Goal: Use online tool/utility

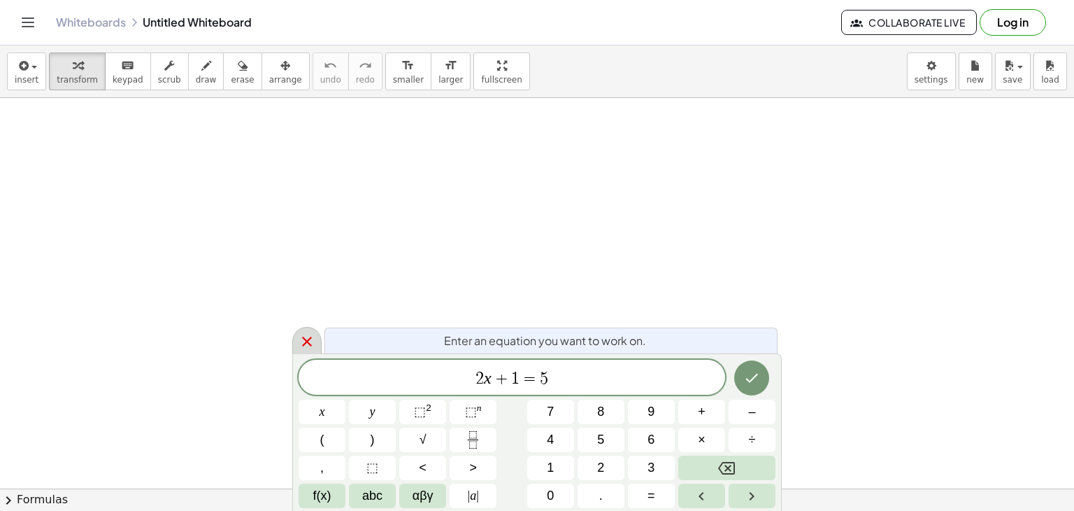
click at [304, 343] on icon at bounding box center [307, 341] width 10 height 10
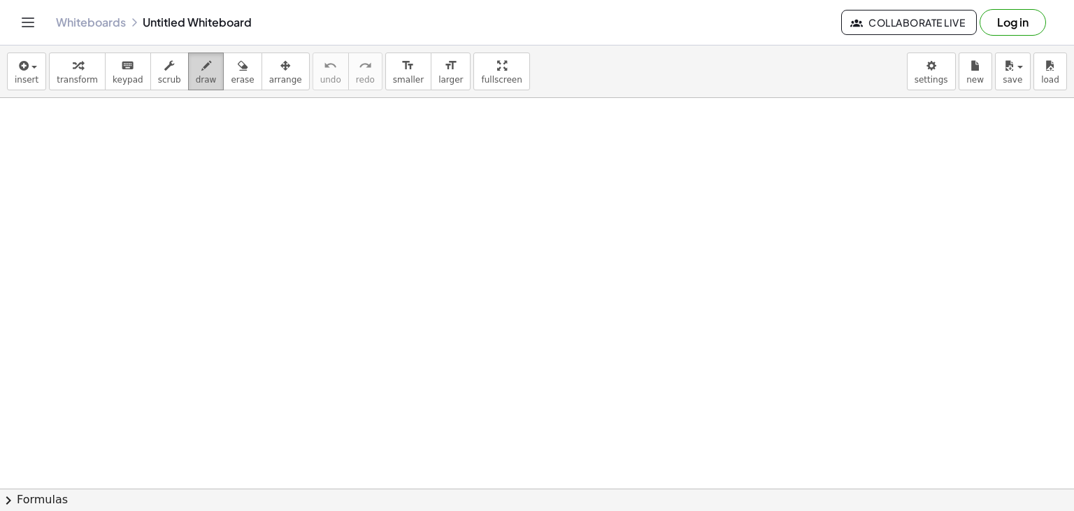
click at [196, 78] on span "draw" at bounding box center [206, 80] width 21 height 10
drag, startPoint x: 364, startPoint y: 253, endPoint x: 379, endPoint y: 249, distance: 15.1
drag, startPoint x: 379, startPoint y: 247, endPoint x: 406, endPoint y: 244, distance: 27.4
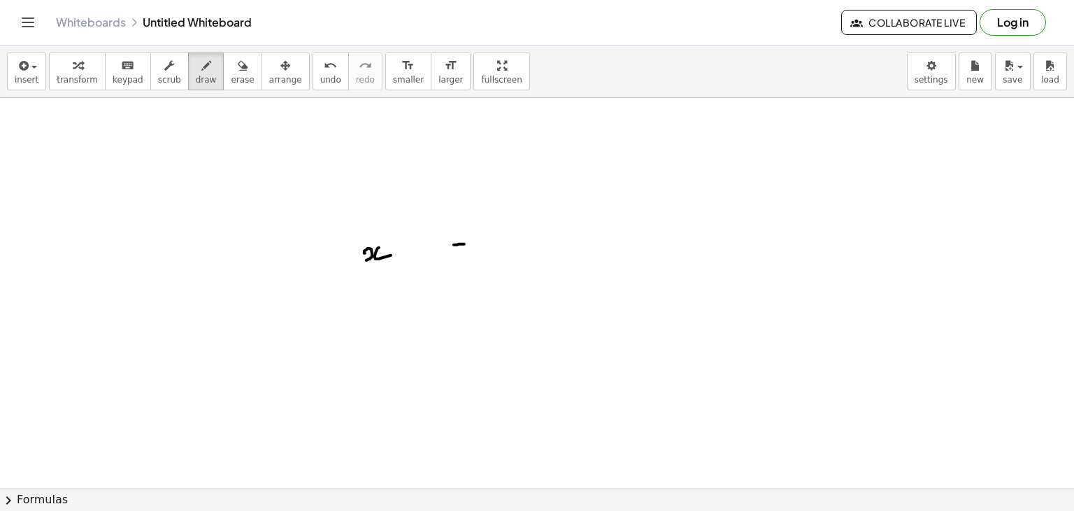
drag, startPoint x: 454, startPoint y: 244, endPoint x: 464, endPoint y: 248, distance: 10.7
drag, startPoint x: 463, startPoint y: 255, endPoint x: 483, endPoint y: 251, distance: 19.9
drag, startPoint x: 347, startPoint y: 260, endPoint x: 357, endPoint y: 257, distance: 10.0
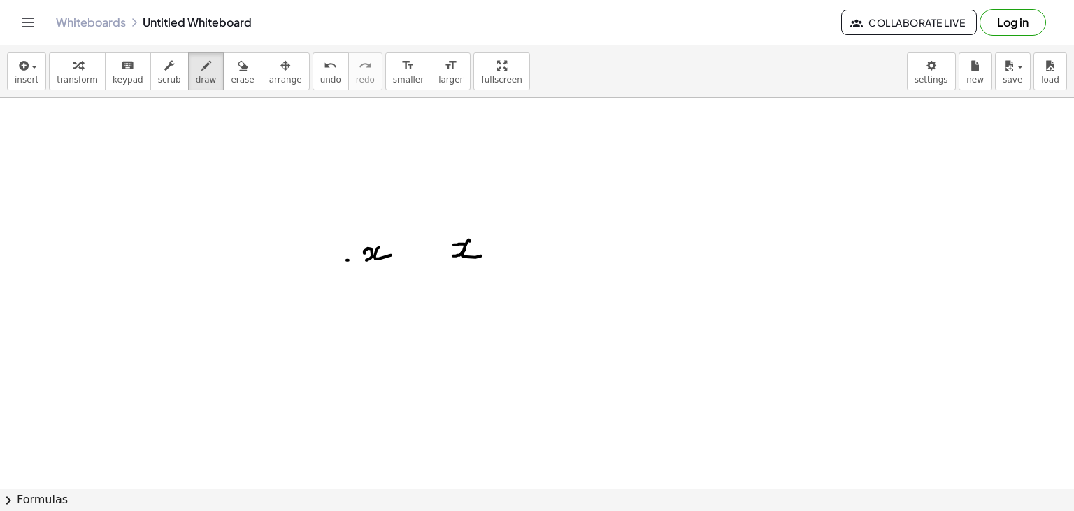
drag, startPoint x: 353, startPoint y: 254, endPoint x: 353, endPoint y: 264, distance: 9.8
drag, startPoint x: 322, startPoint y: 252, endPoint x: 322, endPoint y: 265, distance: 13.3
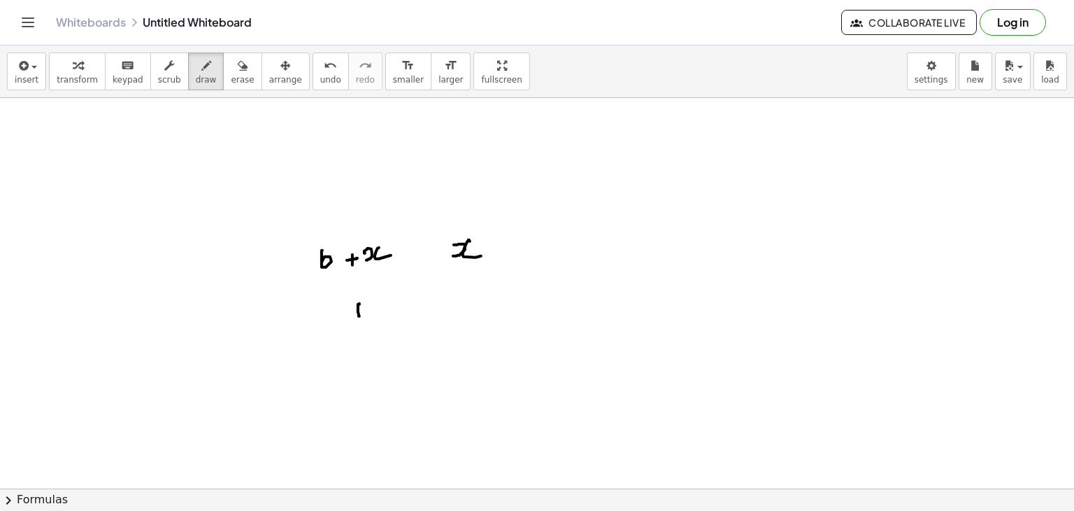
drag, startPoint x: 360, startPoint y: 303, endPoint x: 360, endPoint y: 317, distance: 14.0
drag, startPoint x: 369, startPoint y: 306, endPoint x: 380, endPoint y: 300, distance: 11.9
drag, startPoint x: 391, startPoint y: 290, endPoint x: 403, endPoint y: 313, distance: 26.6
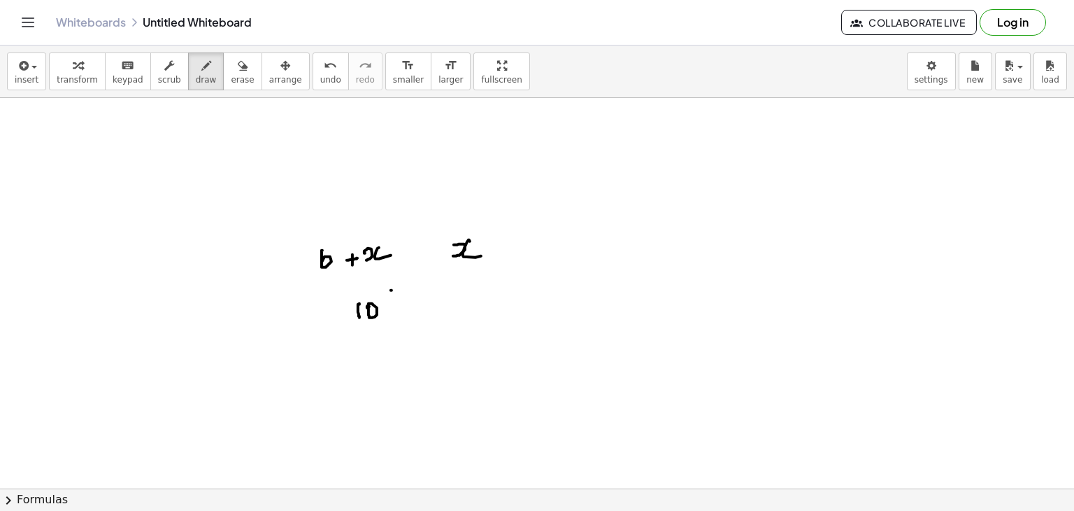
drag, startPoint x: 399, startPoint y: 299, endPoint x: 400, endPoint y: 311, distance: 11.9
drag, startPoint x: 408, startPoint y: 305, endPoint x: 414, endPoint y: 310, distance: 7.4
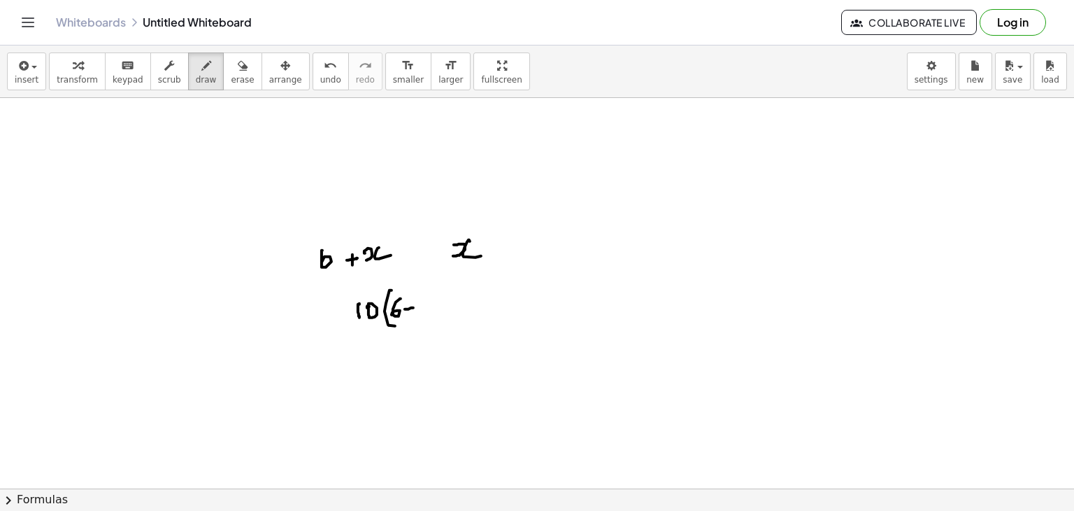
drag, startPoint x: 431, startPoint y: 291, endPoint x: 436, endPoint y: 322, distance: 32.0
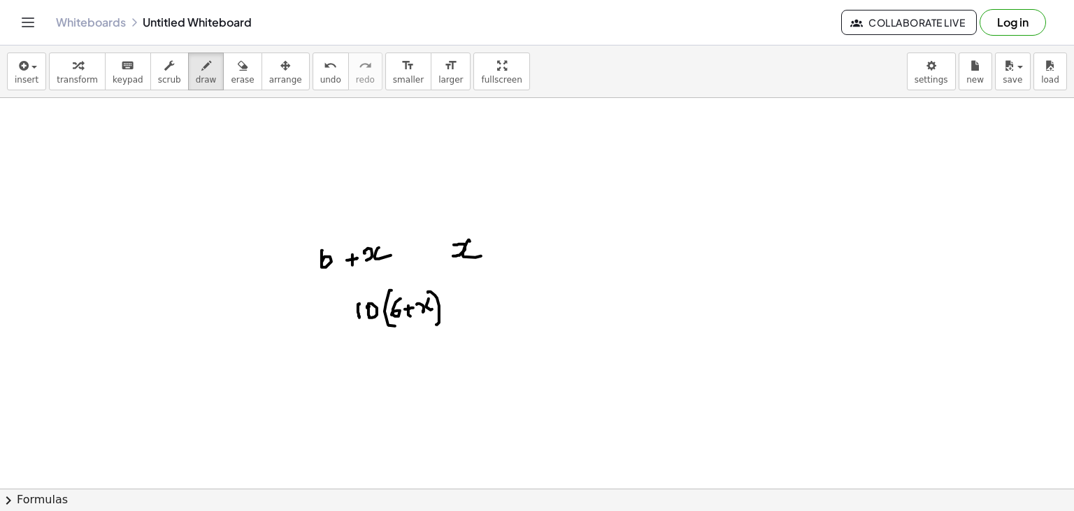
drag, startPoint x: 453, startPoint y: 303, endPoint x: 459, endPoint y: 310, distance: 9.0
drag, startPoint x: 469, startPoint y: 297, endPoint x: 480, endPoint y: 297, distance: 11.2
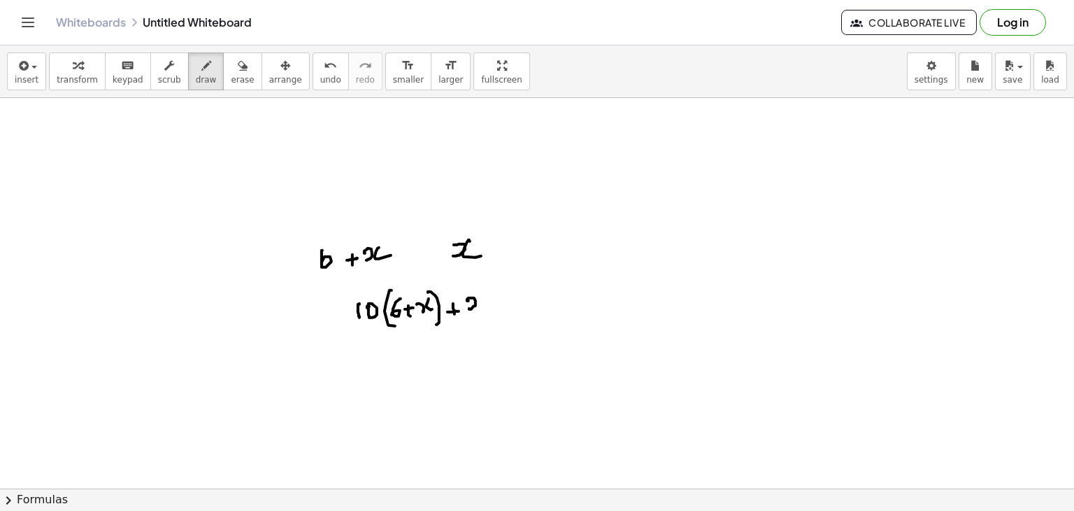
drag, startPoint x: 478, startPoint y: 301, endPoint x: 485, endPoint y: 305, distance: 8.5
drag, startPoint x: 504, startPoint y: 301, endPoint x: 512, endPoint y: 301, distance: 8.4
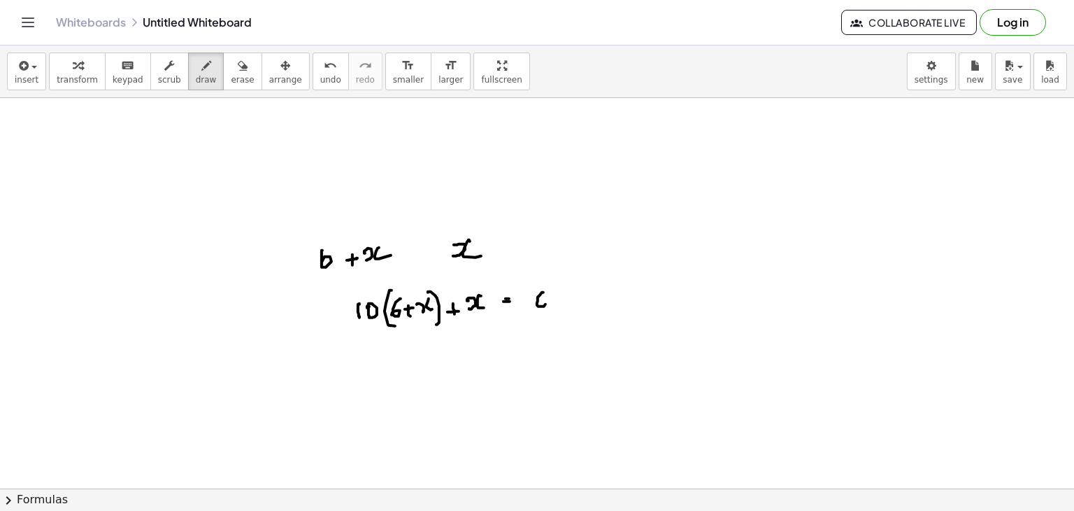
drag, startPoint x: 537, startPoint y: 303, endPoint x: 549, endPoint y: 299, distance: 12.4
drag, startPoint x: 554, startPoint y: 294, endPoint x: 564, endPoint y: 296, distance: 9.9
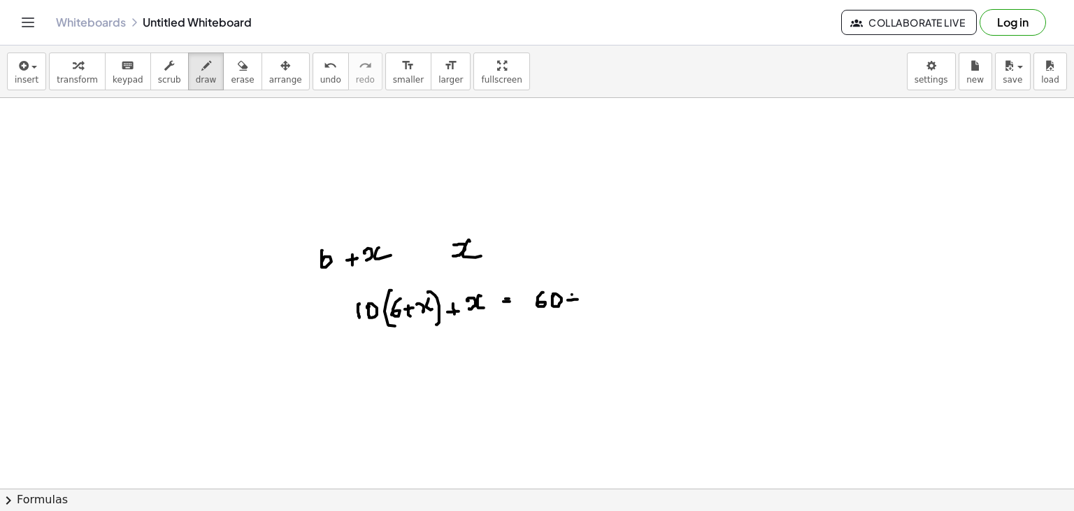
drag, startPoint x: 604, startPoint y: 297, endPoint x: 611, endPoint y: 289, distance: 10.5
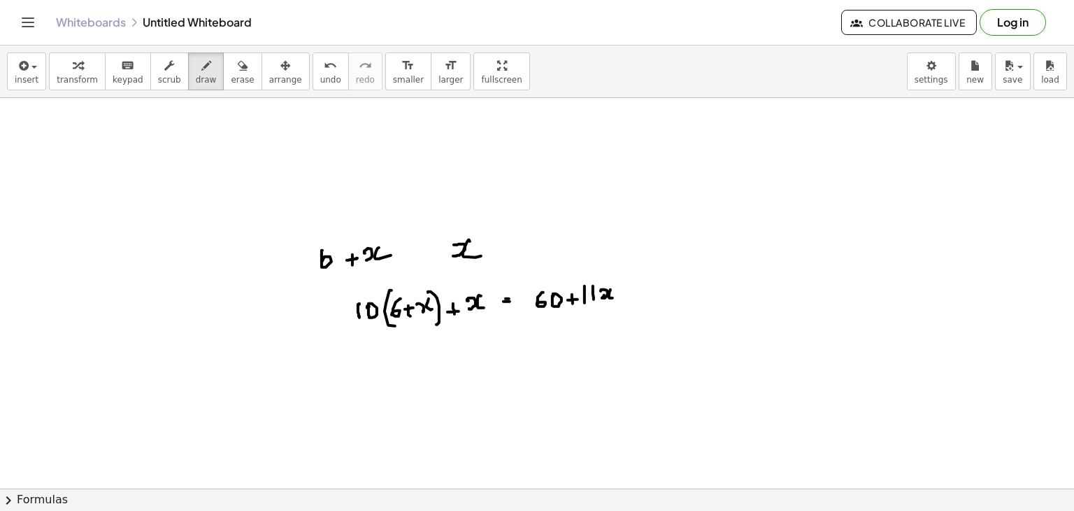
drag, startPoint x: 611, startPoint y: 289, endPoint x: 616, endPoint y: 295, distance: 8.4
drag, startPoint x: 310, startPoint y: 354, endPoint x: 327, endPoint y: 359, distance: 18.2
drag, startPoint x: 334, startPoint y: 359, endPoint x: 342, endPoint y: 349, distance: 12.9
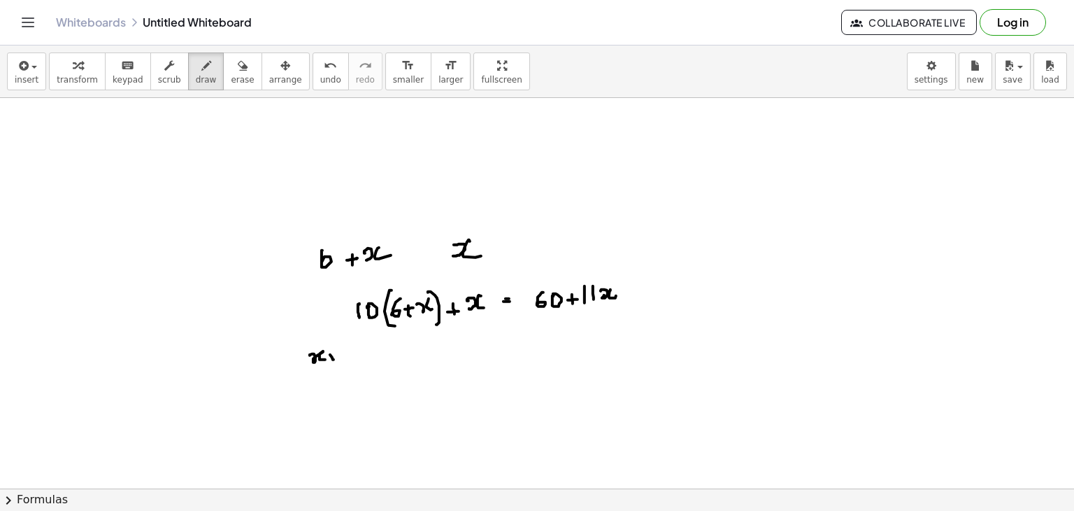
drag, startPoint x: 392, startPoint y: 360, endPoint x: 403, endPoint y: 355, distance: 12.0
drag, startPoint x: 408, startPoint y: 350, endPoint x: 422, endPoint y: 347, distance: 13.6
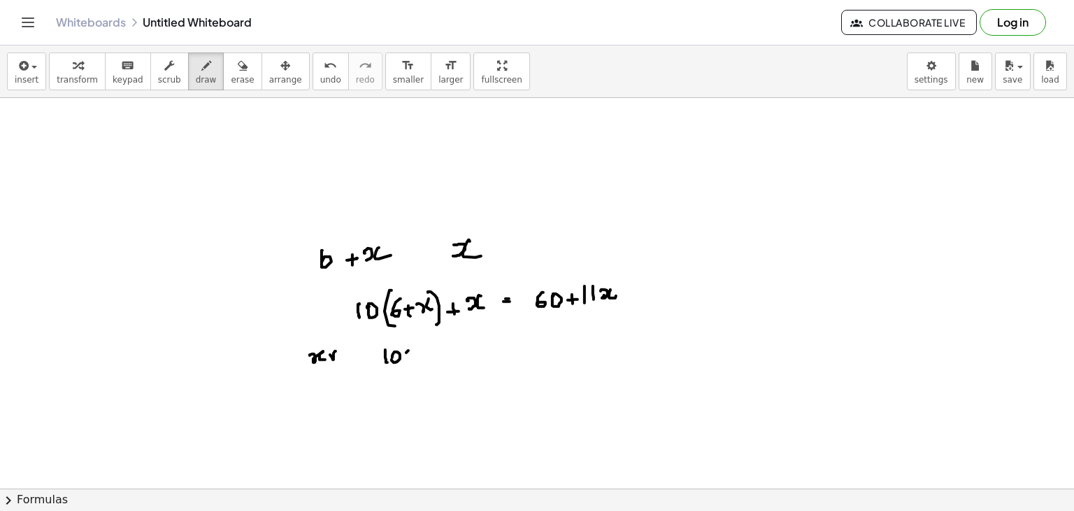
drag, startPoint x: 422, startPoint y: 347, endPoint x: 430, endPoint y: 349, distance: 8.7
drag, startPoint x: 431, startPoint y: 352, endPoint x: 446, endPoint y: 347, distance: 15.5
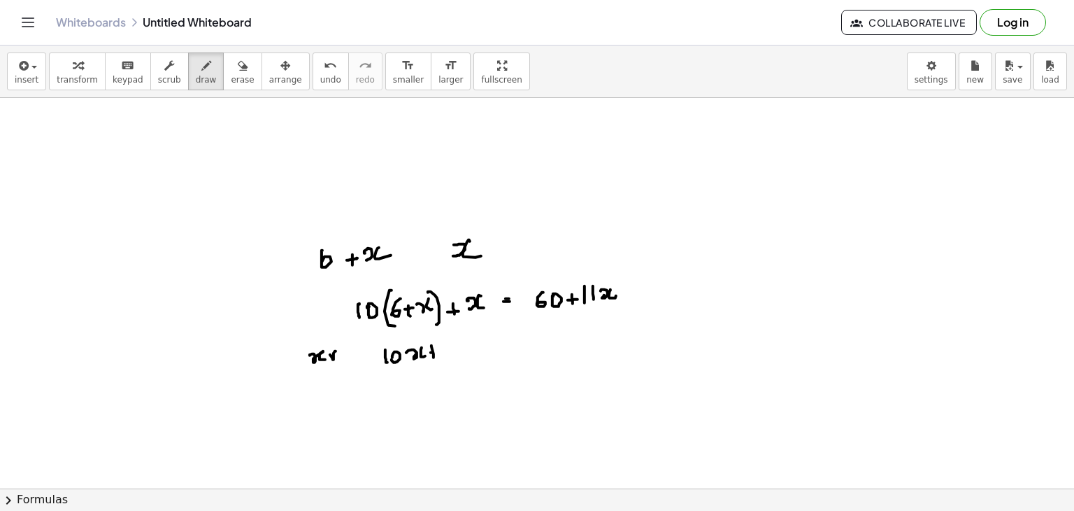
drag, startPoint x: 456, startPoint y: 351, endPoint x: 467, endPoint y: 341, distance: 14.9
drag, startPoint x: 467, startPoint y: 341, endPoint x: 469, endPoint y: 353, distance: 12.0
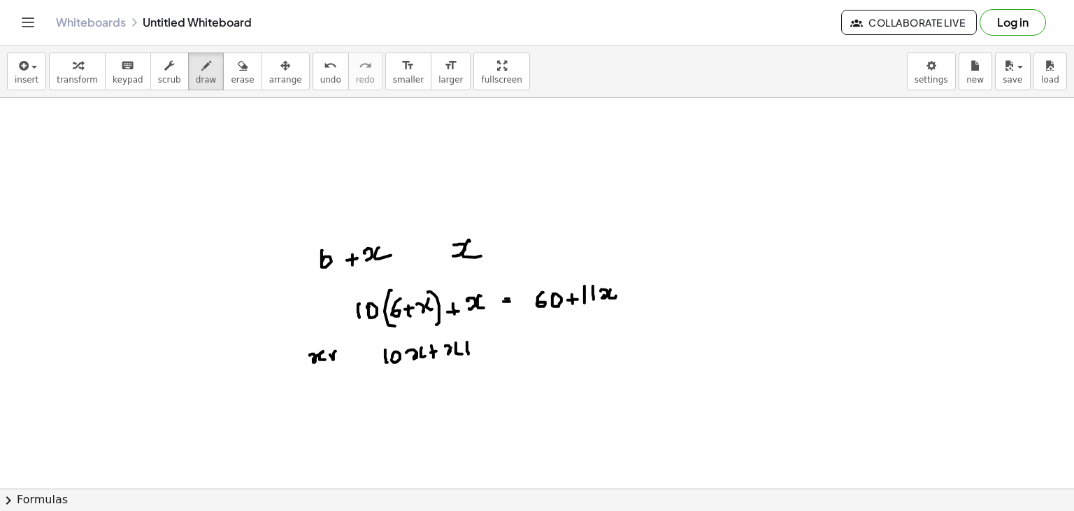
drag, startPoint x: 478, startPoint y: 344, endPoint x: 493, endPoint y: 350, distance: 16.6
drag
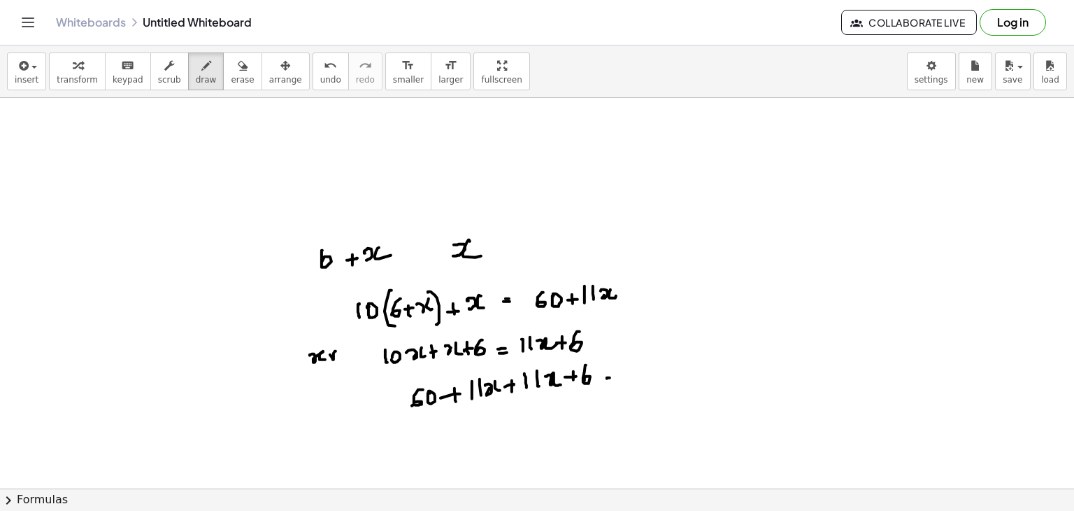
drag, startPoint x: 487, startPoint y: 413, endPoint x: 499, endPoint y: 423, distance: 15.9
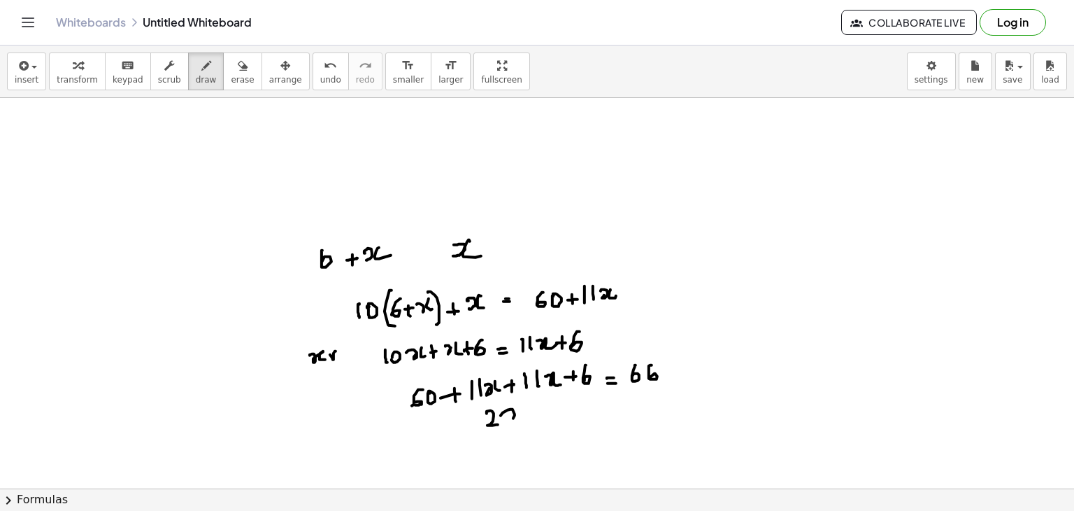
drag, startPoint x: 533, startPoint y: 420, endPoint x: 536, endPoint y: 409, distance: 11.7
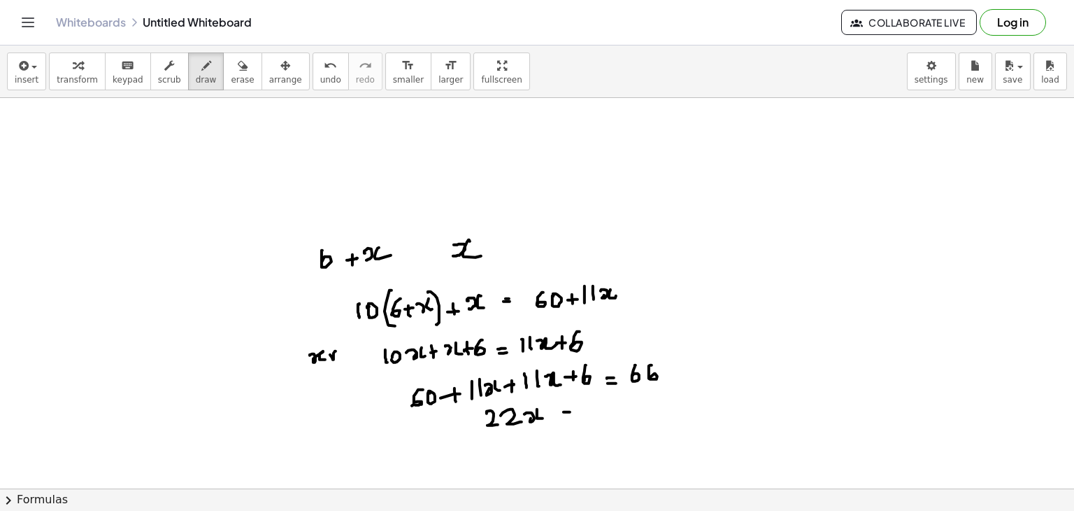
drag, startPoint x: 591, startPoint y: 404, endPoint x: 582, endPoint y: 410, distance: 11.1
drag, startPoint x: 541, startPoint y: 448, endPoint x: 557, endPoint y: 455, distance: 17.3
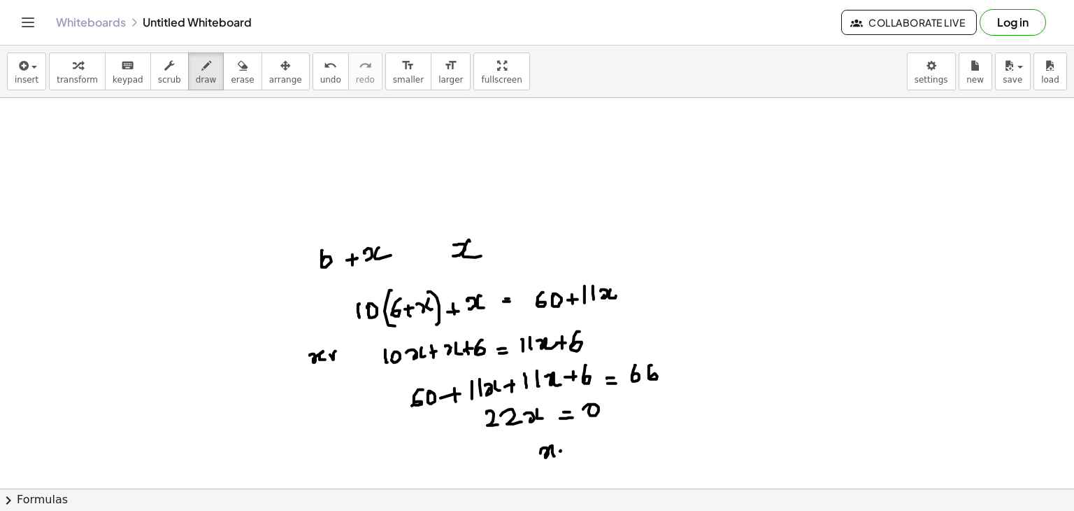
drag, startPoint x: 578, startPoint y: 446, endPoint x: 592, endPoint y: 443, distance: 13.7
drag, startPoint x: 655, startPoint y: 420, endPoint x: 661, endPoint y: 430, distance: 12.2
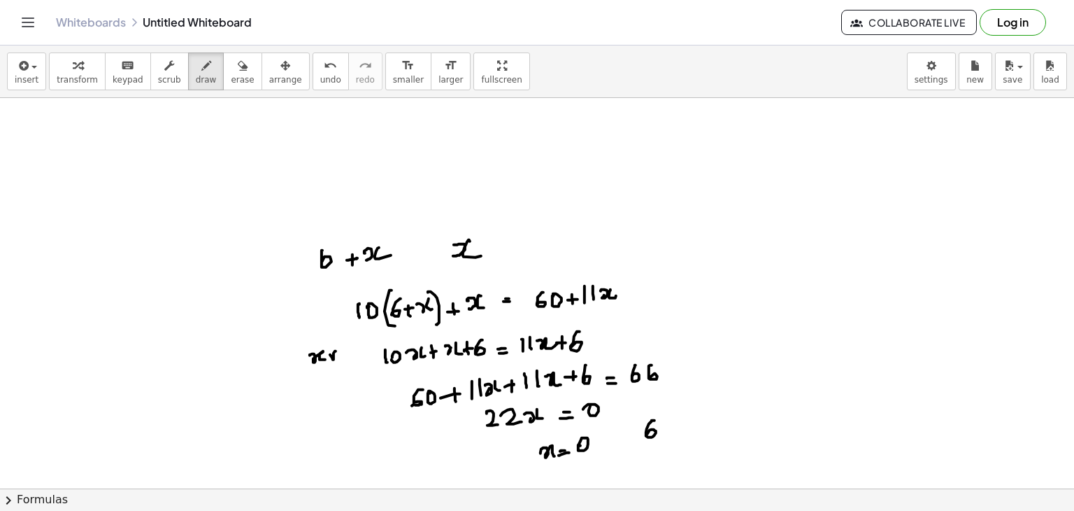
drag, startPoint x: 661, startPoint y: 430, endPoint x: 652, endPoint y: 446, distance: 17.9
drag, startPoint x: 654, startPoint y: 451, endPoint x: 688, endPoint y: 415, distance: 50.0
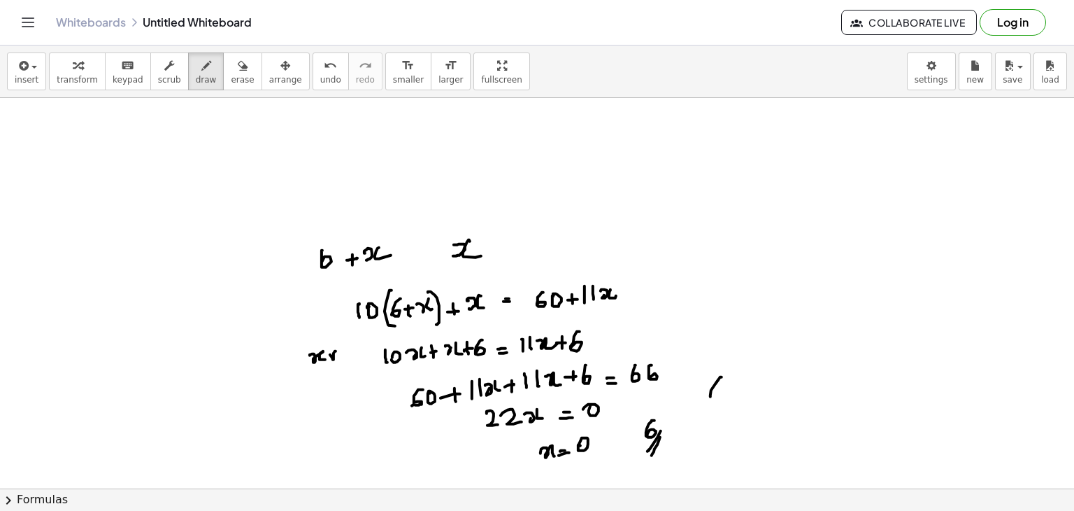
drag, startPoint x: 722, startPoint y: 376, endPoint x: 716, endPoint y: 390, distance: 15.3
drag, startPoint x: 713, startPoint y: 407, endPoint x: 725, endPoint y: 407, distance: 11.9
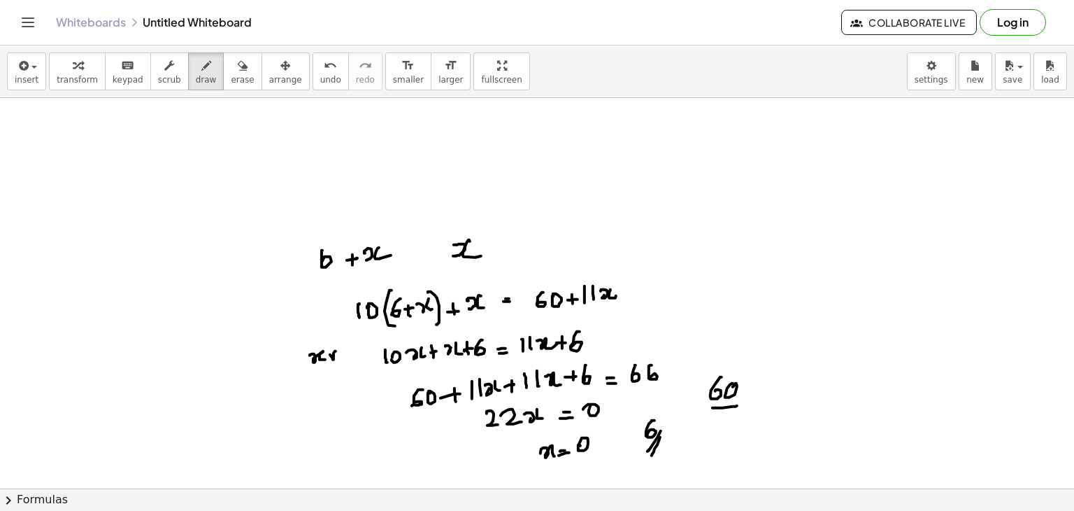
click at [231, 76] on span "erase" at bounding box center [242, 80] width 23 height 10
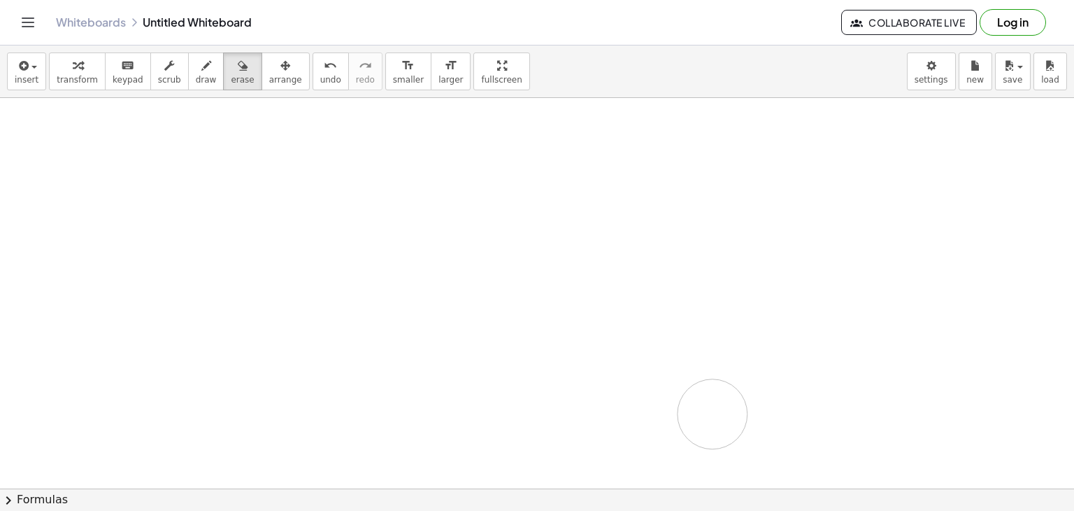
drag, startPoint x: 346, startPoint y: 261, endPoint x: 730, endPoint y: 402, distance: 409.2
click at [196, 69] on div "button" at bounding box center [206, 65] width 21 height 17
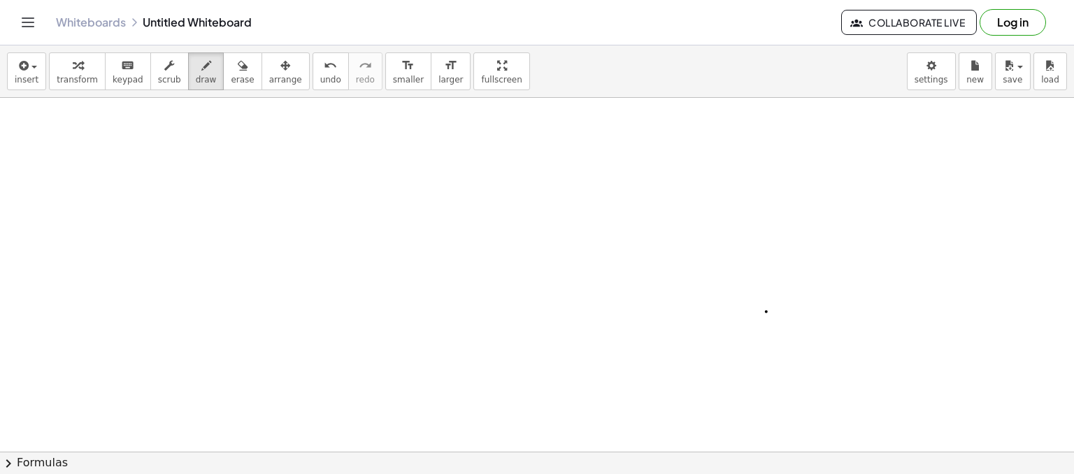
drag, startPoint x: 143, startPoint y: 151, endPoint x: 152, endPoint y: 159, distance: 12.5
drag, startPoint x: 151, startPoint y: 163, endPoint x: 170, endPoint y: 165, distance: 19.0
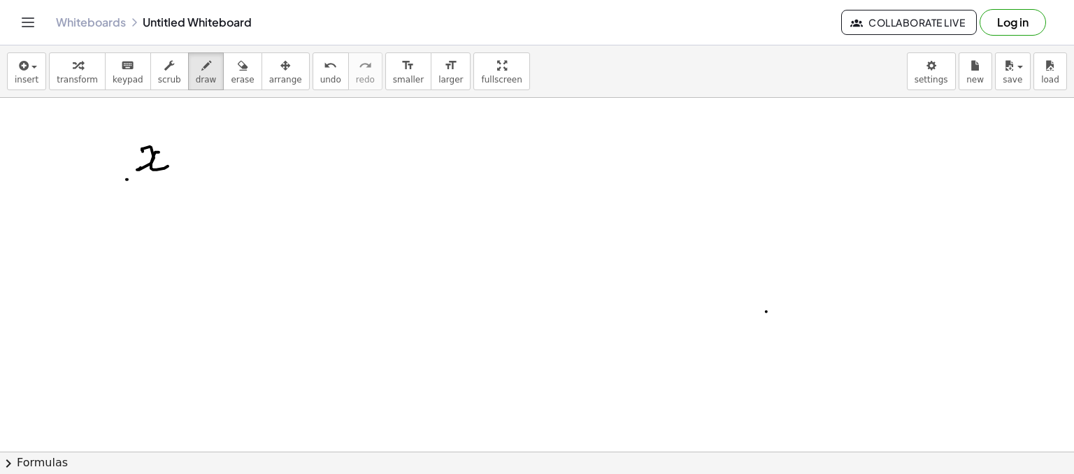
drag, startPoint x: 127, startPoint y: 179, endPoint x: 176, endPoint y: 177, distance: 49.7
drag, startPoint x: 115, startPoint y: 208, endPoint x: 128, endPoint y: 211, distance: 12.9
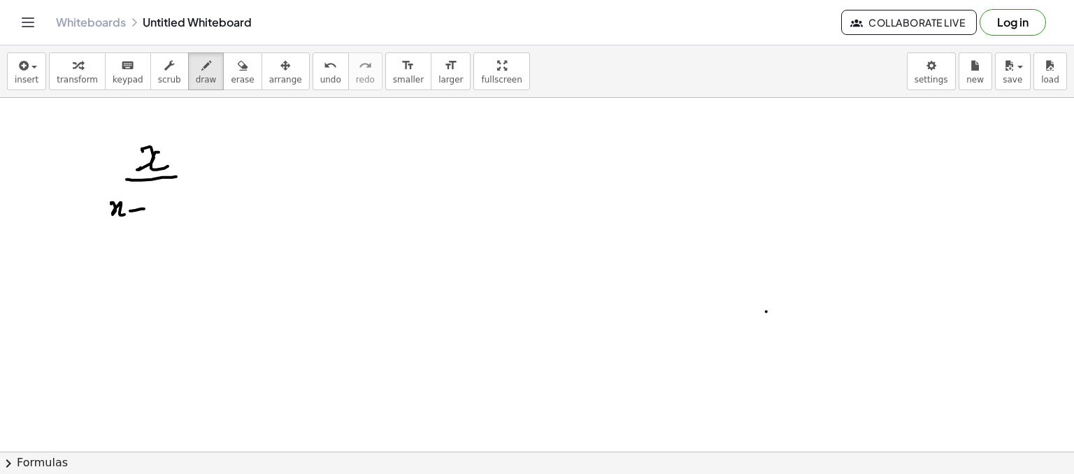
drag, startPoint x: 133, startPoint y: 202, endPoint x: 136, endPoint y: 215, distance: 12.9
drag, startPoint x: 157, startPoint y: 206, endPoint x: 168, endPoint y: 220, distance: 18.5
drag, startPoint x: 287, startPoint y: 164, endPoint x: 292, endPoint y: 171, distance: 8.5
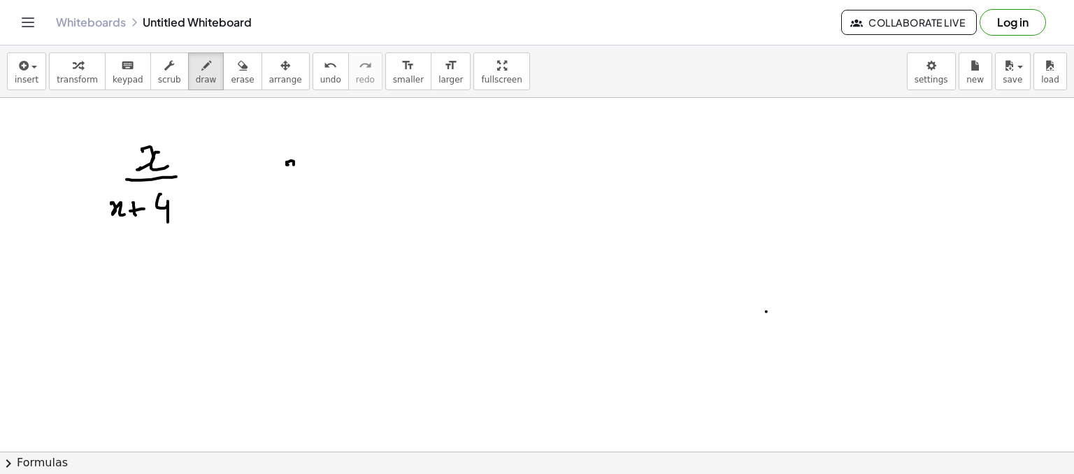
drag, startPoint x: 302, startPoint y: 162, endPoint x: 305, endPoint y: 173, distance: 12.2
drag, startPoint x: 327, startPoint y: 161, endPoint x: 330, endPoint y: 174, distance: 13.7
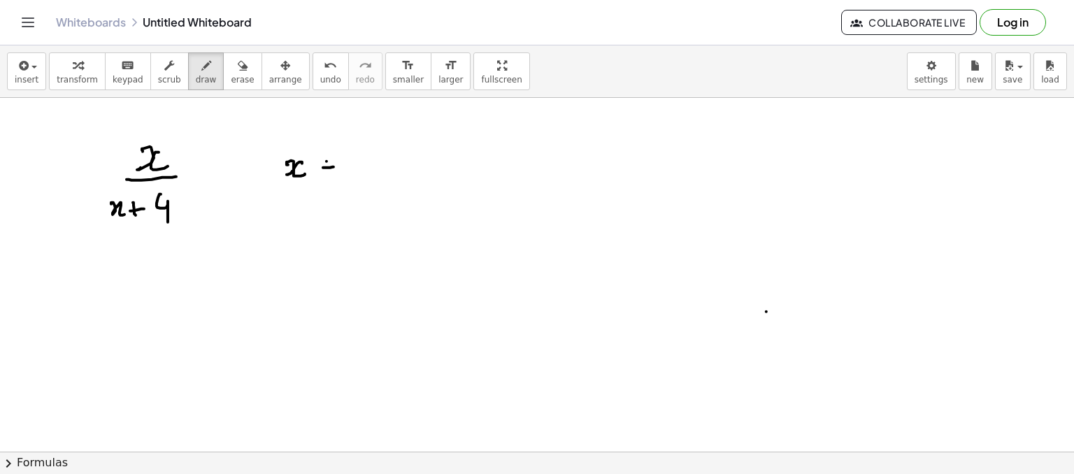
drag, startPoint x: 341, startPoint y: 159, endPoint x: 339, endPoint y: 166, distance: 7.5
drag, startPoint x: 278, startPoint y: 180, endPoint x: 359, endPoint y: 178, distance: 81.2
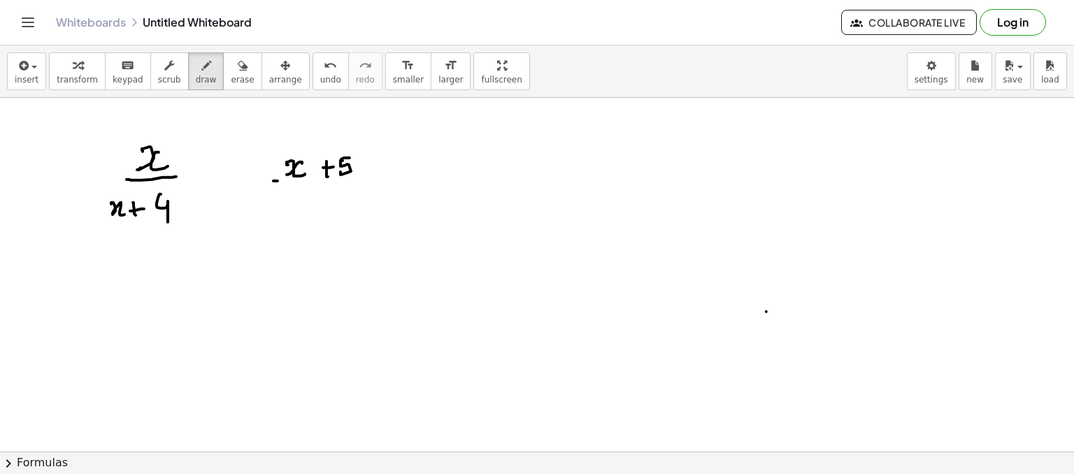
drag, startPoint x: 278, startPoint y: 197, endPoint x: 298, endPoint y: 208, distance: 22.8
drag, startPoint x: 304, startPoint y: 199, endPoint x: 308, endPoint y: 207, distance: 8.8
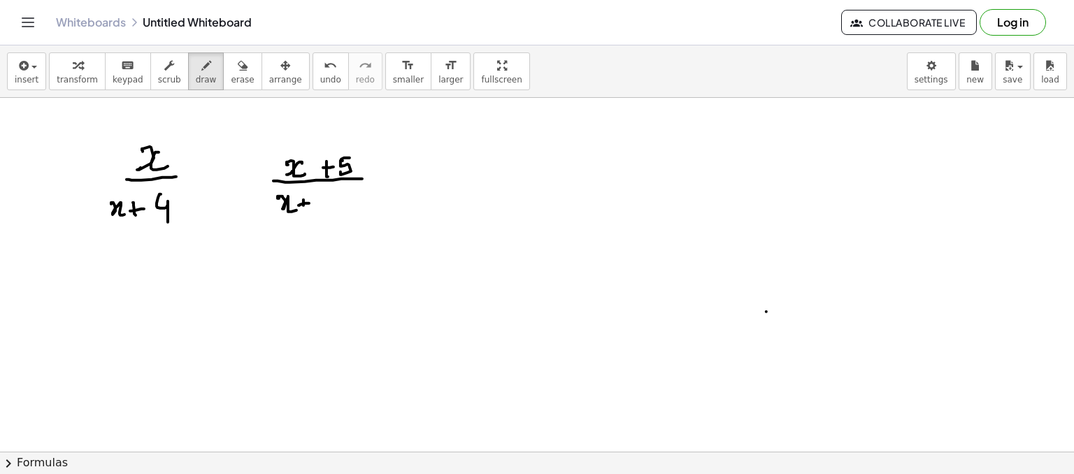
drag, startPoint x: 314, startPoint y: 200, endPoint x: 319, endPoint y: 213, distance: 14.2
drag, startPoint x: 341, startPoint y: 203, endPoint x: 349, endPoint y: 202, distance: 7.7
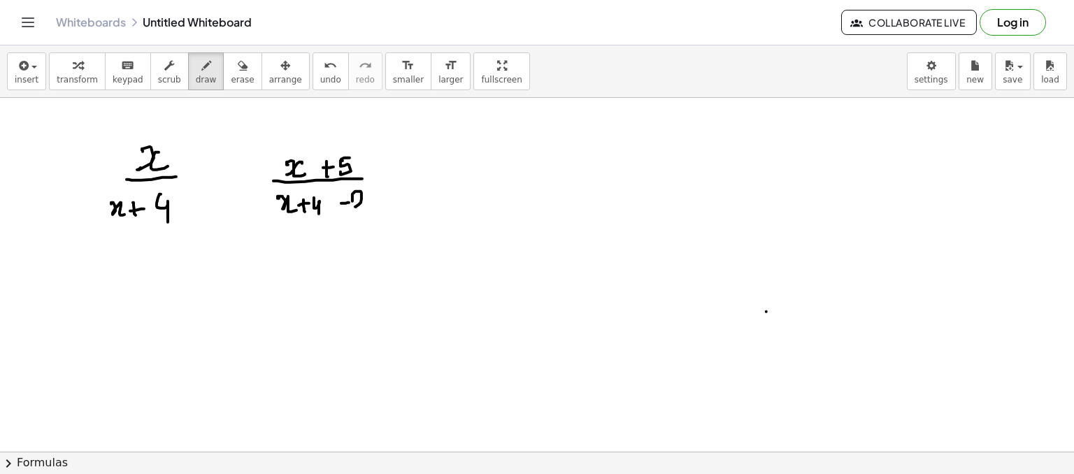
drag, startPoint x: 353, startPoint y: 201, endPoint x: 373, endPoint y: 203, distance: 20.4
drag, startPoint x: 408, startPoint y: 166, endPoint x: 404, endPoint y: 171, distance: 7.4
drag, startPoint x: 404, startPoint y: 171, endPoint x: 418, endPoint y: 169, distance: 14.3
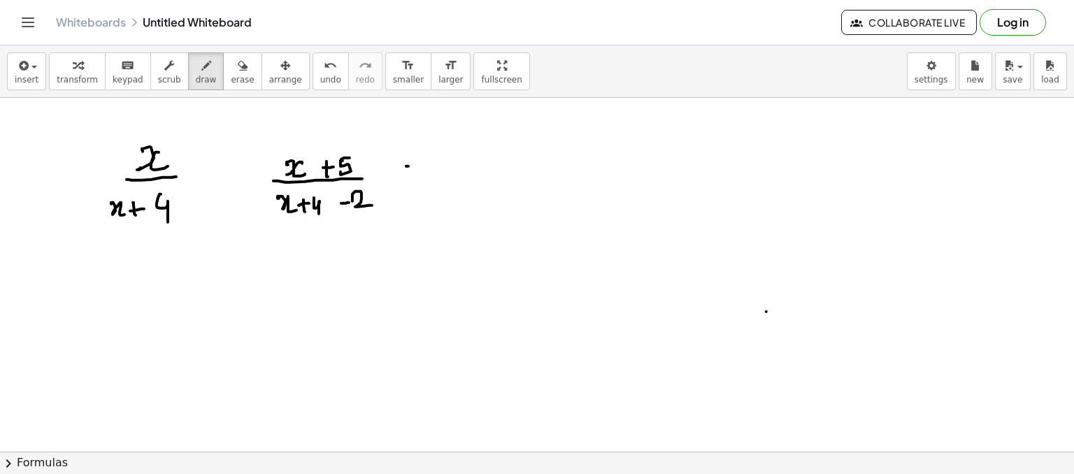
drag, startPoint x: 450, startPoint y: 157, endPoint x: 450, endPoint y: 166, distance: 9.1
drag, startPoint x: 453, startPoint y: 176, endPoint x: 462, endPoint y: 176, distance: 8.4
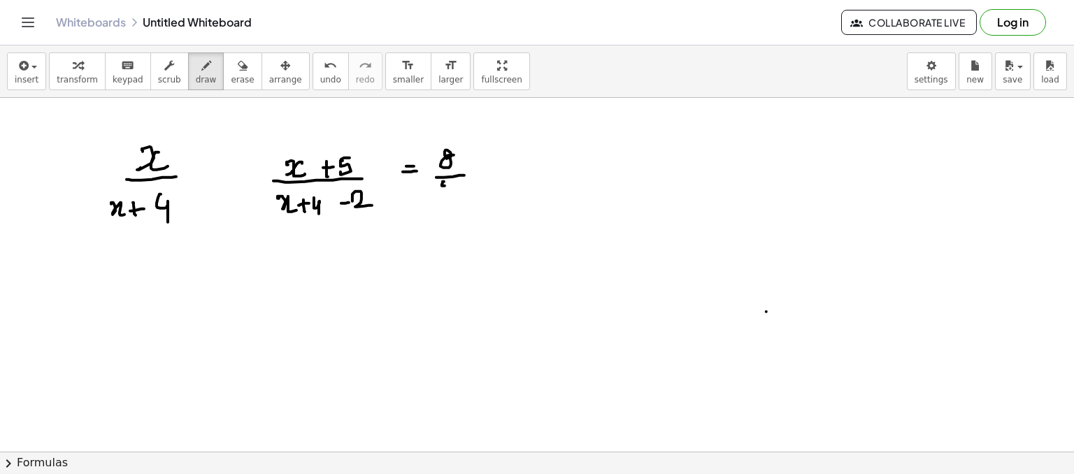
drag, startPoint x: 448, startPoint y: 182, endPoint x: 460, endPoint y: 178, distance: 12.4
drag, startPoint x: 305, startPoint y: 262, endPoint x: 322, endPoint y: 264, distance: 16.9
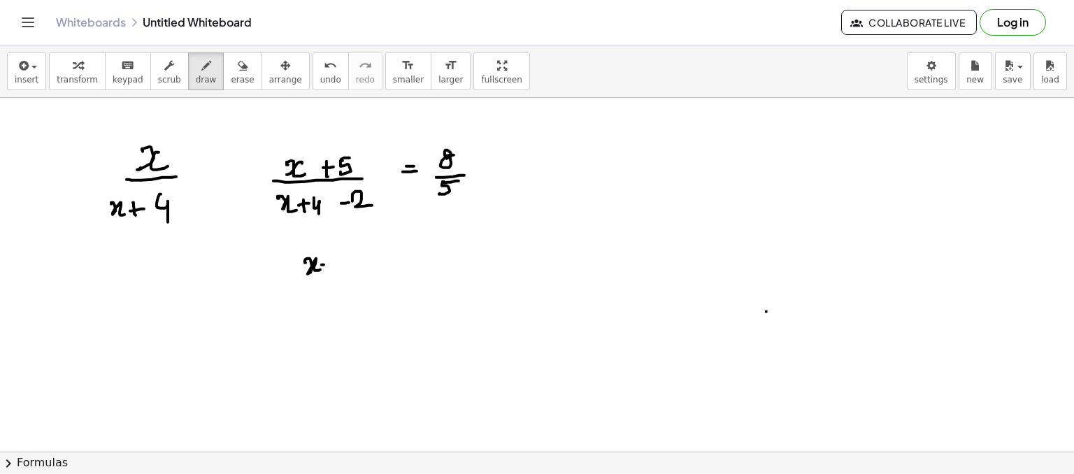
drag, startPoint x: 322, startPoint y: 264, endPoint x: 329, endPoint y: 262, distance: 7.3
drag, startPoint x: 329, startPoint y: 269, endPoint x: 339, endPoint y: 261, distance: 13.4
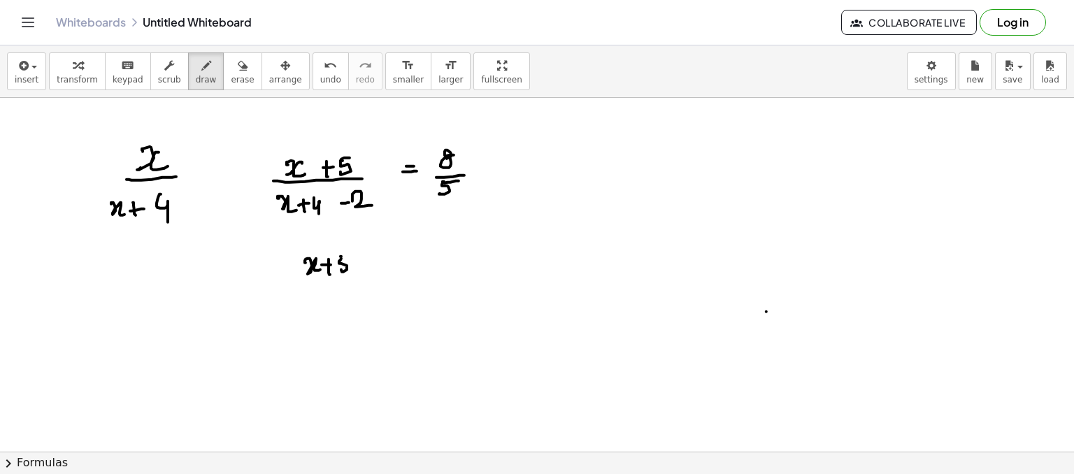
drag, startPoint x: 341, startPoint y: 256, endPoint x: 313, endPoint y: 278, distance: 36.4
drag, startPoint x: 282, startPoint y: 285, endPoint x: 353, endPoint y: 277, distance: 71.1
drag, startPoint x: 306, startPoint y: 302, endPoint x: 327, endPoint y: 299, distance: 21.3
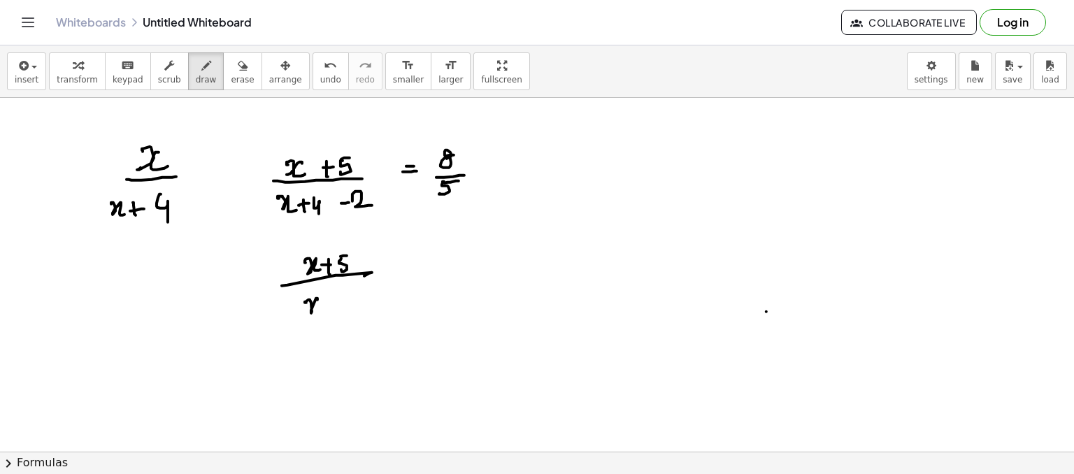
drag, startPoint x: 334, startPoint y: 295, endPoint x: 337, endPoint y: 303, distance: 8.5
drag, startPoint x: 348, startPoint y: 295, endPoint x: 388, endPoint y: 287, distance: 41.3
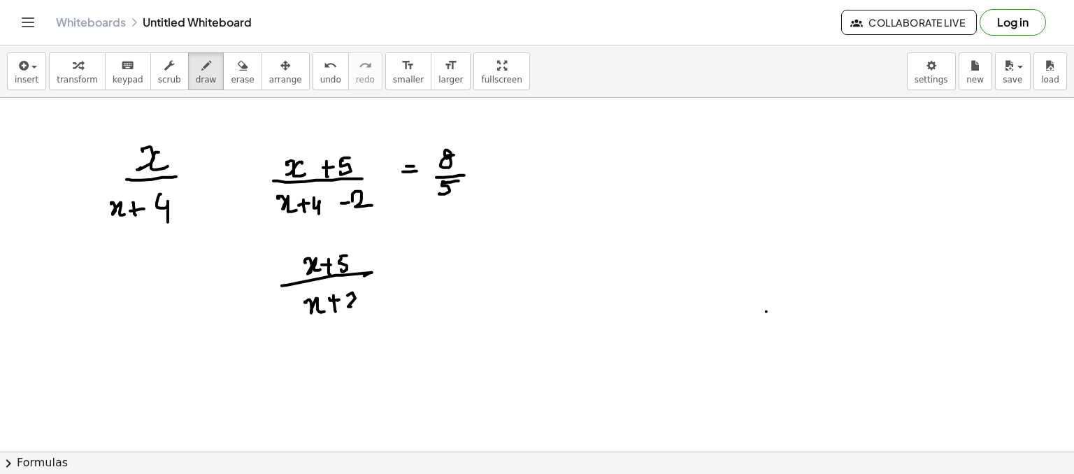
drag, startPoint x: 406, startPoint y: 266, endPoint x: 444, endPoint y: 257, distance: 38.9
drag, startPoint x: 446, startPoint y: 244, endPoint x: 450, endPoint y: 255, distance: 12.0
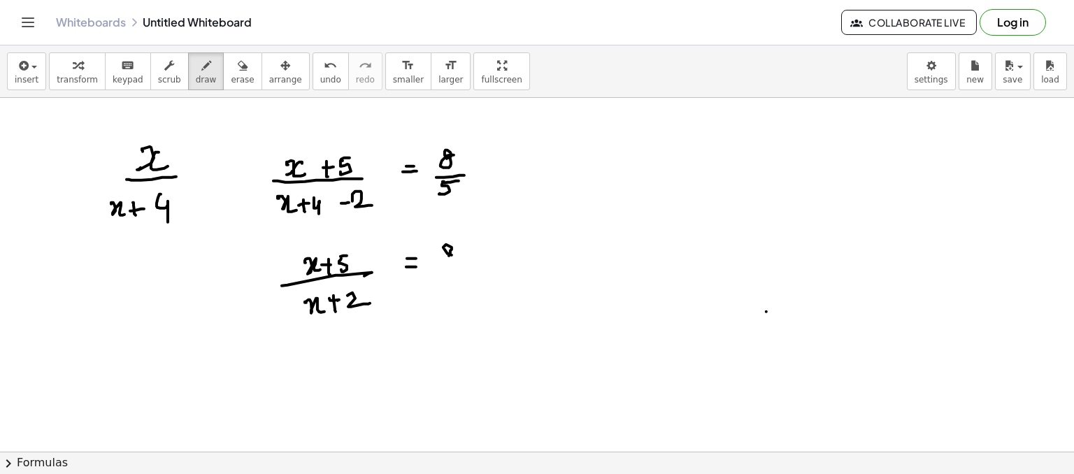
drag, startPoint x: 437, startPoint y: 269, endPoint x: 460, endPoint y: 269, distance: 22.4
drag, startPoint x: 445, startPoint y: 279, endPoint x: 456, endPoint y: 273, distance: 12.8
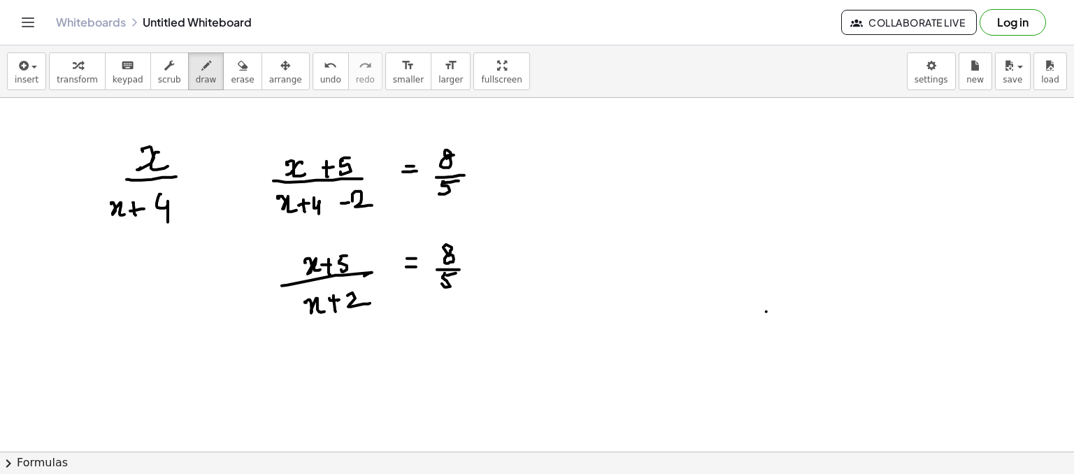
drag, startPoint x: 378, startPoint y: 287, endPoint x: 367, endPoint y: 286, distance: 11.9
drag, startPoint x: 360, startPoint y: 248, endPoint x: 352, endPoint y: 244, distance: 8.8
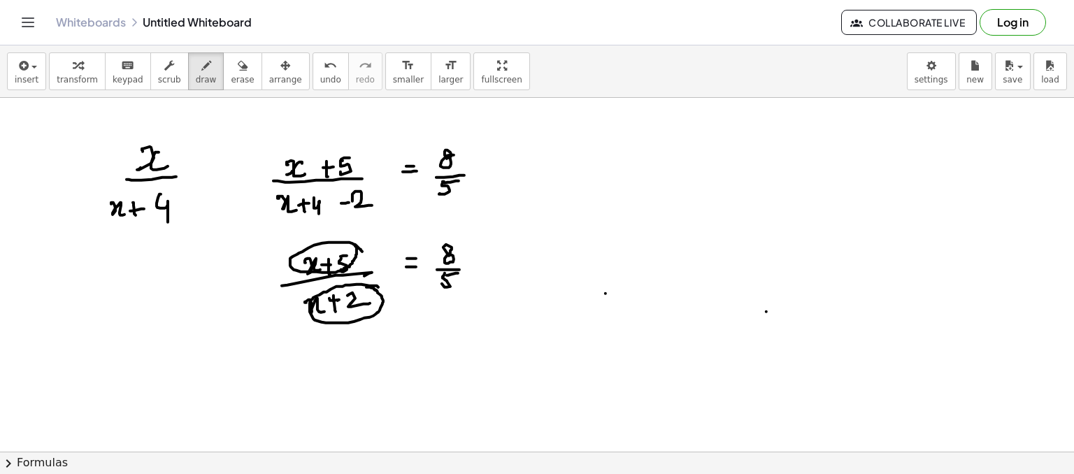
drag, startPoint x: 616, startPoint y: 289, endPoint x: 631, endPoint y: 293, distance: 15.3
drag, startPoint x: 641, startPoint y: 291, endPoint x: 655, endPoint y: 294, distance: 14.3
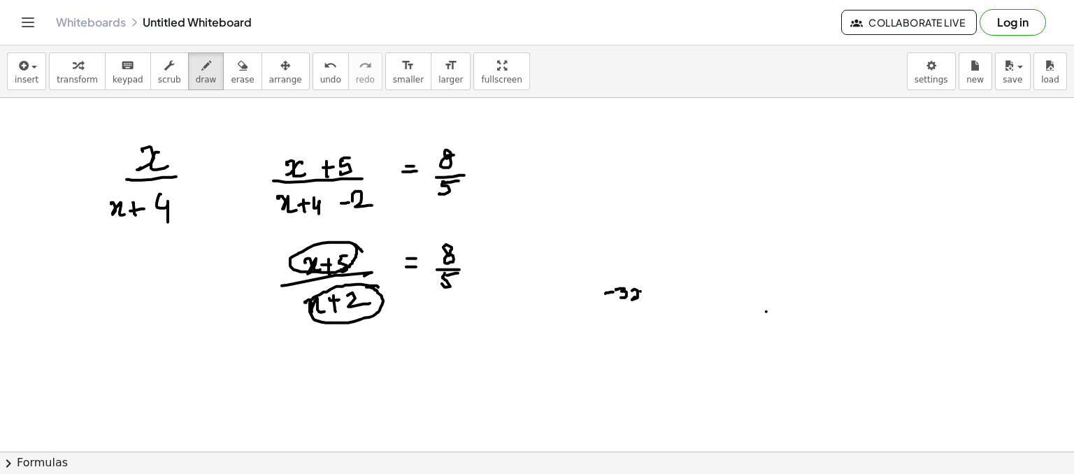
drag, startPoint x: 682, startPoint y: 288, endPoint x: 681, endPoint y: 297, distance: 9.2
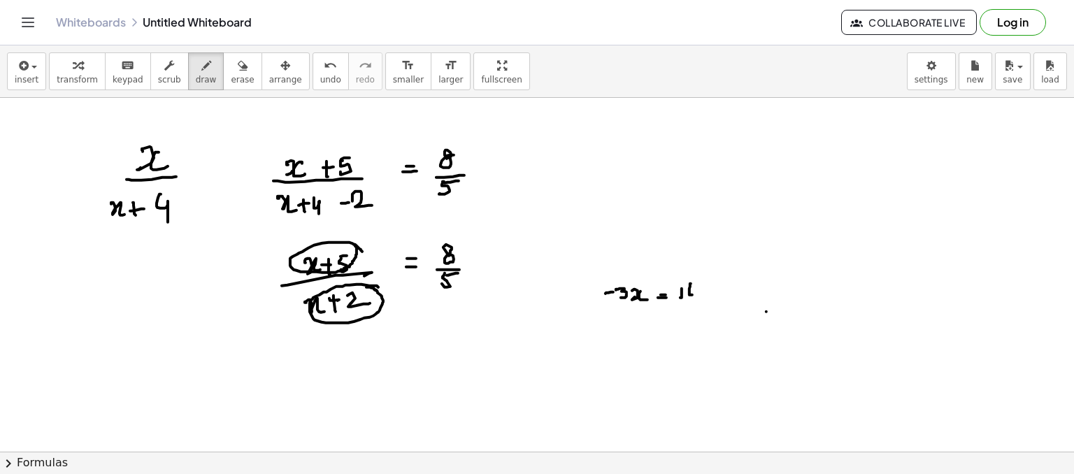
drag, startPoint x: 711, startPoint y: 285, endPoint x: 721, endPoint y: 292, distance: 12.6
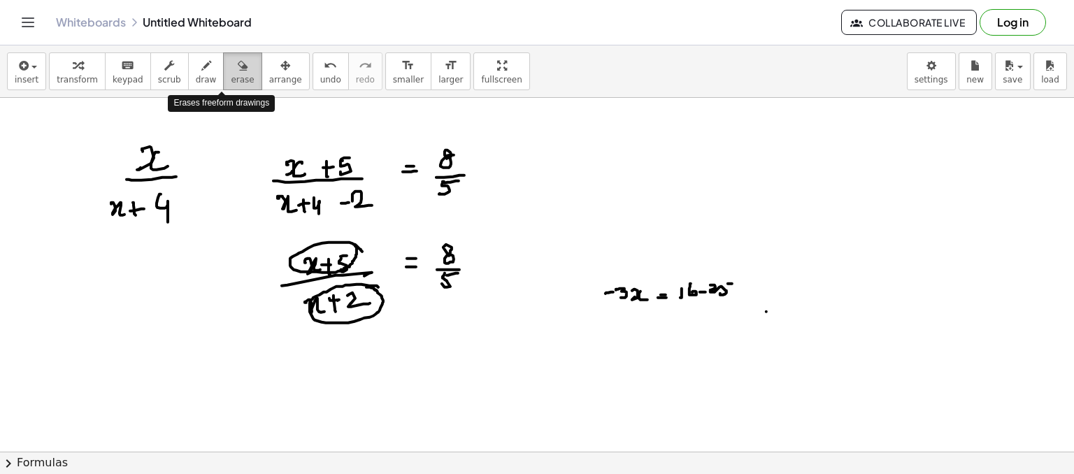
click at [231, 64] on div "button" at bounding box center [242, 65] width 23 height 17
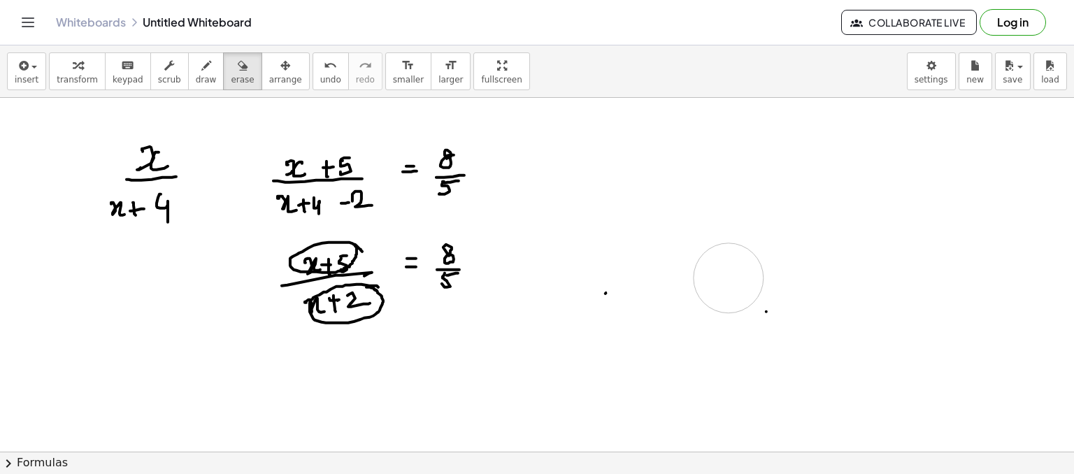
drag, startPoint x: 640, startPoint y: 280, endPoint x: 727, endPoint y: 278, distance: 86.8
click at [188, 55] on button "draw" at bounding box center [206, 71] width 36 height 38
click at [231, 71] on div "button" at bounding box center [242, 65] width 23 height 17
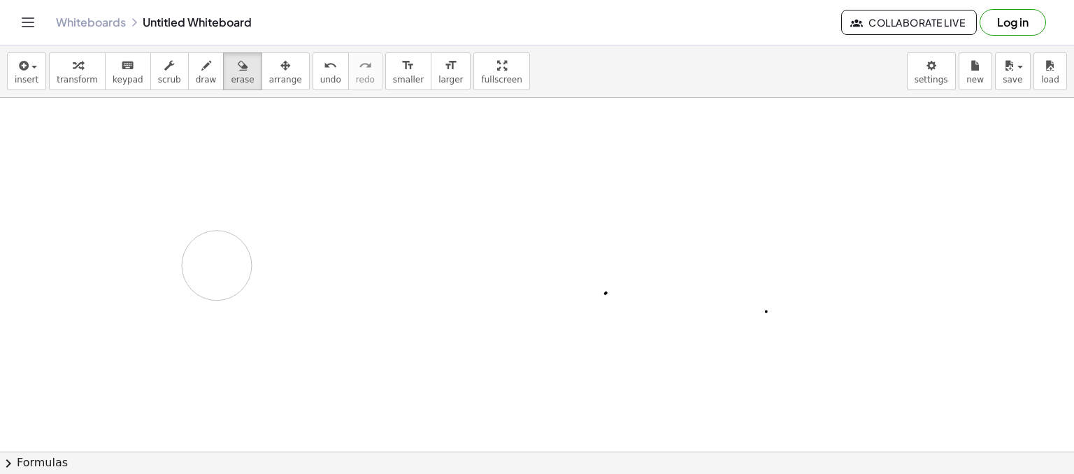
drag, startPoint x: 152, startPoint y: 152, endPoint x: 342, endPoint y: 285, distance: 232.5
click at [188, 54] on button "draw" at bounding box center [206, 71] width 36 height 38
drag, startPoint x: 184, startPoint y: 94, endPoint x: 193, endPoint y: 108, distance: 16.1
click at [204, 107] on div "insert select one: Math Expression Function Text Youtube Video Graphing Geometr…" at bounding box center [537, 259] width 1074 height 429
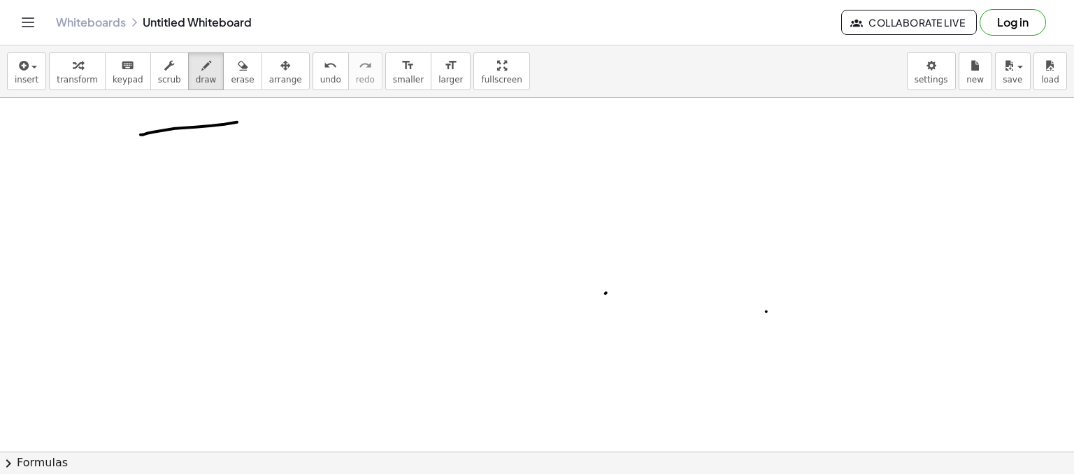
drag, startPoint x: 196, startPoint y: 127, endPoint x: 225, endPoint y: 125, distance: 29.5
drag, startPoint x: 174, startPoint y: 110, endPoint x: 183, endPoint y: 111, distance: 9.1
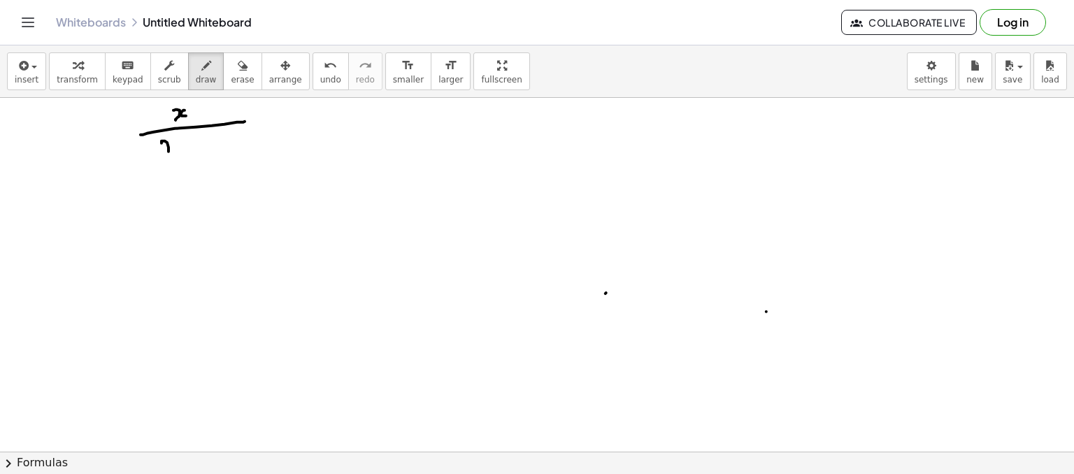
drag, startPoint x: 179, startPoint y: 151, endPoint x: 190, endPoint y: 148, distance: 11.1
drag, startPoint x: 190, startPoint y: 147, endPoint x: 199, endPoint y: 146, distance: 9.1
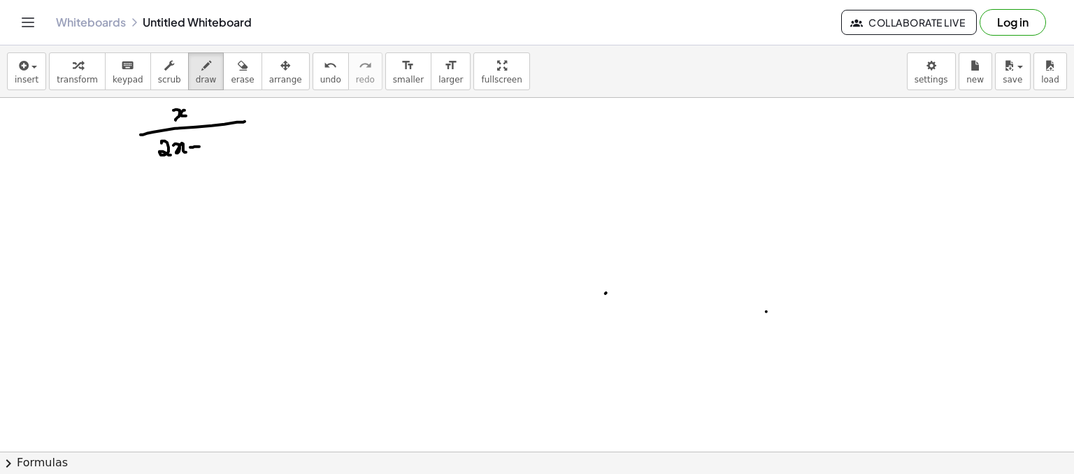
drag, startPoint x: 206, startPoint y: 137, endPoint x: 206, endPoint y: 152, distance: 14.7
drag, startPoint x: 254, startPoint y: 123, endPoint x: 262, endPoint y: 123, distance: 7.7
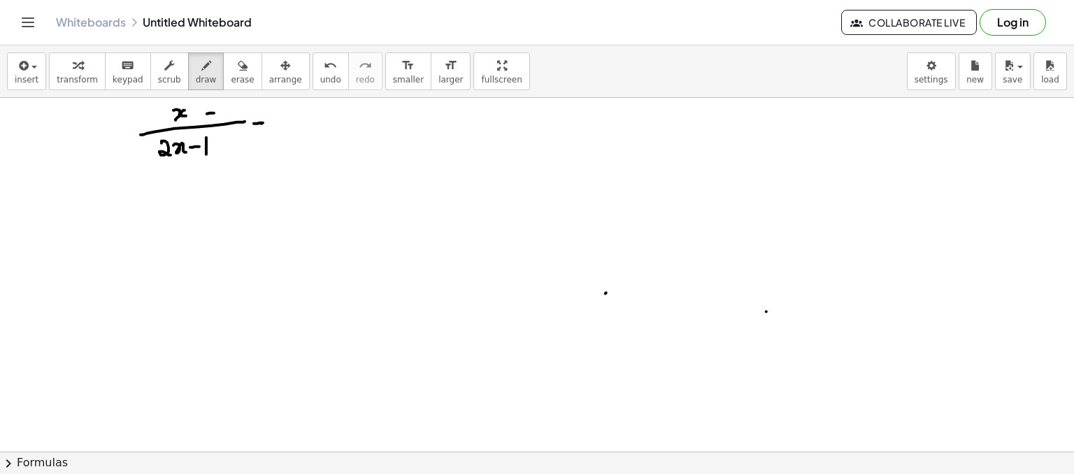
drag, startPoint x: 221, startPoint y: 106, endPoint x: 220, endPoint y: 129, distance: 23.1
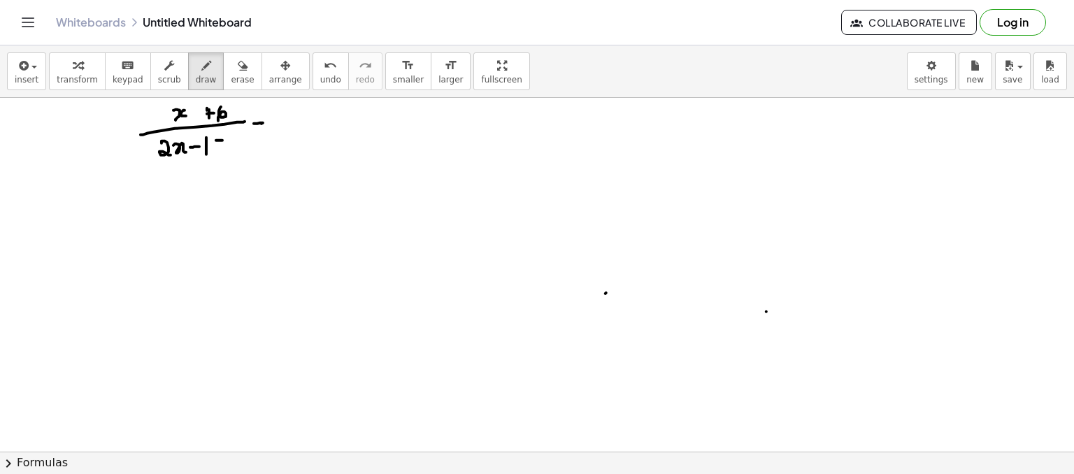
drag, startPoint x: 219, startPoint y: 137, endPoint x: 220, endPoint y: 144, distance: 7.1
drag, startPoint x: 227, startPoint y: 143, endPoint x: 257, endPoint y: 130, distance: 33.3
drag, startPoint x: 250, startPoint y: 132, endPoint x: 271, endPoint y: 125, distance: 22.1
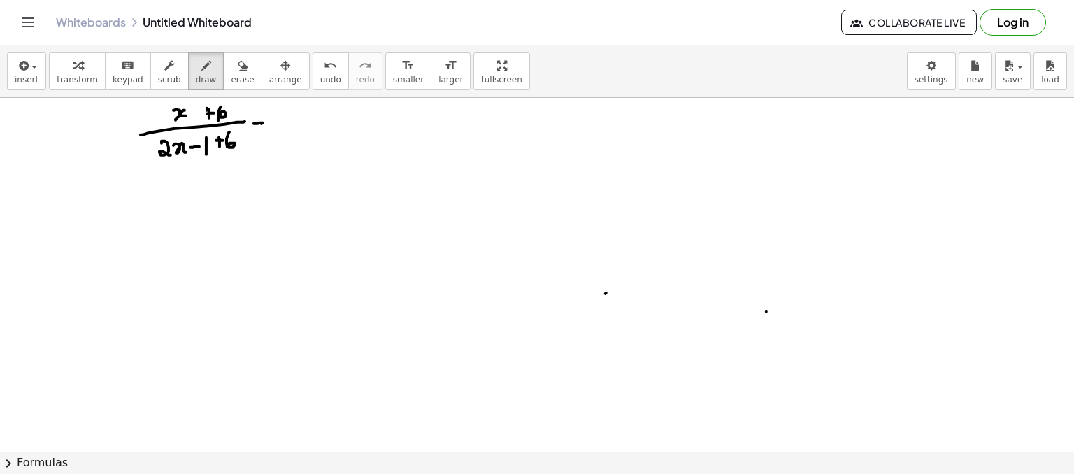
drag, startPoint x: 285, startPoint y: 109, endPoint x: 287, endPoint y: 119, distance: 10.0
drag, startPoint x: 296, startPoint y: 112, endPoint x: 276, endPoint y: 125, distance: 24.3
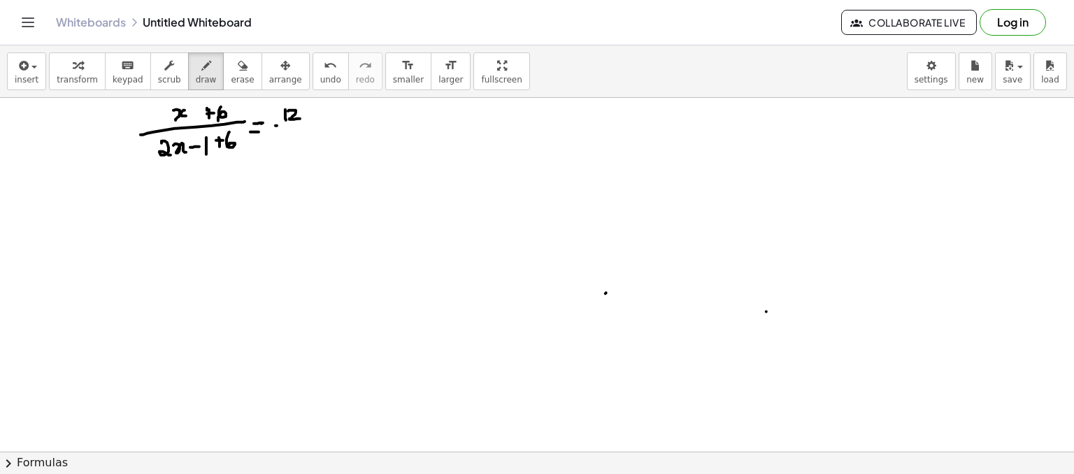
drag, startPoint x: 276, startPoint y: 125, endPoint x: 304, endPoint y: 123, distance: 28.1
drag, startPoint x: 292, startPoint y: 128, endPoint x: 297, endPoint y: 135, distance: 9.0
drag, startPoint x: 298, startPoint y: 134, endPoint x: 305, endPoint y: 142, distance: 10.4
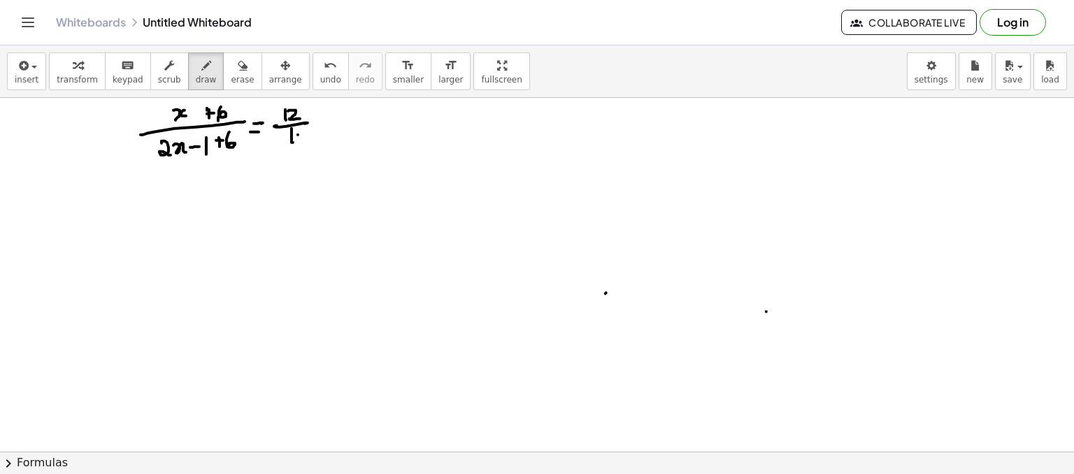
drag, startPoint x: 203, startPoint y: 185, endPoint x: 211, endPoint y: 188, distance: 8.2
drag, startPoint x: 201, startPoint y: 179, endPoint x: 210, endPoint y: 180, distance: 8.4
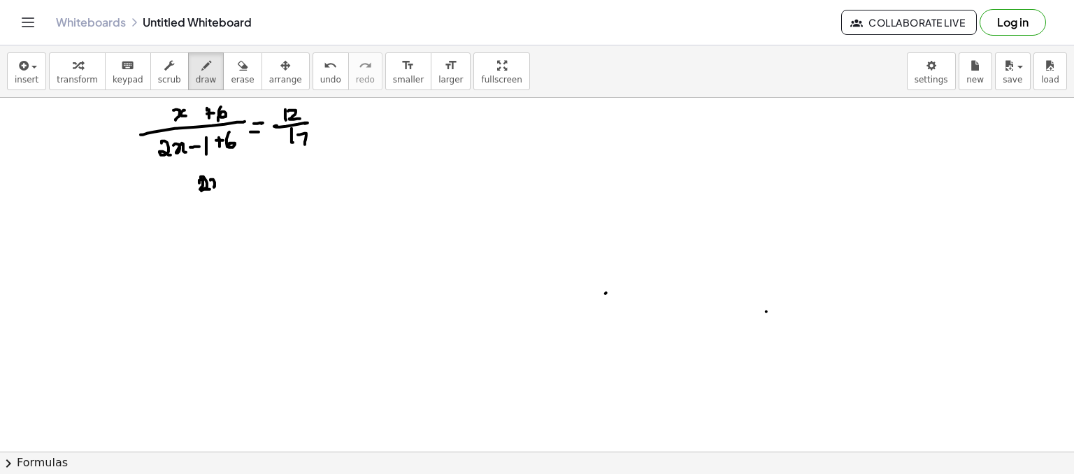
drag, startPoint x: 224, startPoint y: 176, endPoint x: 231, endPoint y: 183, distance: 9.9
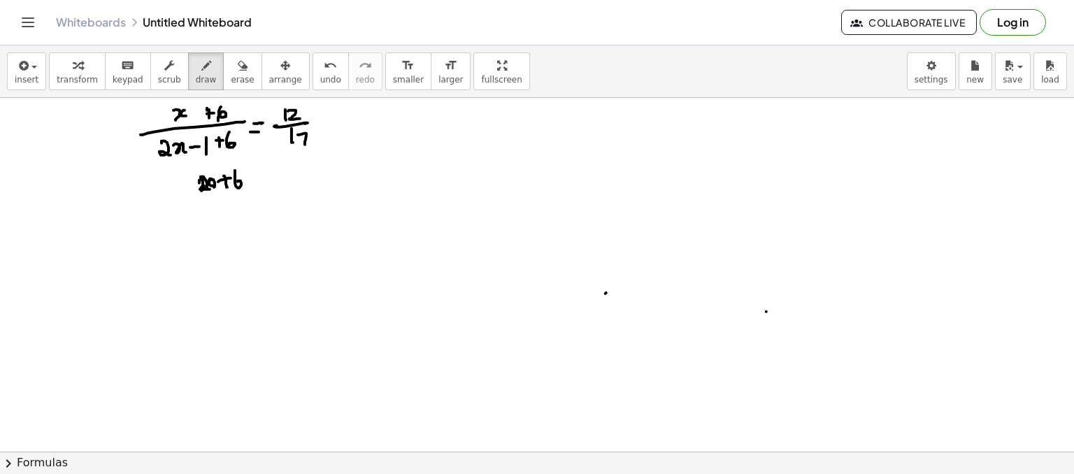
drag, startPoint x: 235, startPoint y: 170, endPoint x: 210, endPoint y: 195, distance: 35.6
drag, startPoint x: 190, startPoint y: 200, endPoint x: 229, endPoint y: 194, distance: 38.9
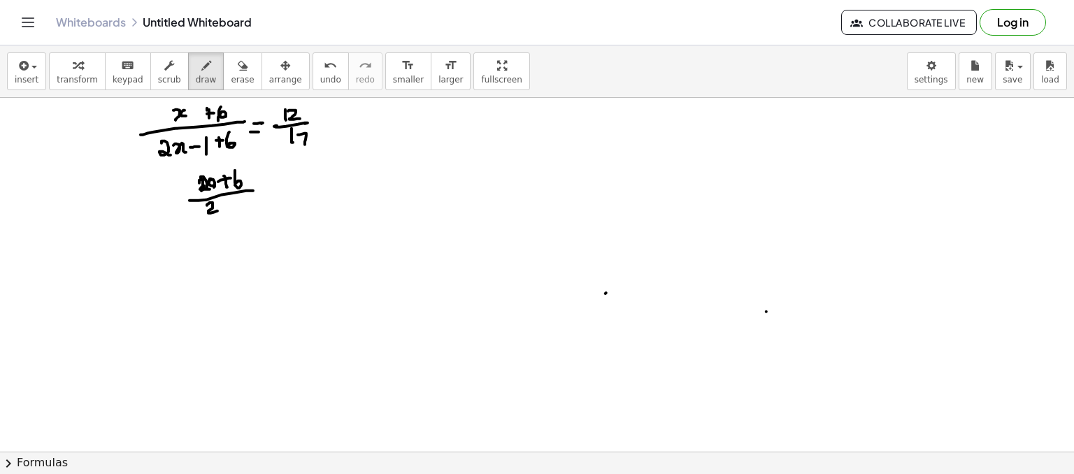
drag, startPoint x: 222, startPoint y: 203, endPoint x: 227, endPoint y: 213, distance: 11.6
drag, startPoint x: 232, startPoint y: 208, endPoint x: 243, endPoint y: 203, distance: 12.5
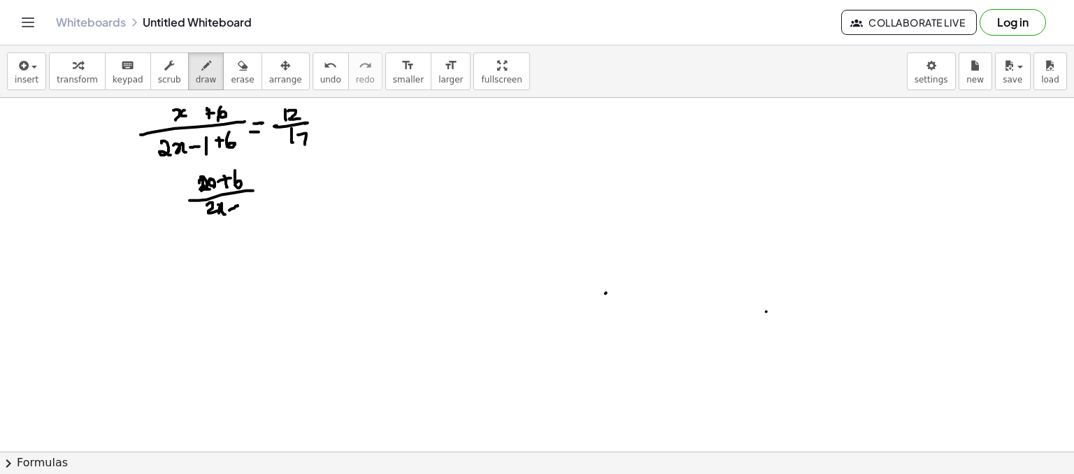
drag, startPoint x: 239, startPoint y: 208, endPoint x: 245, endPoint y: 199, distance: 10.5
drag, startPoint x: 250, startPoint y: 206, endPoint x: 246, endPoint y: 199, distance: 8.2
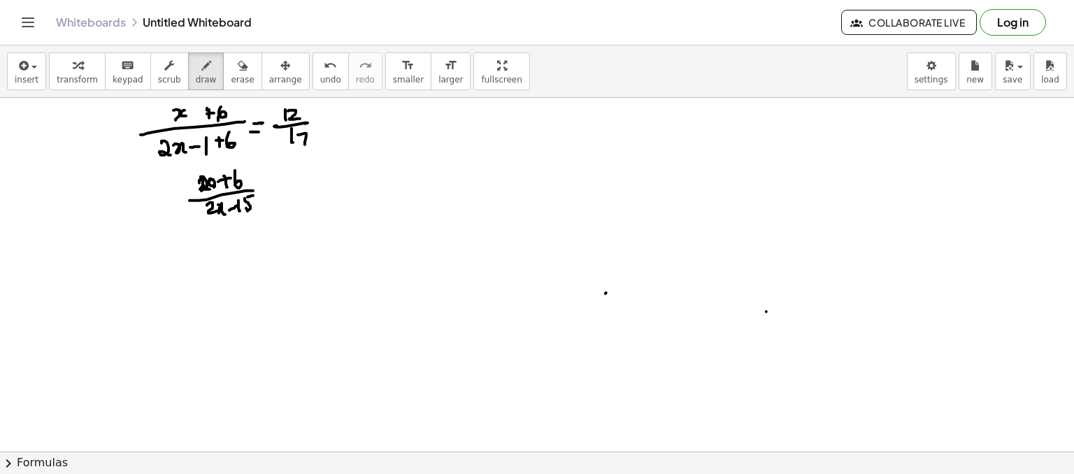
drag, startPoint x: 264, startPoint y: 191, endPoint x: 285, endPoint y: 177, distance: 25.8
drag, startPoint x: 285, startPoint y: 177, endPoint x: 288, endPoint y: 185, distance: 8.2
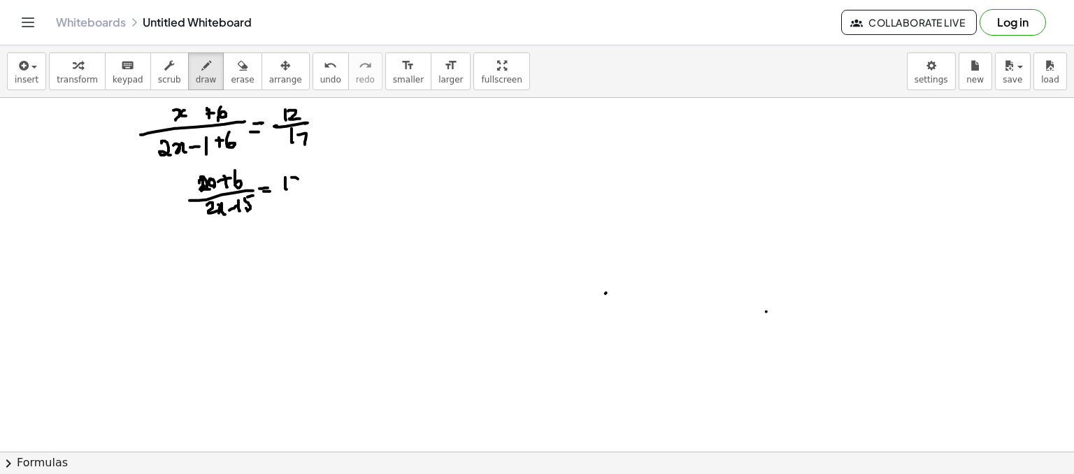
drag, startPoint x: 298, startPoint y: 178, endPoint x: 302, endPoint y: 187, distance: 9.4
drag, startPoint x: 280, startPoint y: 194, endPoint x: 304, endPoint y: 192, distance: 23.8
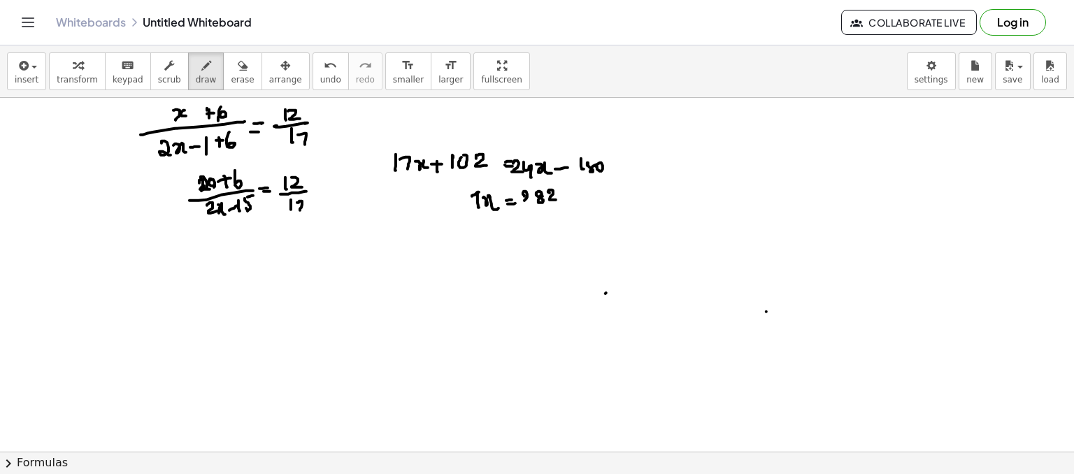
click at [223, 85] on button "erase" at bounding box center [242, 71] width 38 height 38
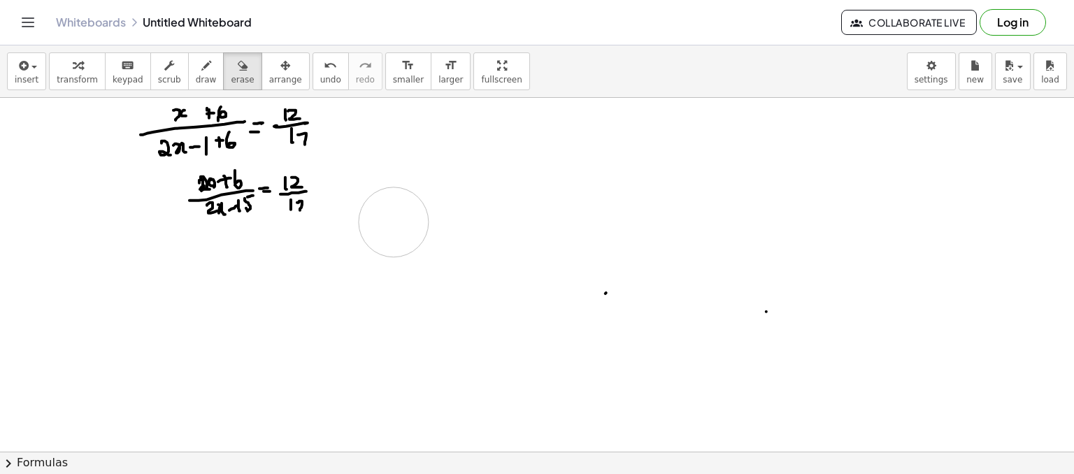
click at [196, 78] on span "draw" at bounding box center [206, 80] width 21 height 10
drag, startPoint x: 401, startPoint y: 187, endPoint x: 408, endPoint y: 182, distance: 8.0
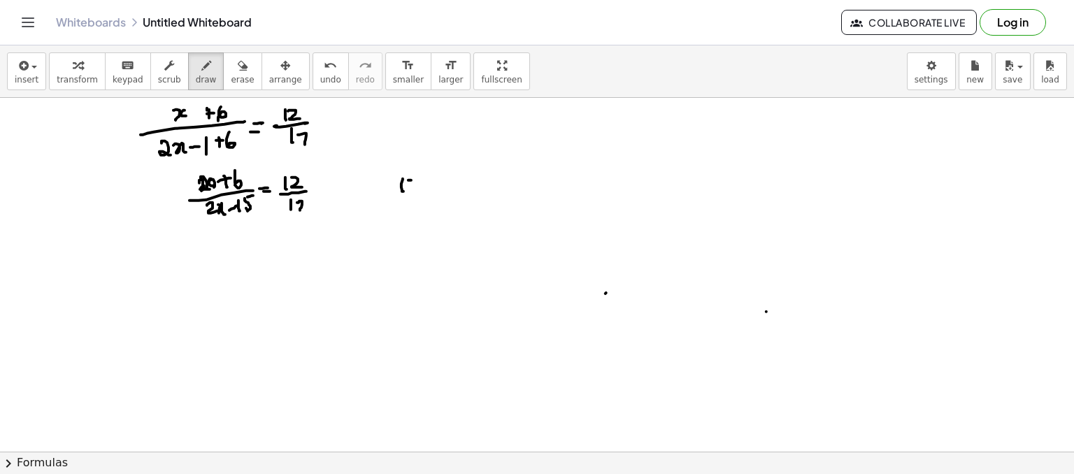
drag, startPoint x: 442, startPoint y: 185, endPoint x: 450, endPoint y: 184, distance: 8.4
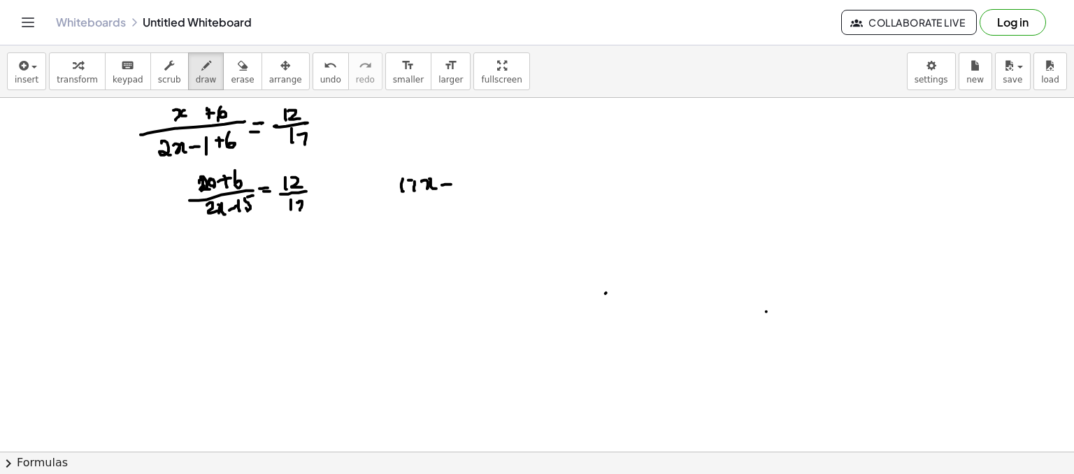
drag, startPoint x: 476, startPoint y: 187, endPoint x: 486, endPoint y: 180, distance: 12.6
drag, startPoint x: 495, startPoint y: 177, endPoint x: 508, endPoint y: 185, distance: 15.7
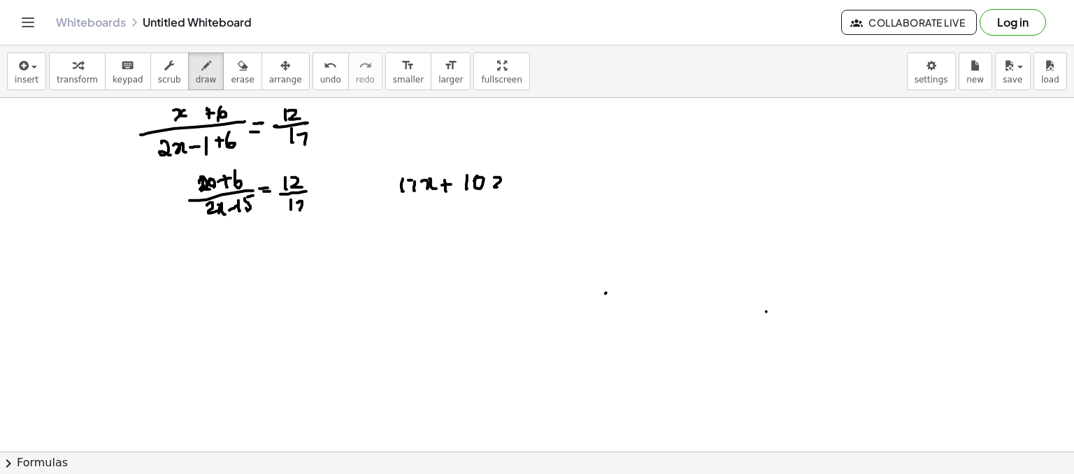
drag, startPoint x: 546, startPoint y: 183, endPoint x: 555, endPoint y: 191, distance: 12.4
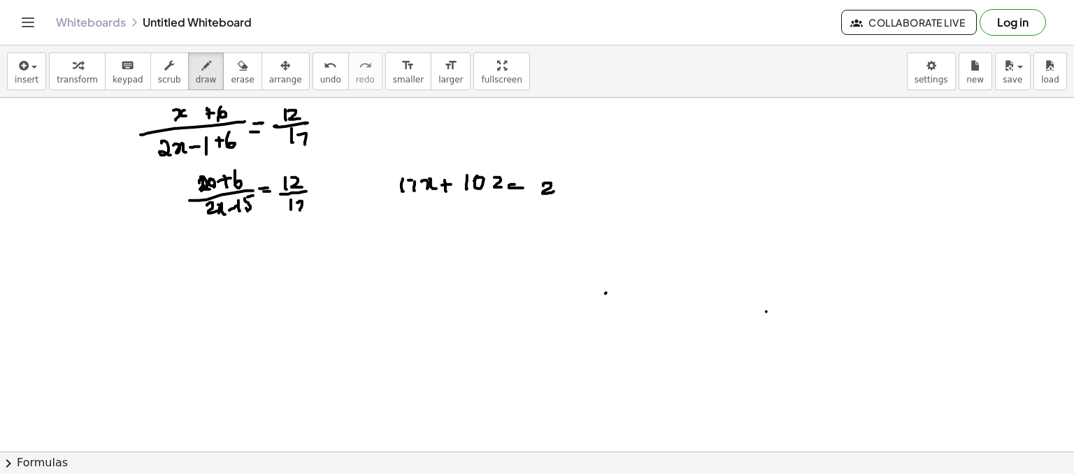
drag, startPoint x: 557, startPoint y: 182, endPoint x: 562, endPoint y: 189, distance: 9.0
drag, startPoint x: 567, startPoint y: 184, endPoint x: 585, endPoint y: 187, distance: 17.7
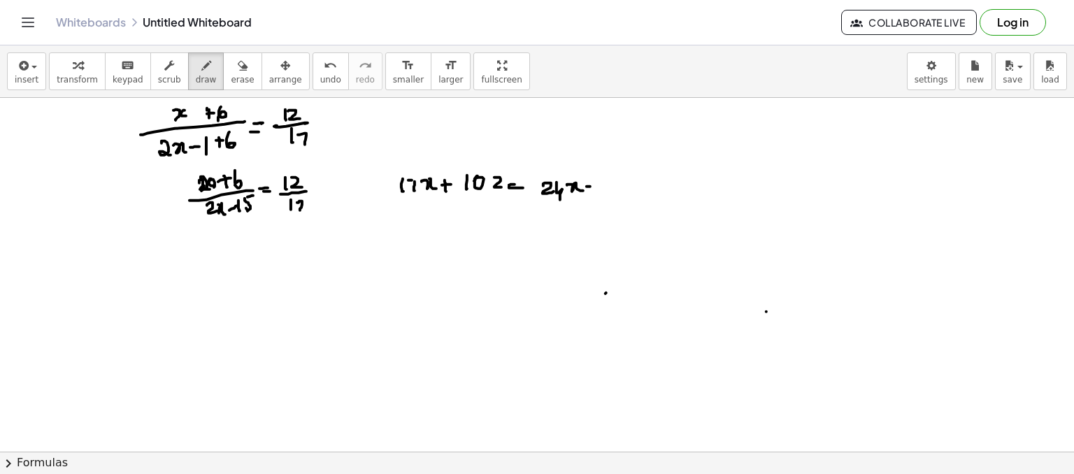
drag, startPoint x: 590, startPoint y: 186, endPoint x: 598, endPoint y: 185, distance: 7.7
drag, startPoint x: 609, startPoint y: 178, endPoint x: 613, endPoint y: 191, distance: 13.7
drag, startPoint x: 624, startPoint y: 176, endPoint x: 626, endPoint y: 183, distance: 7.3
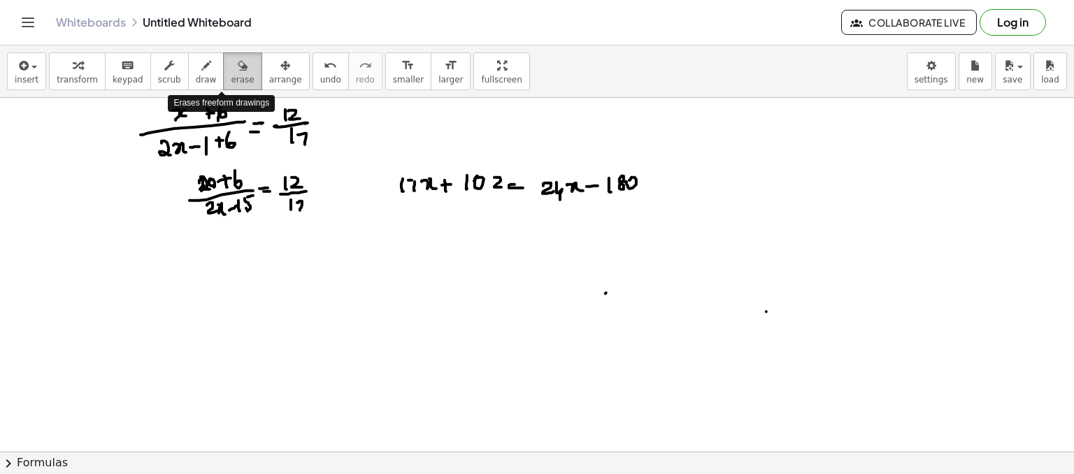
click at [231, 70] on div "button" at bounding box center [242, 65] width 23 height 17
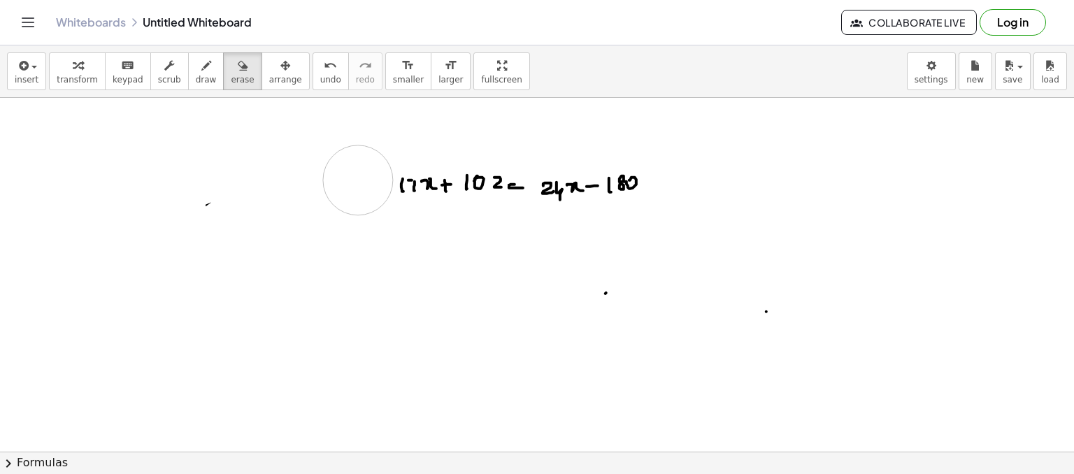
drag, startPoint x: 133, startPoint y: 128, endPoint x: 508, endPoint y: 202, distance: 382.2
drag, startPoint x: 609, startPoint y: 176, endPoint x: 481, endPoint y: 192, distance: 128.4
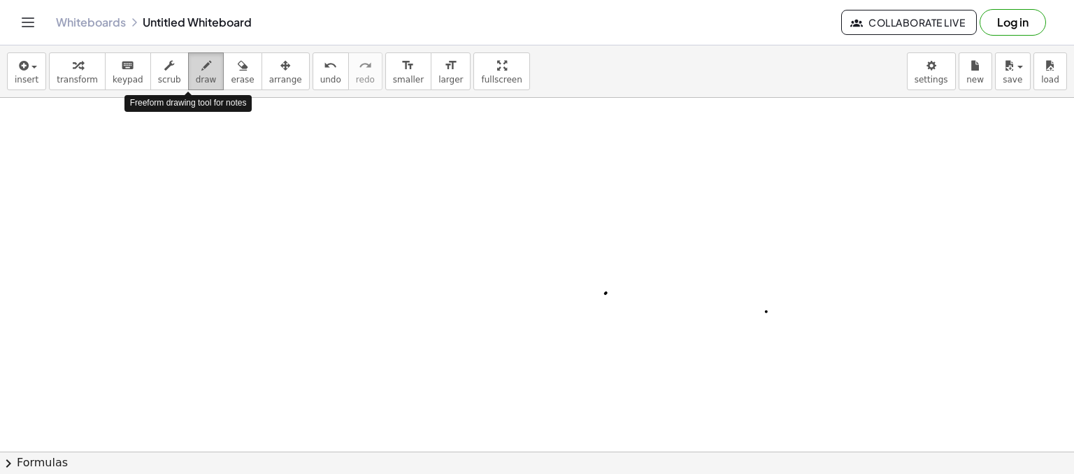
click at [196, 76] on span "draw" at bounding box center [206, 80] width 21 height 10
drag, startPoint x: 269, startPoint y: 195, endPoint x: 277, endPoint y: 201, distance: 10.1
drag, startPoint x: 289, startPoint y: 180, endPoint x: 297, endPoint y: 205, distance: 25.7
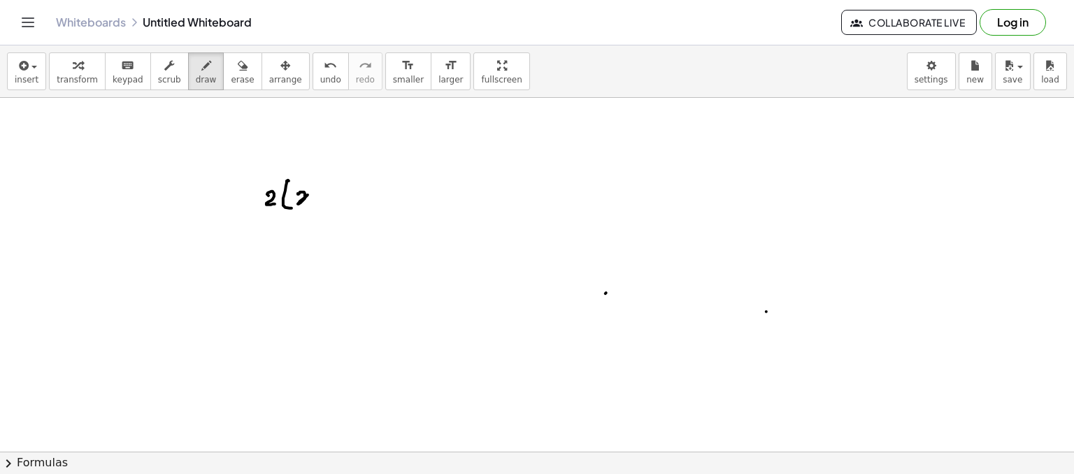
drag, startPoint x: 299, startPoint y: 194, endPoint x: 316, endPoint y: 197, distance: 17.7
drag, startPoint x: 319, startPoint y: 194, endPoint x: 328, endPoint y: 187, distance: 11.1
drag, startPoint x: 328, startPoint y: 187, endPoint x: 330, endPoint y: 197, distance: 10.0
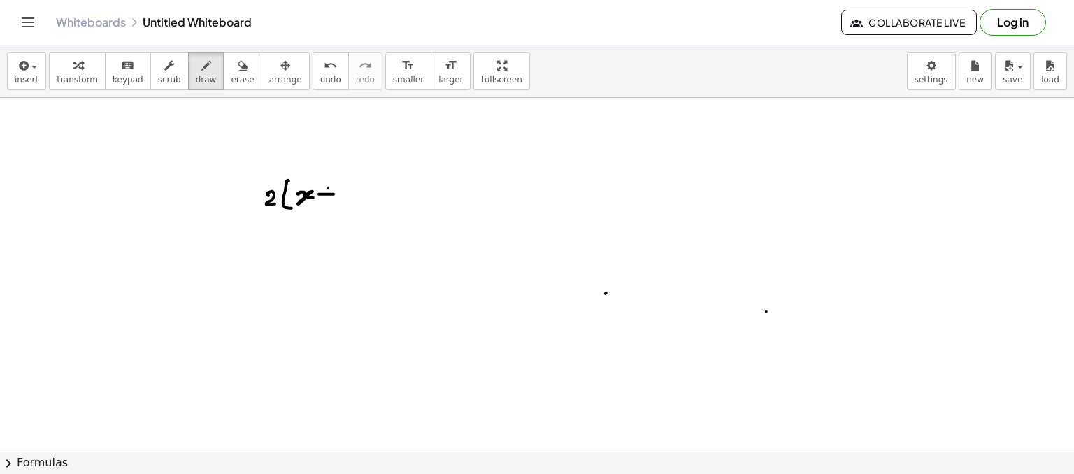
drag, startPoint x: 359, startPoint y: 183, endPoint x: 367, endPoint y: 191, distance: 10.9
drag, startPoint x: 367, startPoint y: 192, endPoint x: 376, endPoint y: 192, distance: 9.8
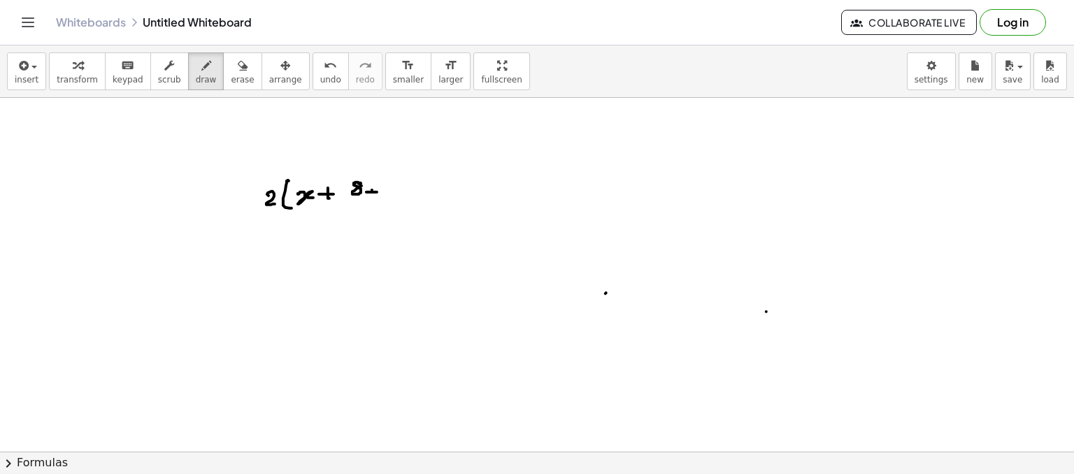
drag, startPoint x: 382, startPoint y: 189, endPoint x: 392, endPoint y: 180, distance: 13.4
drag, startPoint x: 395, startPoint y: 180, endPoint x: 407, endPoint y: 197, distance: 20.6
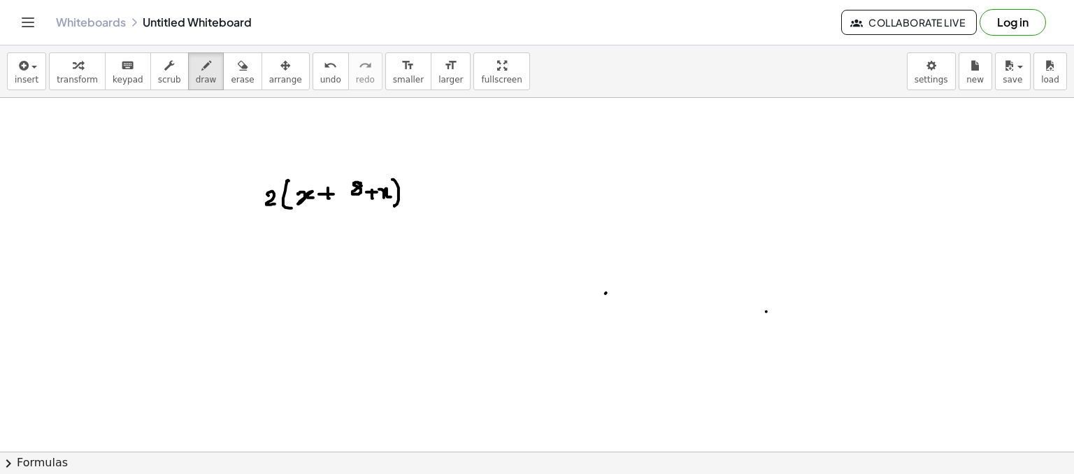
drag, startPoint x: 409, startPoint y: 201, endPoint x: 417, endPoint y: 200, distance: 7.7
drag, startPoint x: 441, startPoint y: 191, endPoint x: 450, endPoint y: 188, distance: 9.5
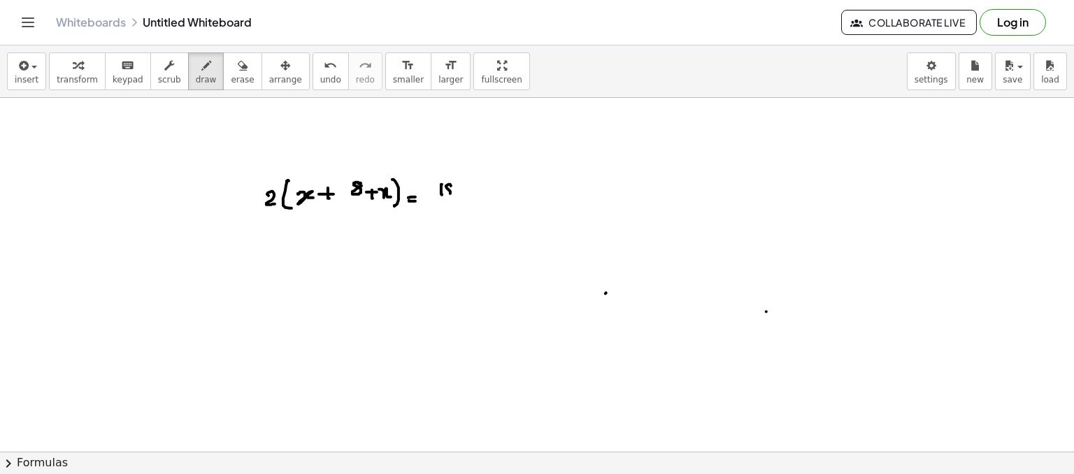
drag, startPoint x: 446, startPoint y: 185, endPoint x: 456, endPoint y: 191, distance: 11.3
drag, startPoint x: 456, startPoint y: 191, endPoint x: 453, endPoint y: 199, distance: 8.8
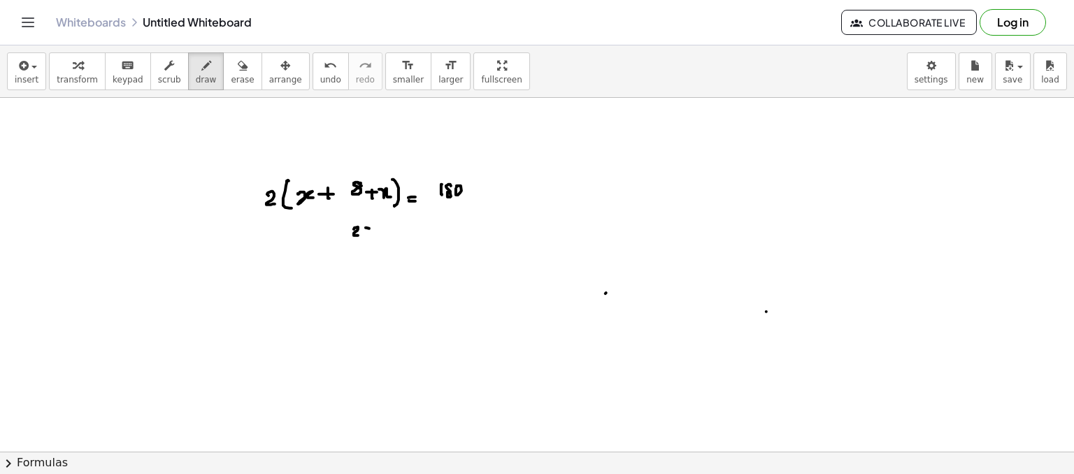
drag, startPoint x: 375, startPoint y: 227, endPoint x: 383, endPoint y: 229, distance: 8.8
drag, startPoint x: 386, startPoint y: 225, endPoint x: 392, endPoint y: 231, distance: 8.4
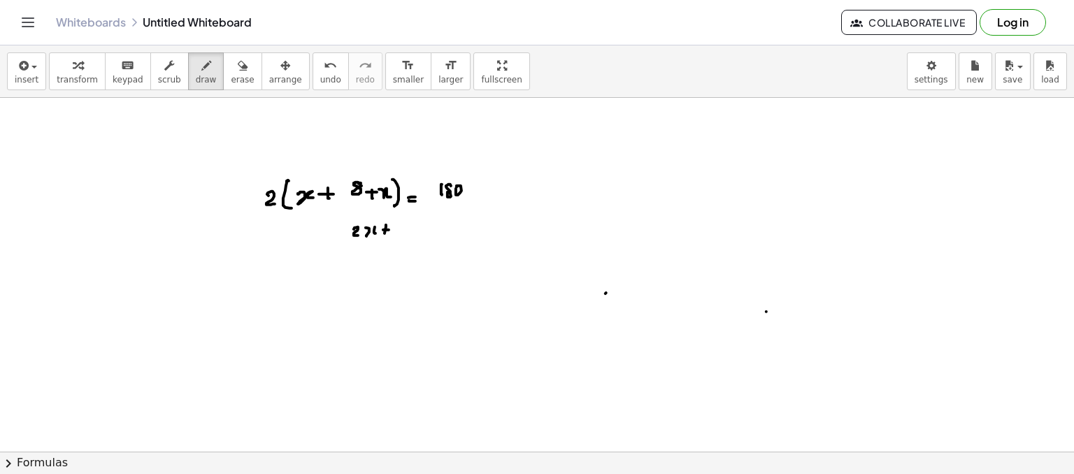
drag, startPoint x: 399, startPoint y: 222, endPoint x: 406, endPoint y: 227, distance: 8.4
drag, startPoint x: 413, startPoint y: 234, endPoint x: 433, endPoint y: 229, distance: 20.0
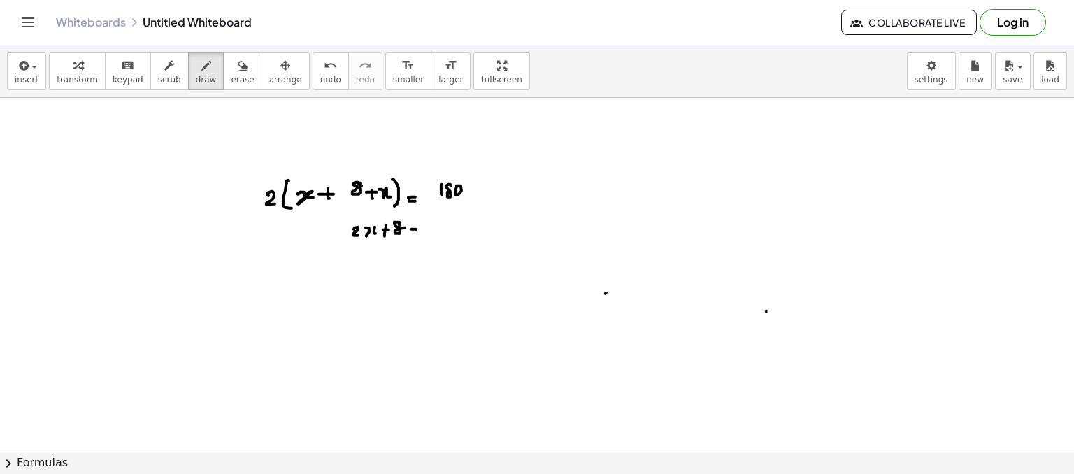
drag, startPoint x: 427, startPoint y: 226, endPoint x: 439, endPoint y: 231, distance: 12.9
drag, startPoint x: 439, startPoint y: 231, endPoint x: 433, endPoint y: 239, distance: 9.9
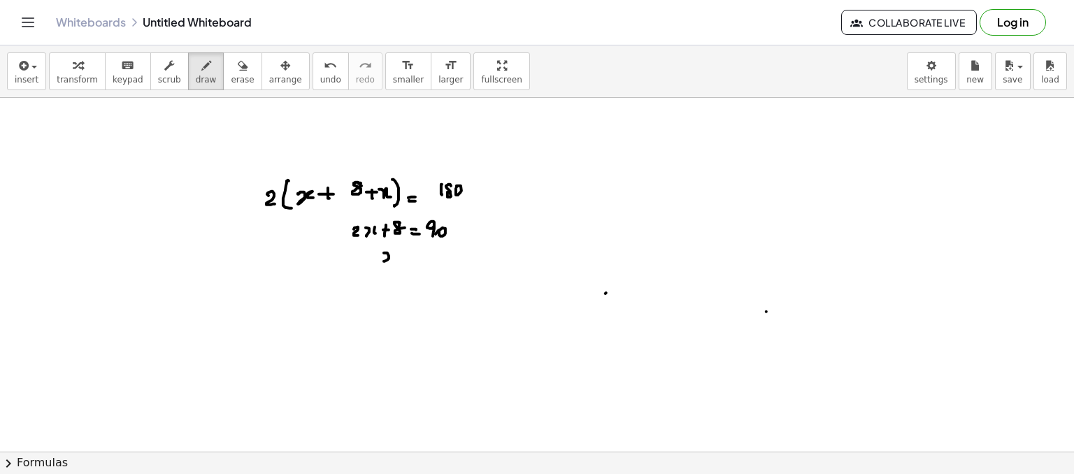
drag, startPoint x: 388, startPoint y: 253, endPoint x: 394, endPoint y: 261, distance: 10.5
drag, startPoint x: 401, startPoint y: 260, endPoint x: 412, endPoint y: 257, distance: 10.7
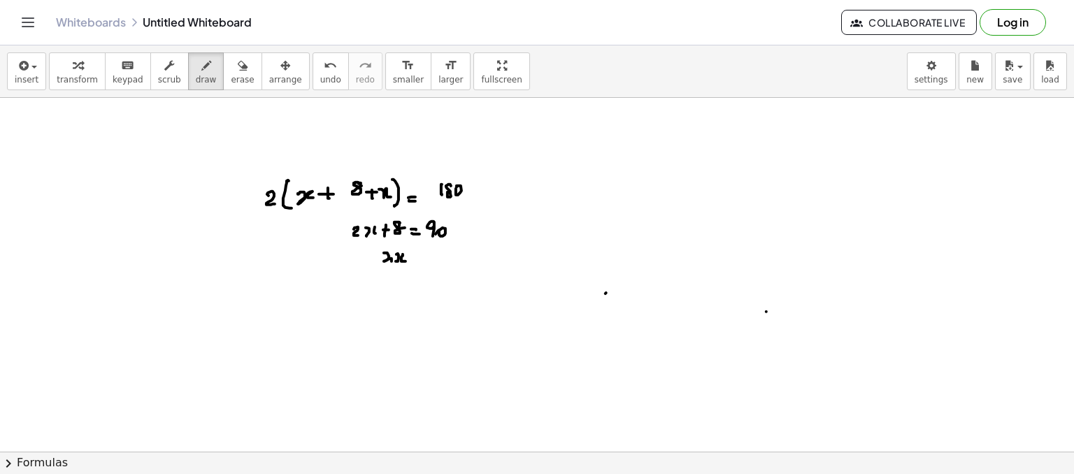
drag, startPoint x: 414, startPoint y: 262, endPoint x: 432, endPoint y: 251, distance: 21.0
drag, startPoint x: 427, startPoint y: 253, endPoint x: 435, endPoint y: 261, distance: 10.9
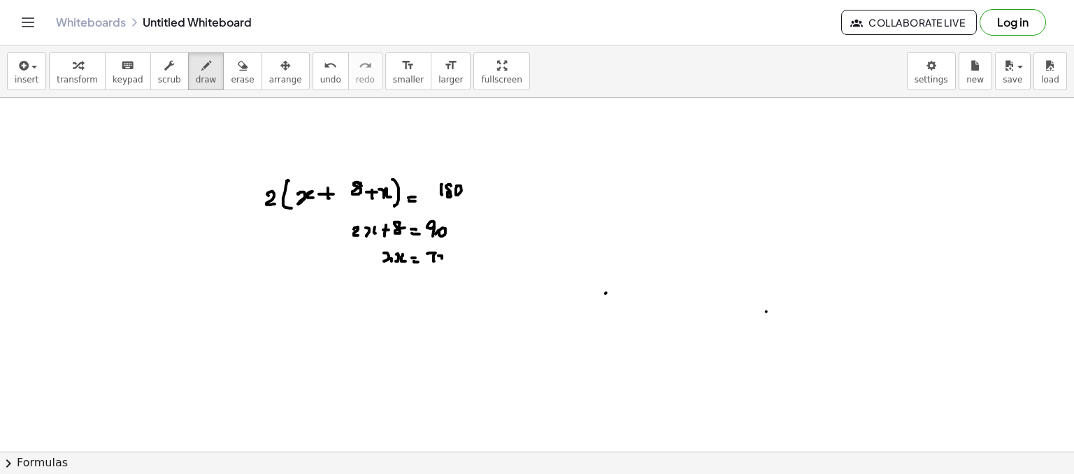
drag, startPoint x: 442, startPoint y: 255, endPoint x: 452, endPoint y: 264, distance: 12.9
drag, startPoint x: 408, startPoint y: 280, endPoint x: 418, endPoint y: 284, distance: 9.7
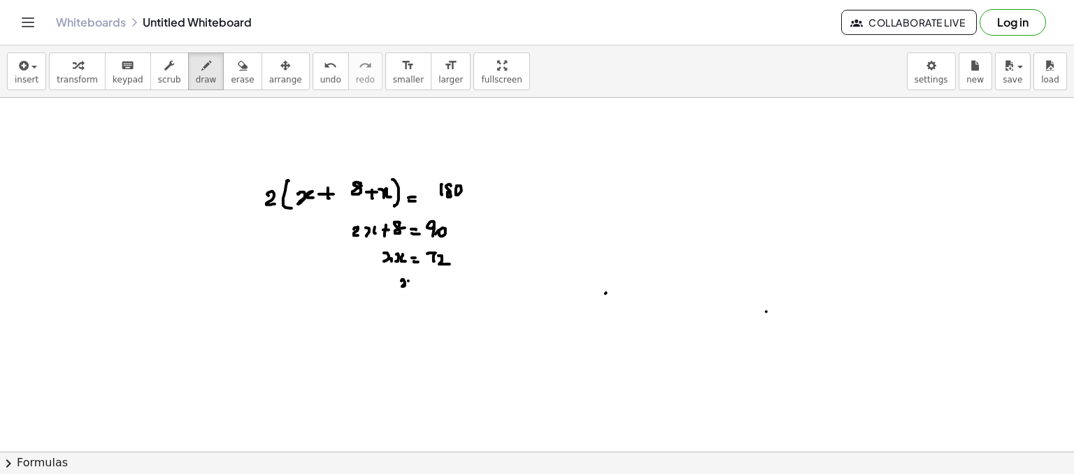
drag, startPoint x: 420, startPoint y: 287, endPoint x: 434, endPoint y: 281, distance: 15.7
drag, startPoint x: 444, startPoint y: 286, endPoint x: 476, endPoint y: 263, distance: 39.6
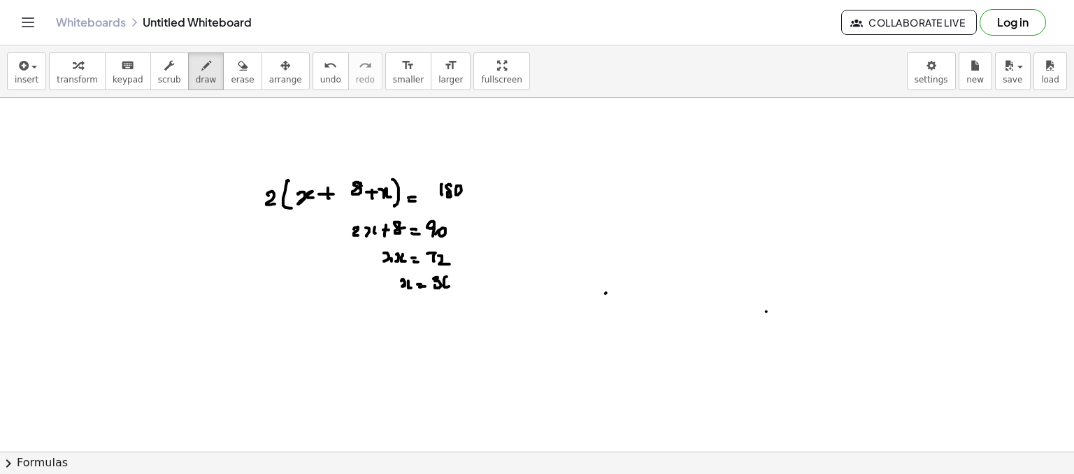
drag, startPoint x: 526, startPoint y: 217, endPoint x: 536, endPoint y: 224, distance: 12.6
drag, startPoint x: 545, startPoint y: 219, endPoint x: 540, endPoint y: 227, distance: 9.7
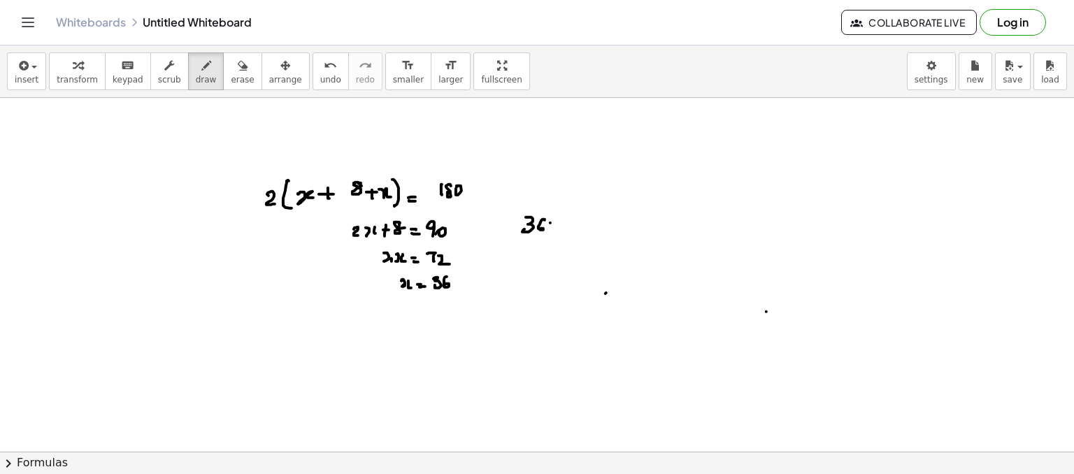
drag, startPoint x: 555, startPoint y: 225, endPoint x: 563, endPoint y: 223, distance: 7.8
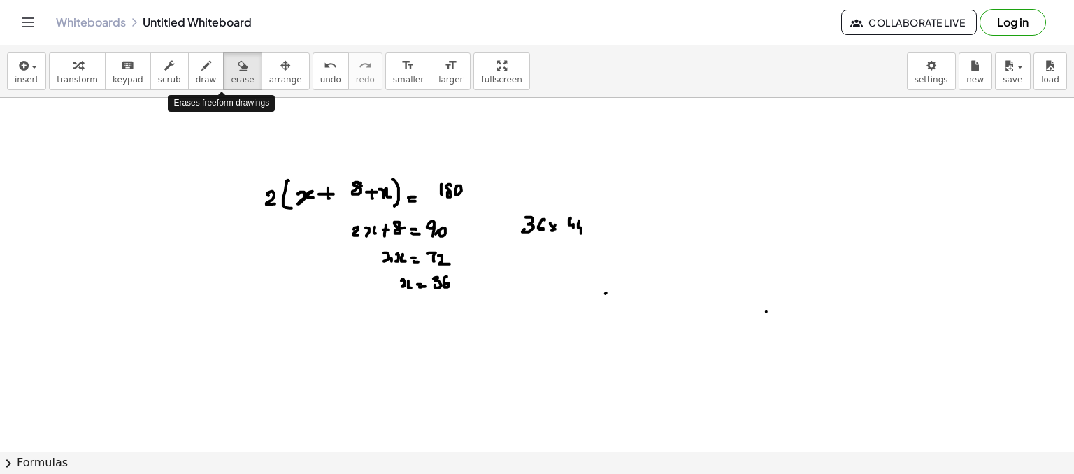
drag, startPoint x: 215, startPoint y: 77, endPoint x: 312, endPoint y: 197, distance: 154.2
click at [312, 197] on div "insert select one: Math Expression Function Text Youtube Video Graphing Geometr…" at bounding box center [537, 259] width 1074 height 429
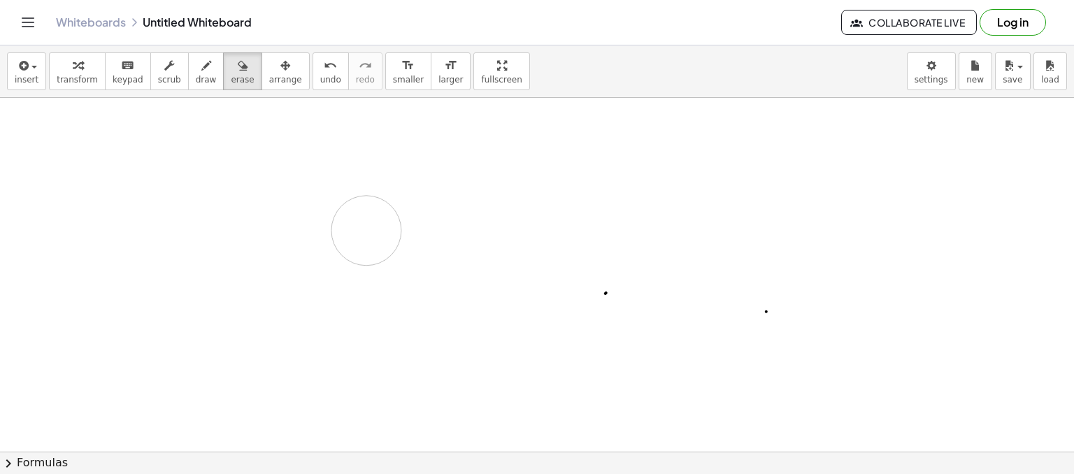
drag, startPoint x: 312, startPoint y: 197, endPoint x: 358, endPoint y: 227, distance: 55.1
click at [196, 75] on span "draw" at bounding box center [206, 80] width 21 height 10
drag, startPoint x: 162, startPoint y: 141, endPoint x: 176, endPoint y: 157, distance: 21.9
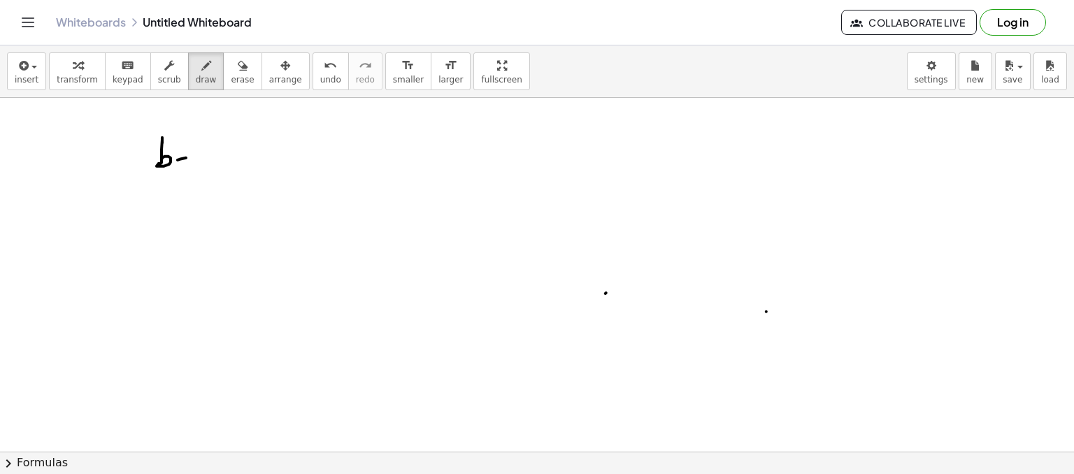
drag, startPoint x: 201, startPoint y: 155, endPoint x: 205, endPoint y: 167, distance: 12.4
drag, startPoint x: 137, startPoint y: 196, endPoint x: 152, endPoint y: 200, distance: 16.0
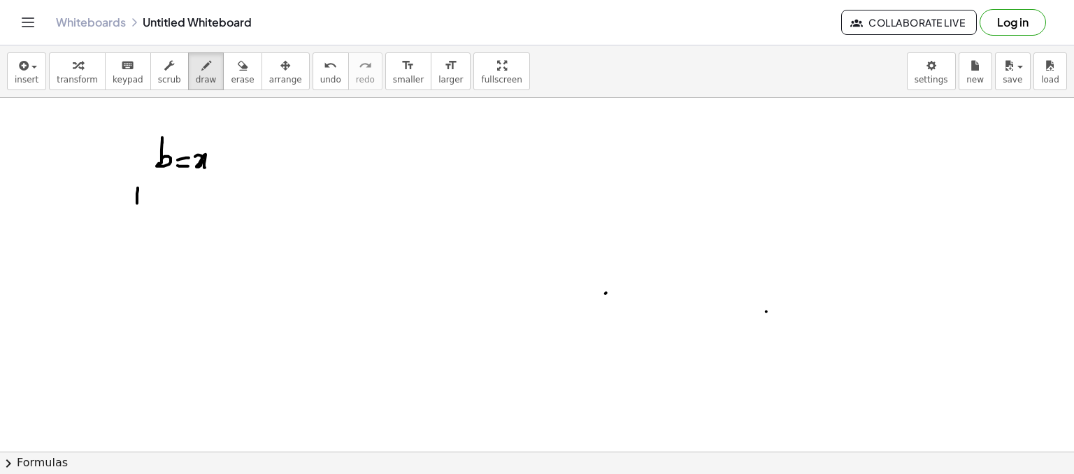
drag, startPoint x: 182, startPoint y: 202, endPoint x: 185, endPoint y: 194, distance: 9.1
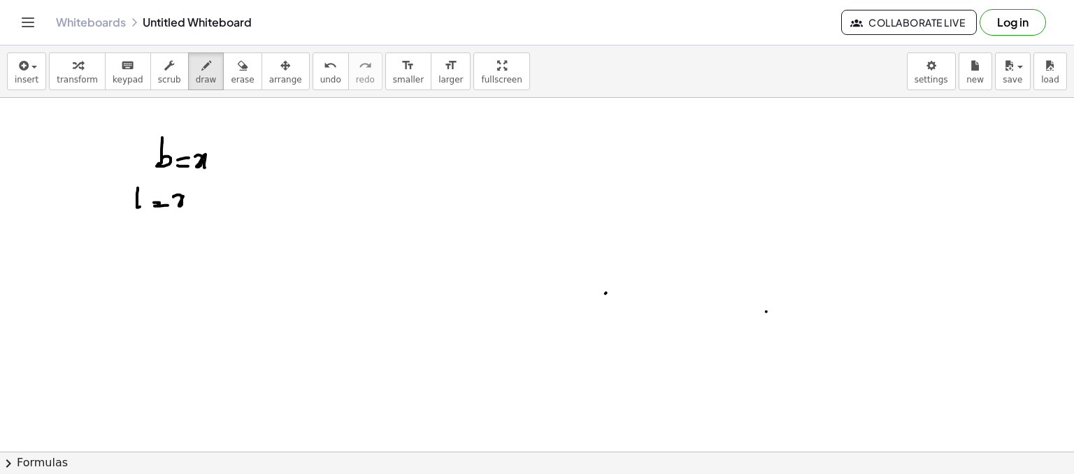
drag, startPoint x: 185, startPoint y: 194, endPoint x: 193, endPoint y: 201, distance: 10.9
drag, startPoint x: 193, startPoint y: 201, endPoint x: 211, endPoint y: 198, distance: 18.5
drag, startPoint x: 211, startPoint y: 198, endPoint x: 201, endPoint y: 202, distance: 10.7
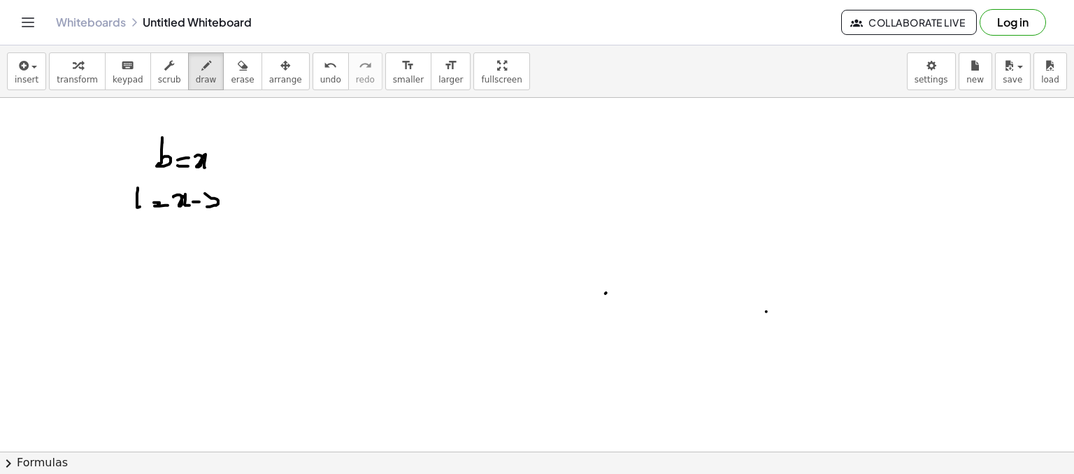
drag, startPoint x: 204, startPoint y: 185, endPoint x: 206, endPoint y: 192, distance: 8.0
drag, startPoint x: 337, startPoint y: 149, endPoint x: 350, endPoint y: 160, distance: 16.8
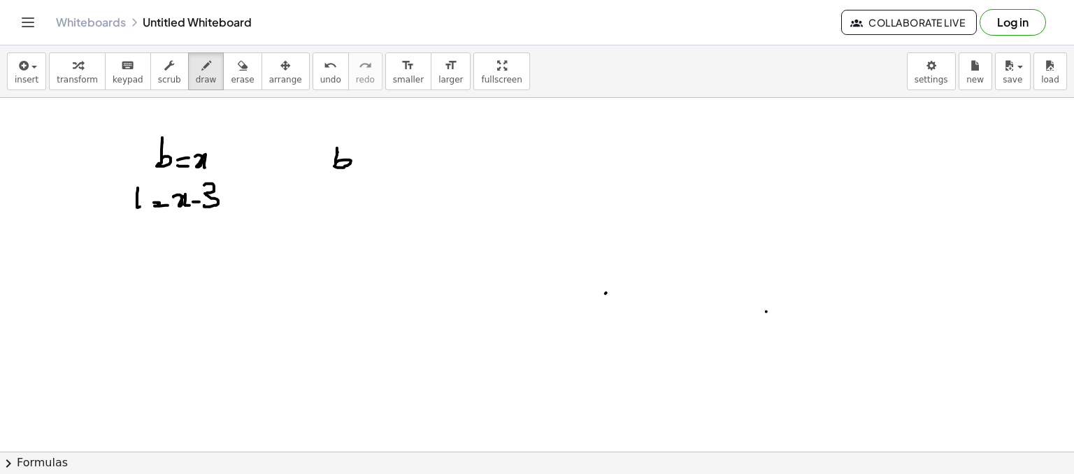
drag, startPoint x: 352, startPoint y: 169, endPoint x: 372, endPoint y: 165, distance: 20.6
drag, startPoint x: 371, startPoint y: 159, endPoint x: 378, endPoint y: 160, distance: 7.1
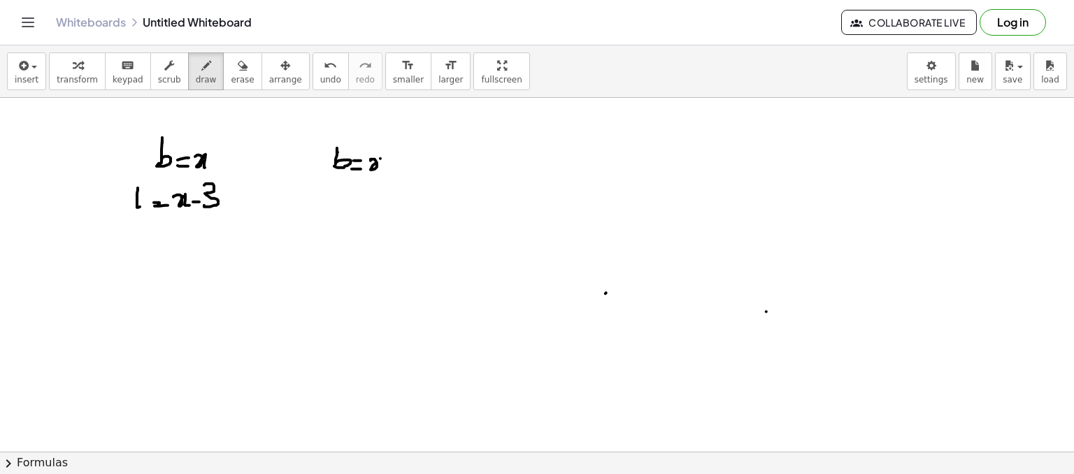
drag, startPoint x: 381, startPoint y: 158, endPoint x: 390, endPoint y: 164, distance: 11.1
drag, startPoint x: 390, startPoint y: 164, endPoint x: 404, endPoint y: 159, distance: 15.1
drag, startPoint x: 408, startPoint y: 161, endPoint x: 378, endPoint y: 185, distance: 38.8
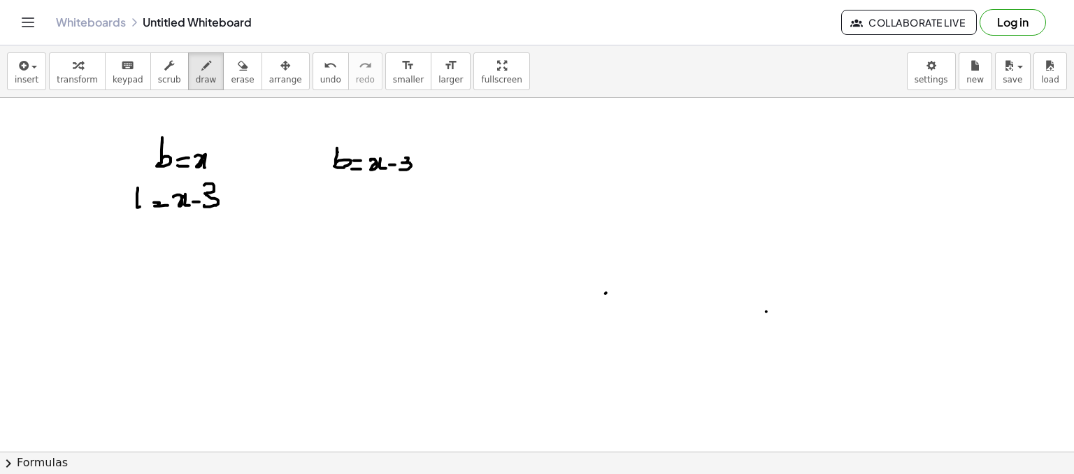
drag, startPoint x: 327, startPoint y: 196, endPoint x: 333, endPoint y: 216, distance: 21.0
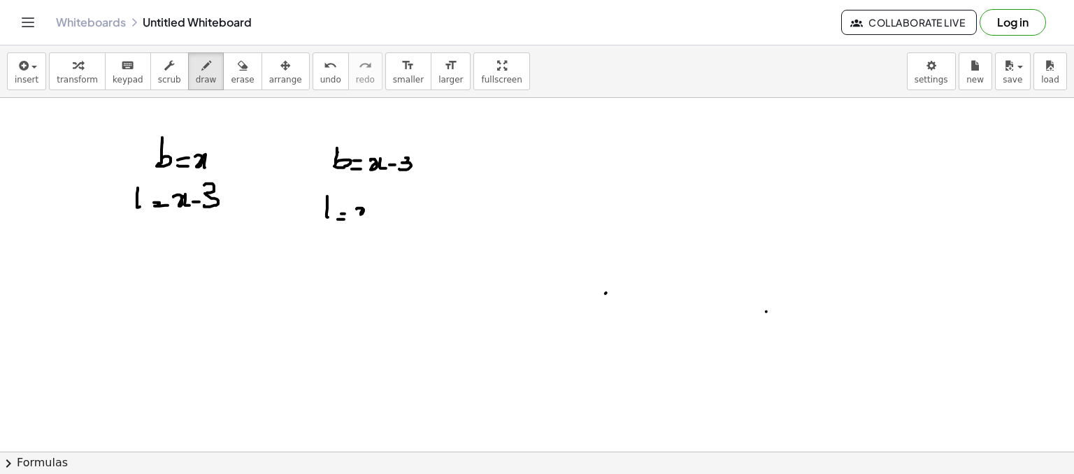
drag, startPoint x: 357, startPoint y: 208, endPoint x: 369, endPoint y: 212, distance: 12.6
drag, startPoint x: 369, startPoint y: 212, endPoint x: 376, endPoint y: 211, distance: 7.0
drag, startPoint x: 376, startPoint y: 211, endPoint x: 395, endPoint y: 206, distance: 19.0
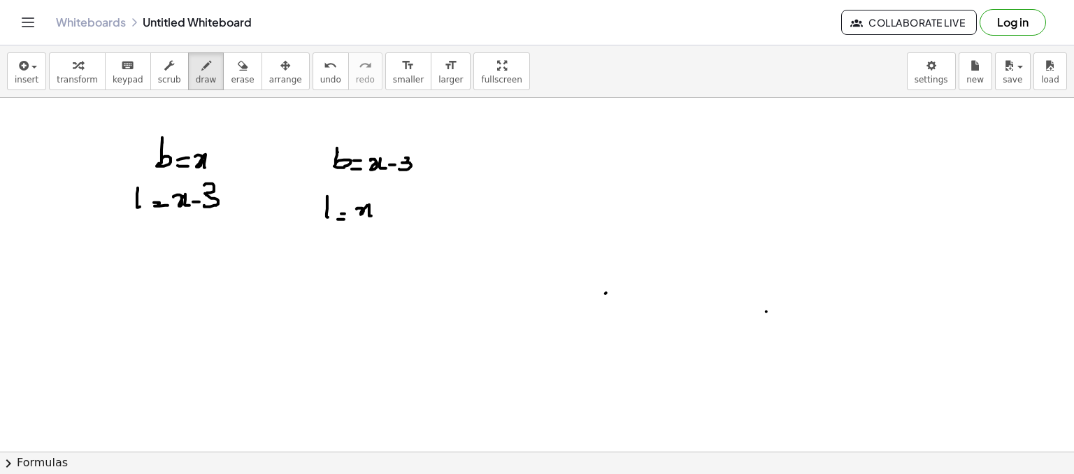
drag, startPoint x: 393, startPoint y: 201, endPoint x: 388, endPoint y: 218, distance: 17.5
drag, startPoint x: 90, startPoint y: 258, endPoint x: 104, endPoint y: 259, distance: 13.3
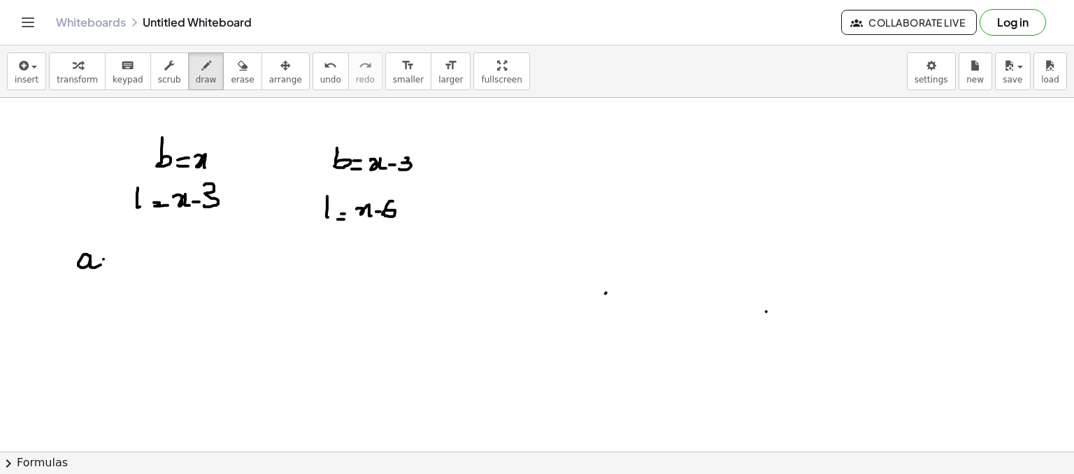
drag, startPoint x: 136, startPoint y: 256, endPoint x: 168, endPoint y: 249, distance: 32.2
drag, startPoint x: 162, startPoint y: 246, endPoint x: 179, endPoint y: 266, distance: 26.3
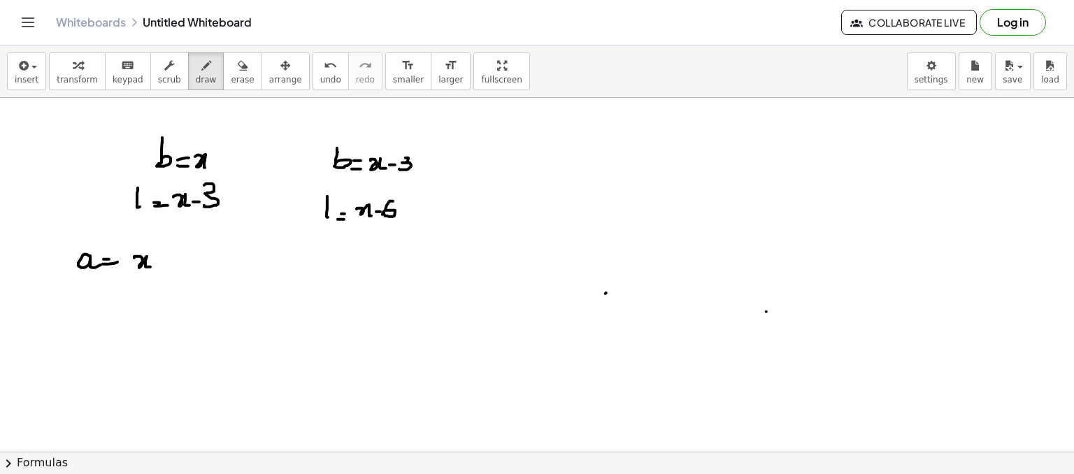
drag, startPoint x: 183, startPoint y: 255, endPoint x: 190, endPoint y: 265, distance: 13.0
drag, startPoint x: 207, startPoint y: 258, endPoint x: 199, endPoint y: 260, distance: 8.0
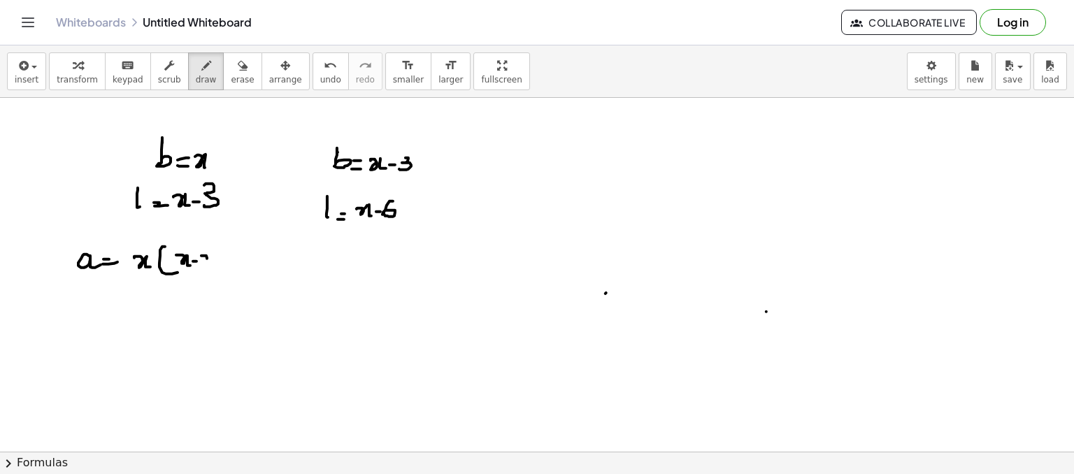
drag, startPoint x: 222, startPoint y: 269, endPoint x: 210, endPoint y: 269, distance: 11.9
drag, startPoint x: 481, startPoint y: 180, endPoint x: 484, endPoint y: 202, distance: 22.0
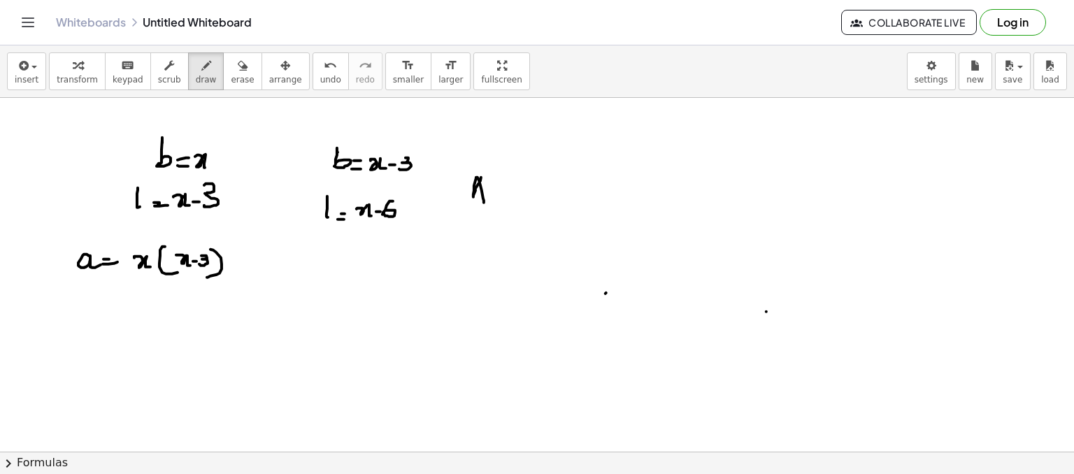
drag, startPoint x: 495, startPoint y: 198, endPoint x: 506, endPoint y: 193, distance: 12.2
drag, startPoint x: 514, startPoint y: 188, endPoint x: 526, endPoint y: 195, distance: 13.8
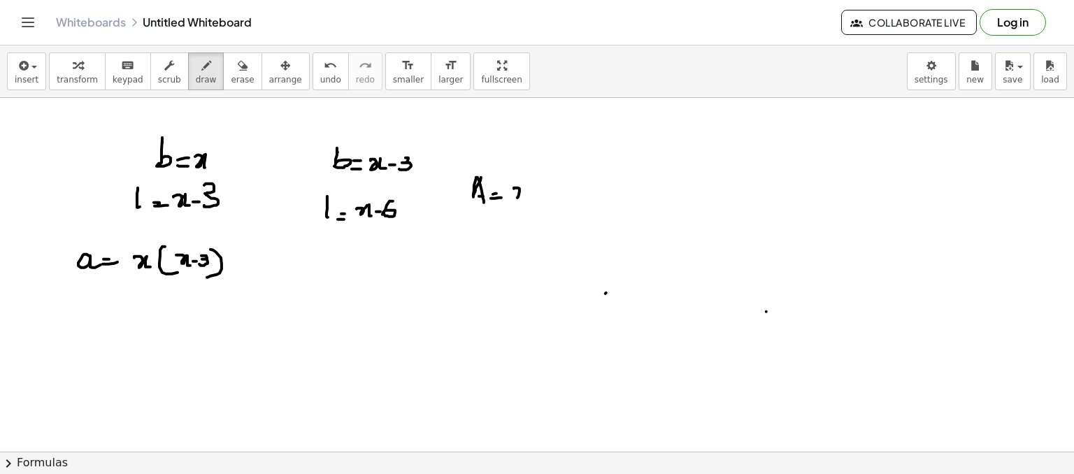
drag, startPoint x: 506, startPoint y: 194, endPoint x: 534, endPoint y: 196, distance: 28.1
drag, startPoint x: 549, startPoint y: 192, endPoint x: 554, endPoint y: 180, distance: 13.5
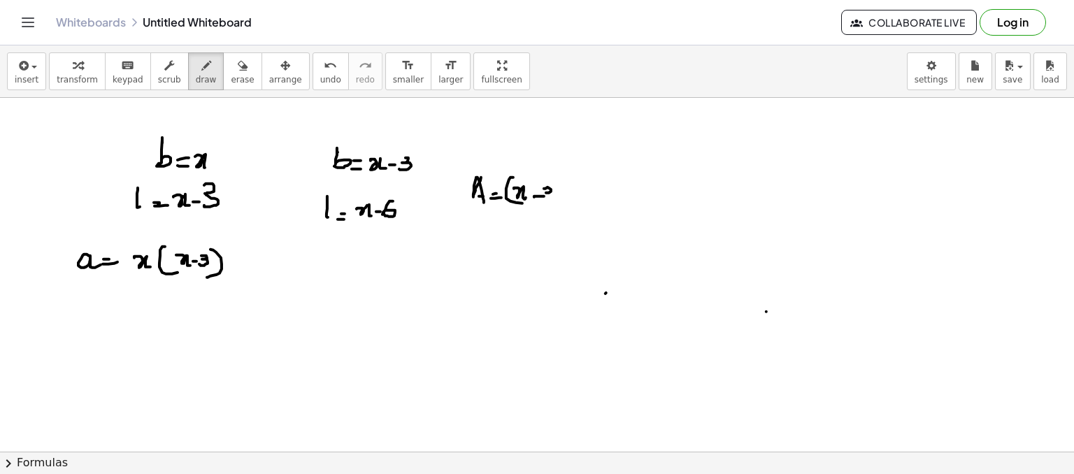
drag, startPoint x: 595, startPoint y: 186, endPoint x: 603, endPoint y: 193, distance: 10.9
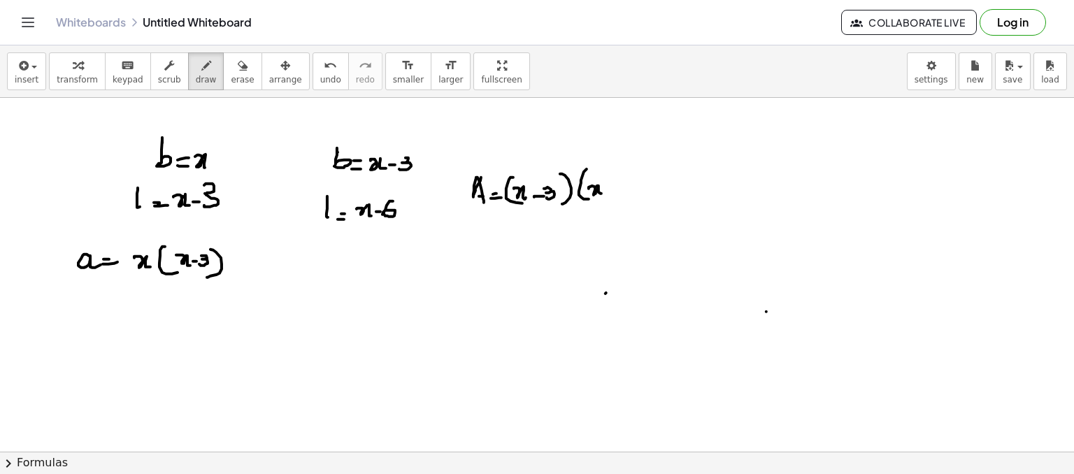
drag, startPoint x: 620, startPoint y: 180, endPoint x: 618, endPoint y: 190, distance: 9.5
drag, startPoint x: 637, startPoint y: 191, endPoint x: 601, endPoint y: 202, distance: 37.4
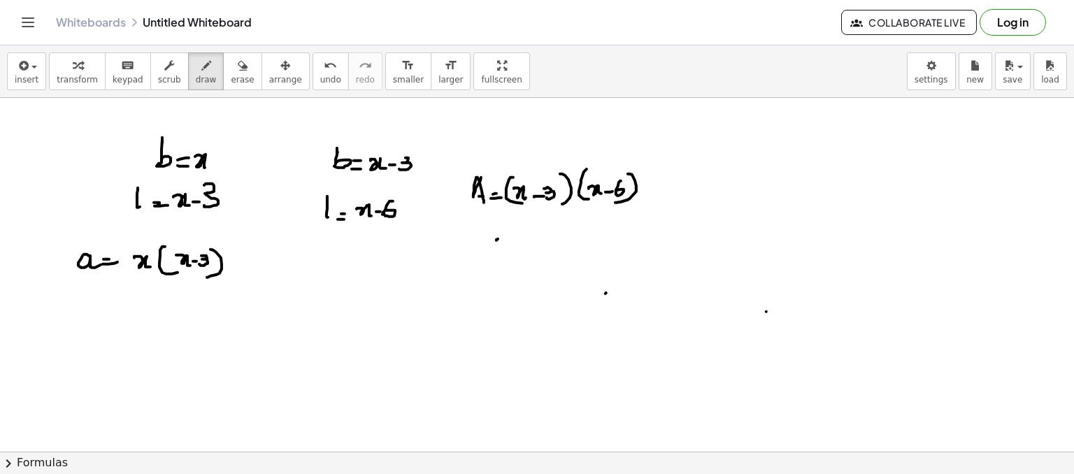
drag, startPoint x: 495, startPoint y: 246, endPoint x: 502, endPoint y: 245, distance: 7.7
drag, startPoint x: 470, startPoint y: 239, endPoint x: 492, endPoint y: 236, distance: 21.8
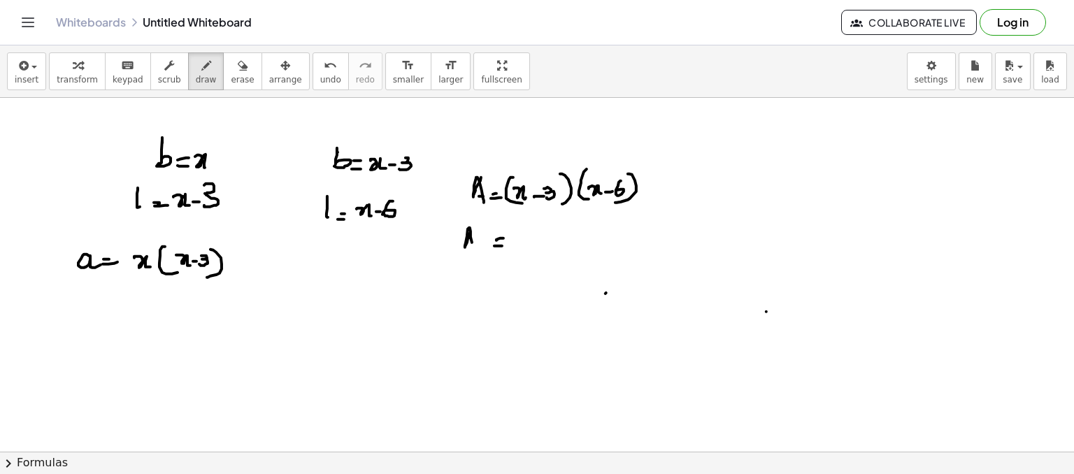
drag, startPoint x: 527, startPoint y: 232, endPoint x: 534, endPoint y: 240, distance: 11.4
drag, startPoint x: 557, startPoint y: 229, endPoint x: 565, endPoint y: 238, distance: 11.9
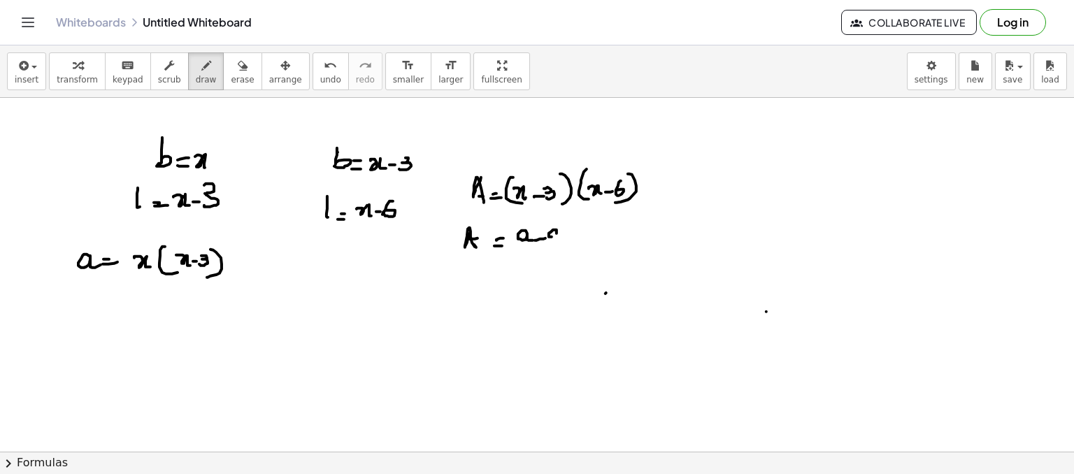
drag, startPoint x: 225, startPoint y: 73, endPoint x: 153, endPoint y: 149, distance: 103.9
click at [153, 149] on div "insert select one: Math Expression Function Text Youtube Video Graphing Geometr…" at bounding box center [537, 259] width 1074 height 429
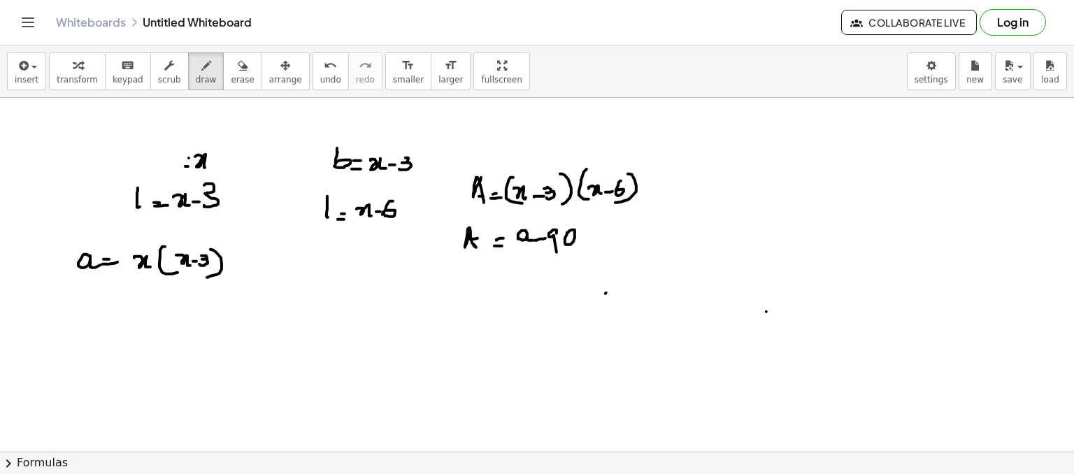
drag, startPoint x: 183, startPoint y: 77, endPoint x: 152, endPoint y: 150, distance: 79.6
click at [152, 150] on div "insert select one: Math Expression Function Text Youtube Video Graphing Geometr…" at bounding box center [537, 259] width 1074 height 429
drag, startPoint x: 159, startPoint y: 169, endPoint x: 167, endPoint y: 166, distance: 8.2
drag, startPoint x: 137, startPoint y: 199, endPoint x: 138, endPoint y: 208, distance: 9.2
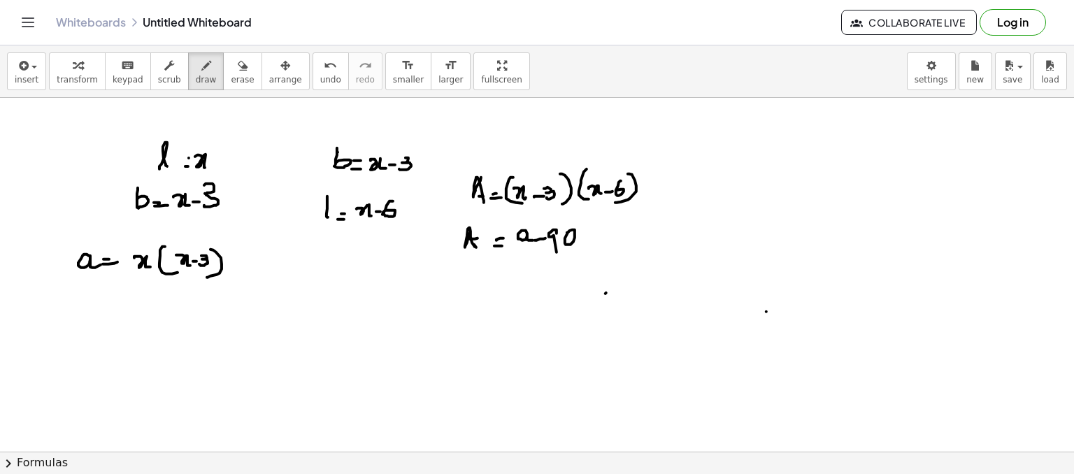
drag, startPoint x: 336, startPoint y: 165, endPoint x: 348, endPoint y: 161, distance: 12.6
drag, startPoint x: 323, startPoint y: 213, endPoint x: 324, endPoint y: 221, distance: 7.7
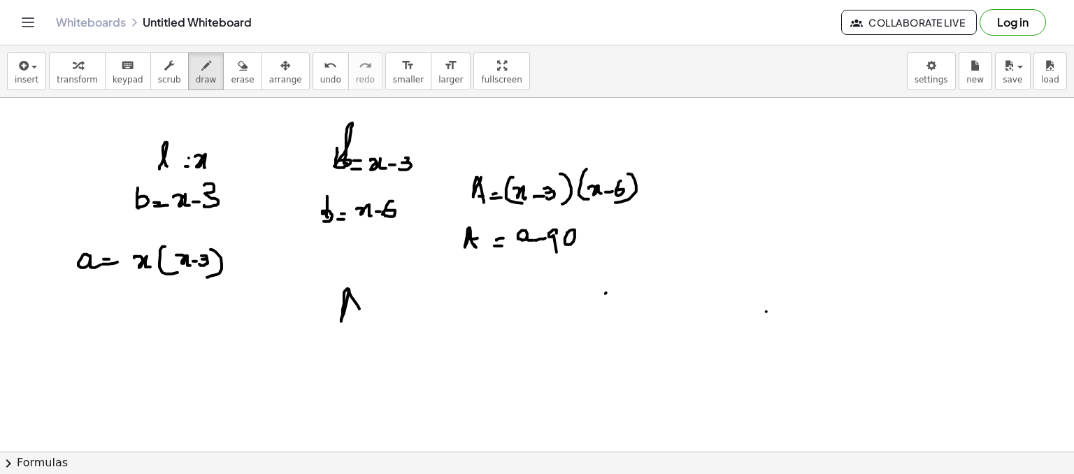
drag, startPoint x: 349, startPoint y: 293, endPoint x: 361, endPoint y: 313, distance: 23.5
drag, startPoint x: 350, startPoint y: 307, endPoint x: 370, endPoint y: 303, distance: 20.0
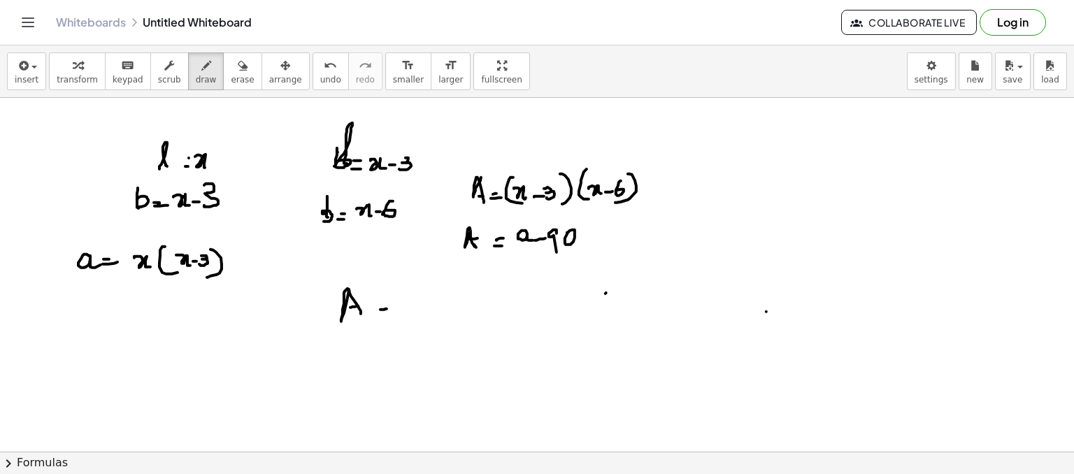
drag, startPoint x: 379, startPoint y: 314, endPoint x: 388, endPoint y: 315, distance: 8.4
drag, startPoint x: 431, startPoint y: 306, endPoint x: 442, endPoint y: 311, distance: 12.2
drag, startPoint x: 442, startPoint y: 310, endPoint x: 456, endPoint y: 306, distance: 14.6
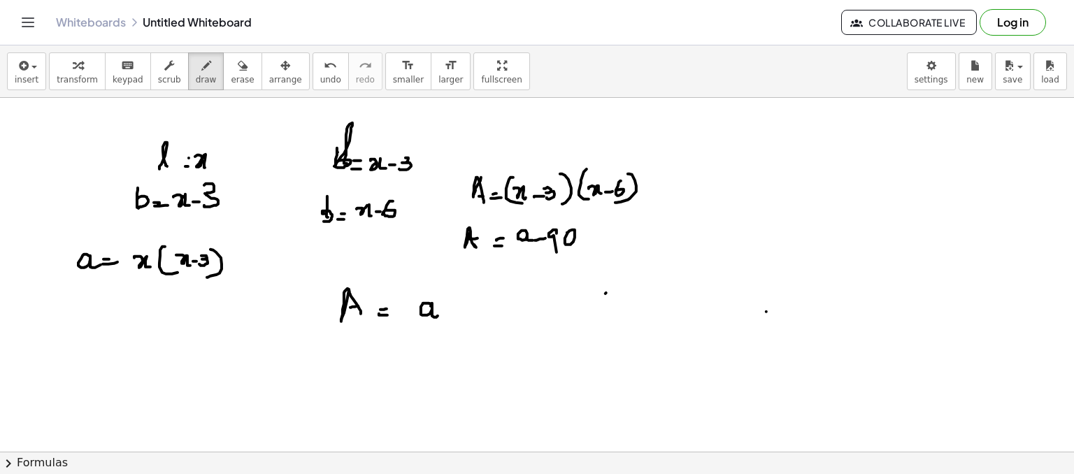
drag, startPoint x: 465, startPoint y: 297, endPoint x: 473, endPoint y: 308, distance: 13.6
drag, startPoint x: 476, startPoint y: 304, endPoint x: 475, endPoint y: 317, distance: 13.4
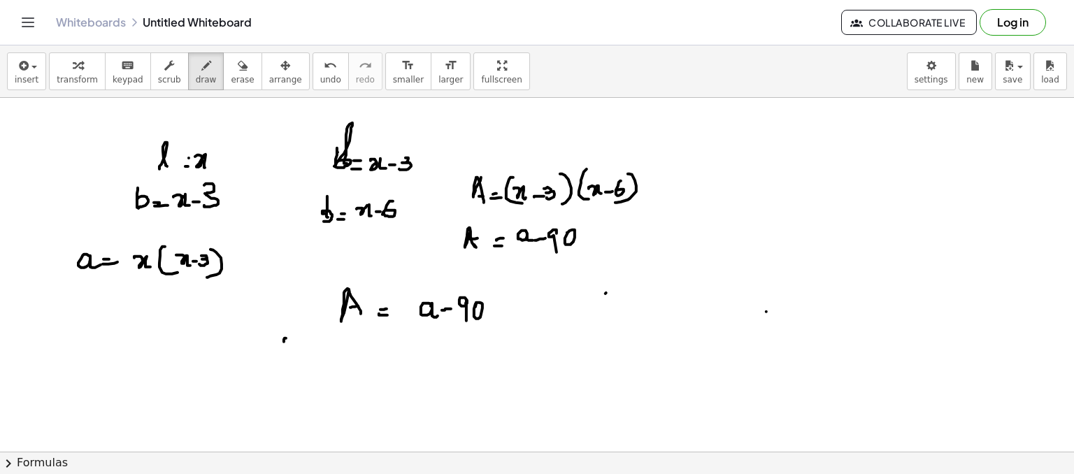
drag, startPoint x: 284, startPoint y: 341, endPoint x: 298, endPoint y: 343, distance: 14.1
drag, startPoint x: 297, startPoint y: 341, endPoint x: 306, endPoint y: 350, distance: 12.9
drag, startPoint x: 311, startPoint y: 337, endPoint x: 327, endPoint y: 360, distance: 27.6
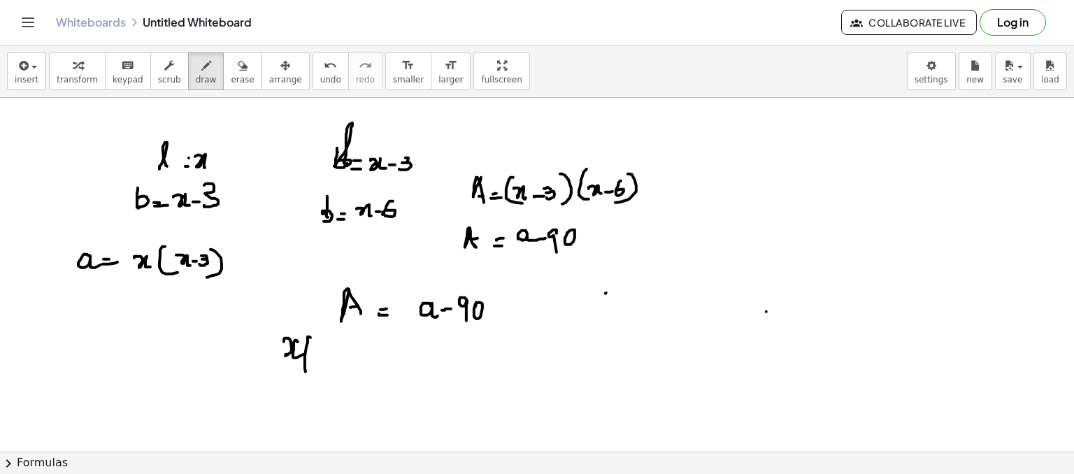
drag, startPoint x: 316, startPoint y: 348, endPoint x: 315, endPoint y: 359, distance: 11.3
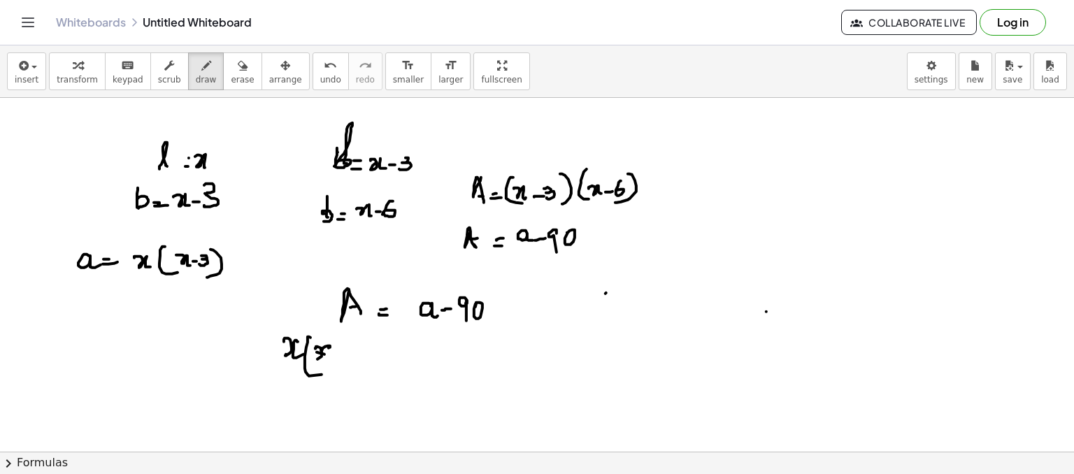
drag, startPoint x: 329, startPoint y: 346, endPoint x: 339, endPoint y: 353, distance: 11.5
drag, startPoint x: 339, startPoint y: 353, endPoint x: 355, endPoint y: 348, distance: 17.5
drag, startPoint x: 353, startPoint y: 345, endPoint x: 357, endPoint y: 352, distance: 7.8
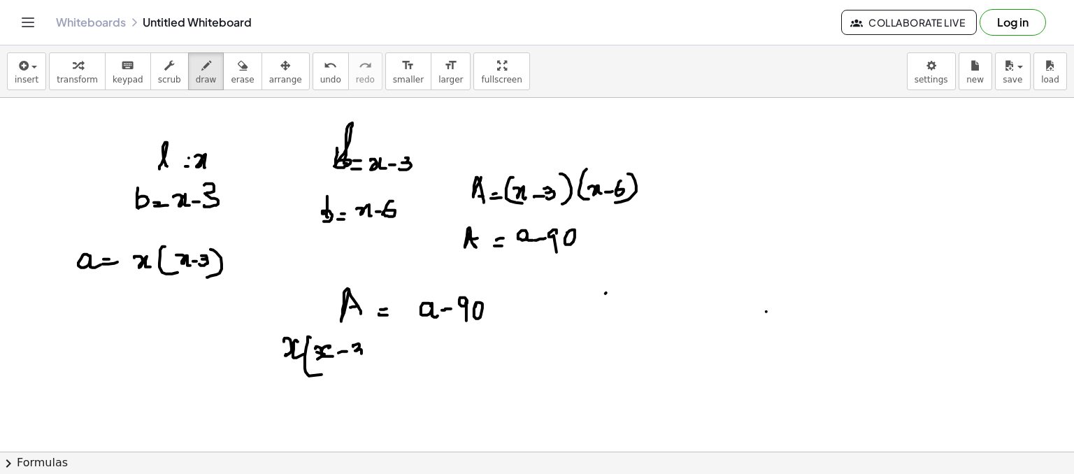
drag, startPoint x: 363, startPoint y: 339, endPoint x: 364, endPoint y: 370, distance: 30.8
drag, startPoint x: 388, startPoint y: 361, endPoint x: 403, endPoint y: 352, distance: 17.9
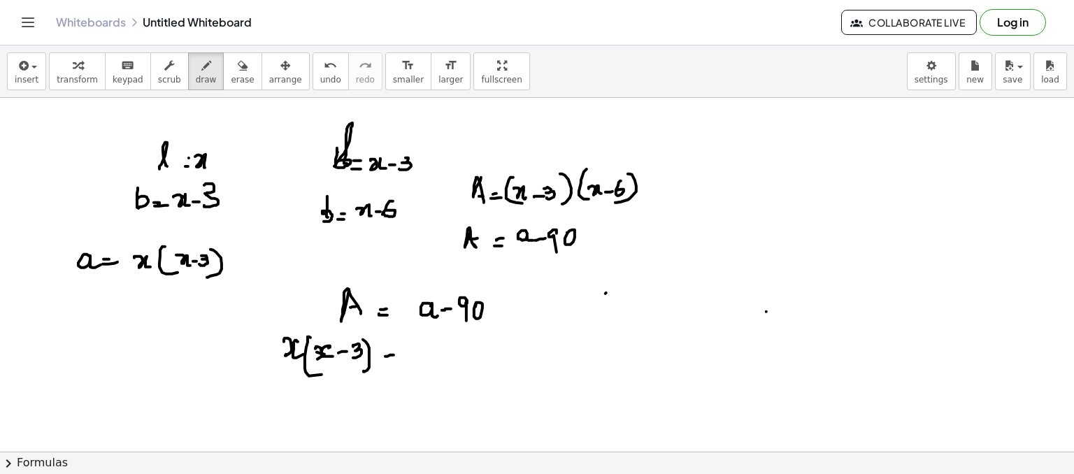
drag, startPoint x: 419, startPoint y: 335, endPoint x: 434, endPoint y: 367, distance: 35.0
drag, startPoint x: 429, startPoint y: 348, endPoint x: 449, endPoint y: 355, distance: 20.8
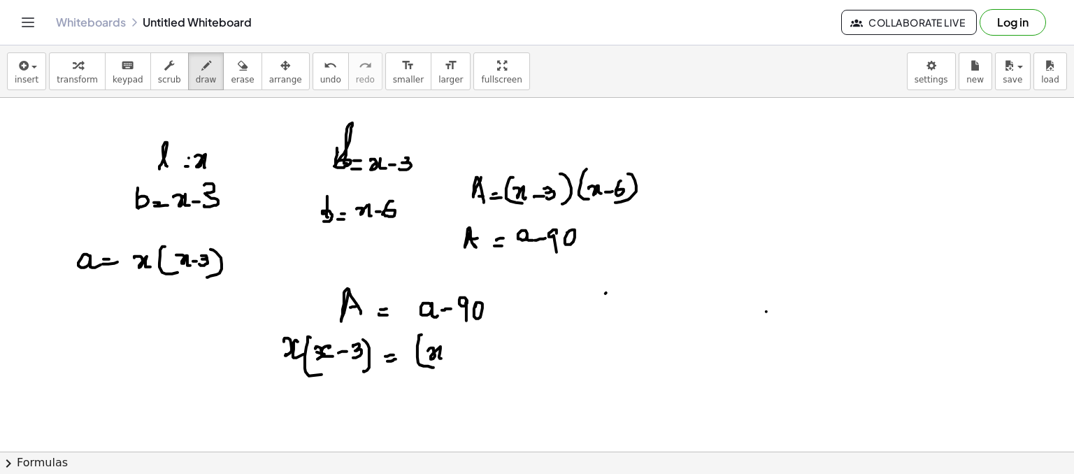
drag, startPoint x: 449, startPoint y: 355, endPoint x: 459, endPoint y: 353, distance: 10.0
drag, startPoint x: 481, startPoint y: 350, endPoint x: 481, endPoint y: 359, distance: 8.4
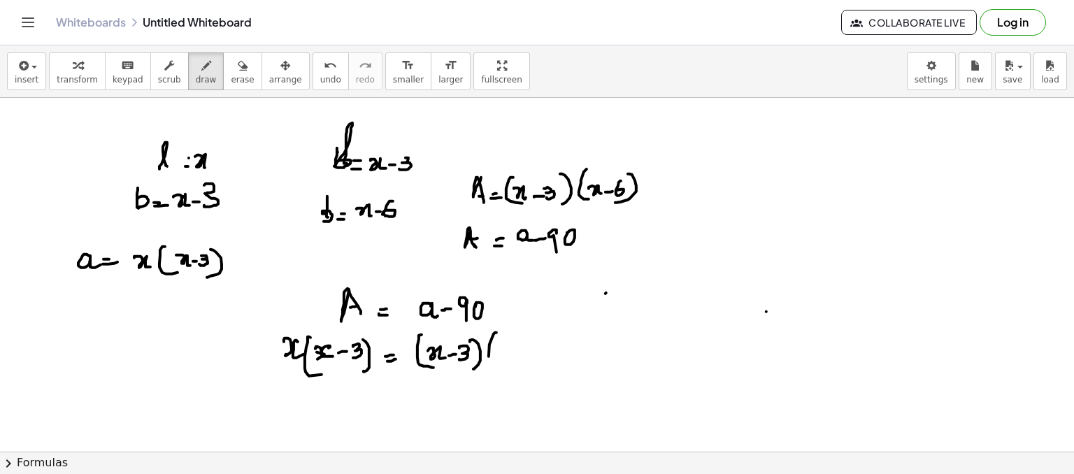
drag, startPoint x: 492, startPoint y: 337, endPoint x: 503, endPoint y: 361, distance: 26.0
drag, startPoint x: 502, startPoint y: 348, endPoint x: 520, endPoint y: 359, distance: 22.0
drag, startPoint x: 529, startPoint y: 353, endPoint x: 540, endPoint y: 341, distance: 16.3
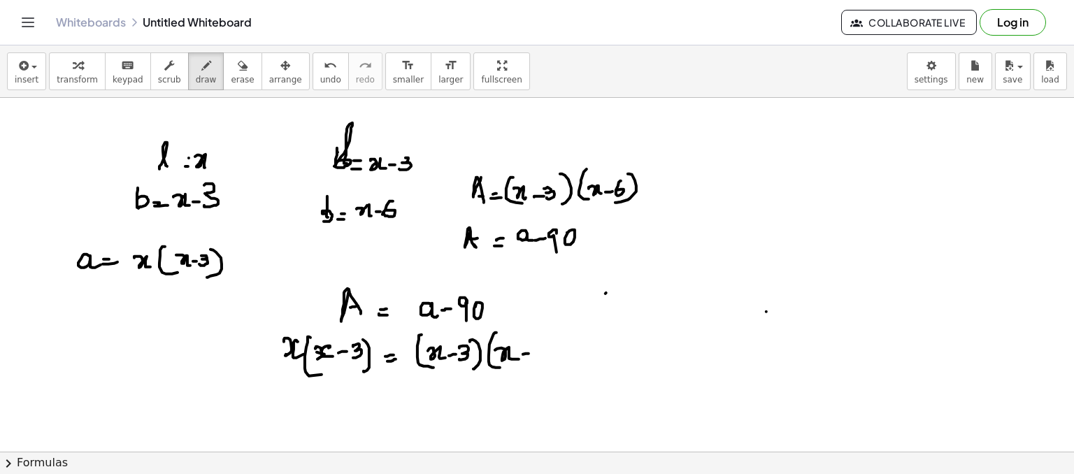
drag, startPoint x: 540, startPoint y: 341, endPoint x: 543, endPoint y: 349, distance: 8.2
drag, startPoint x: 552, startPoint y: 346, endPoint x: 556, endPoint y: 359, distance: 13.9
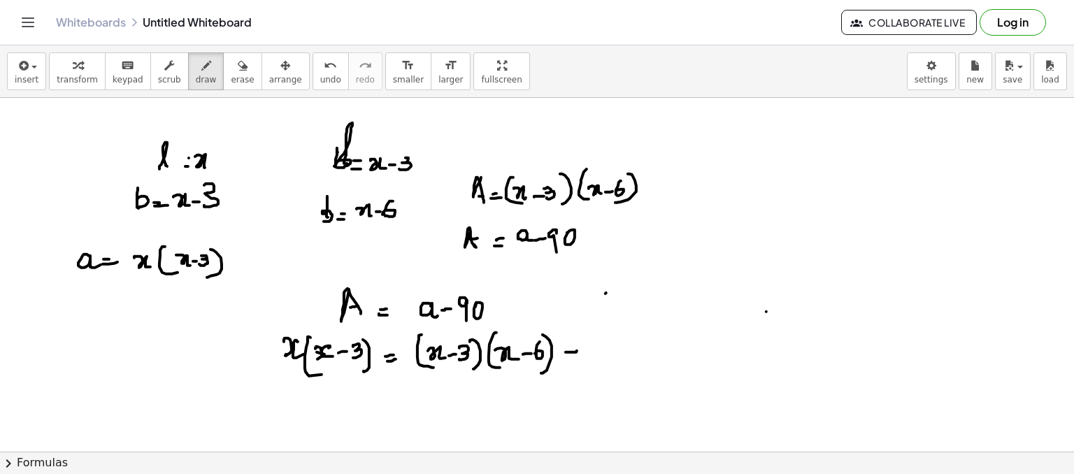
drag, startPoint x: 571, startPoint y: 352, endPoint x: 593, endPoint y: 348, distance: 22.8
drag, startPoint x: 588, startPoint y: 340, endPoint x: 597, endPoint y: 341, distance: 9.1
drag, startPoint x: 597, startPoint y: 341, endPoint x: 599, endPoint y: 357, distance: 16.2
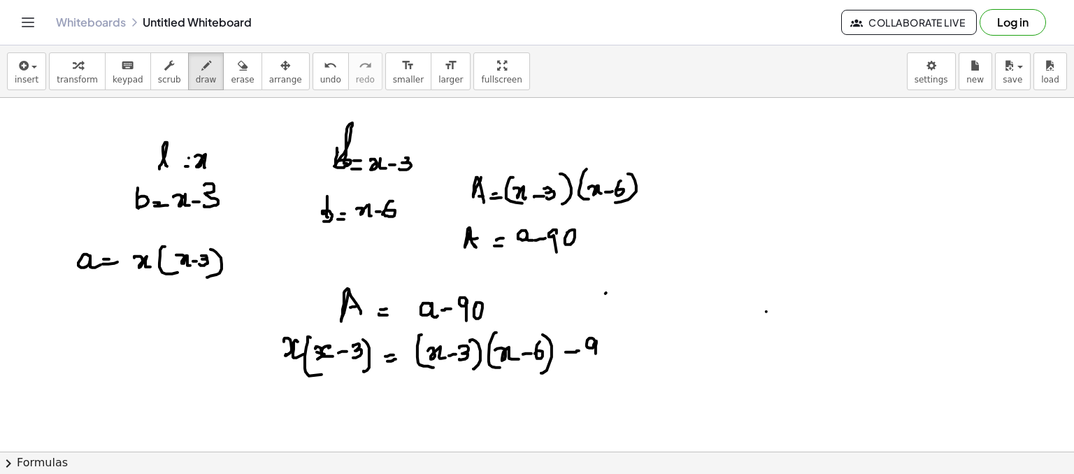
drag, startPoint x: 218, startPoint y: 68, endPoint x: 320, endPoint y: 367, distance: 316.1
click at [320, 367] on div "insert select one: Math Expression Function Text Youtube Video Graphing Geometr…" at bounding box center [537, 259] width 1074 height 429
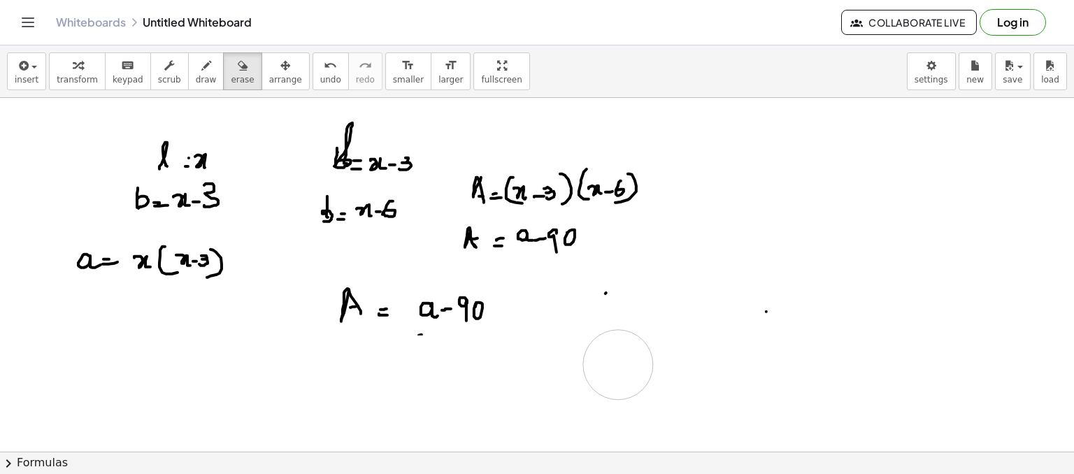
drag, startPoint x: 320, startPoint y: 367, endPoint x: 620, endPoint y: 364, distance: 300.1
click at [201, 69] on icon "button" at bounding box center [206, 65] width 10 height 17
drag, startPoint x: 298, startPoint y: 352, endPoint x: 315, endPoint y: 339, distance: 22.0
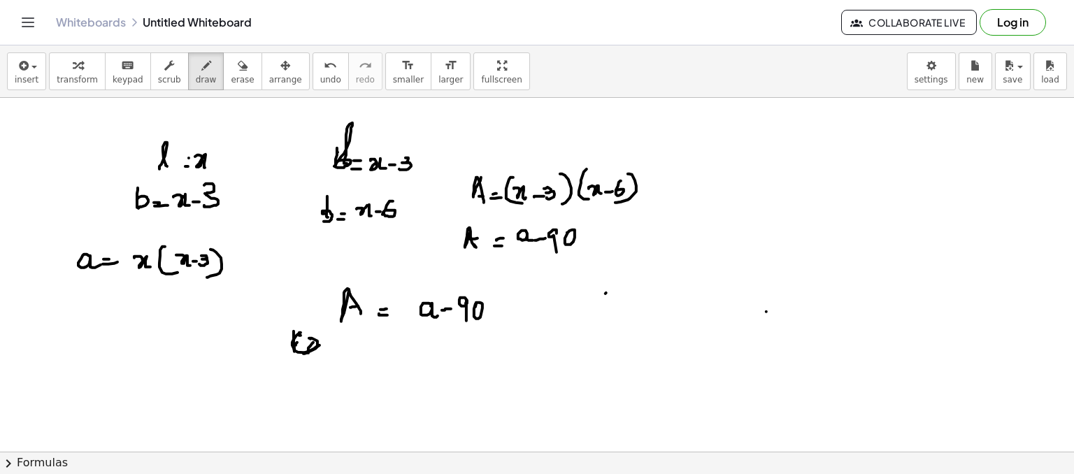
drag, startPoint x: 311, startPoint y: 339, endPoint x: 334, endPoint y: 347, distance: 24.6
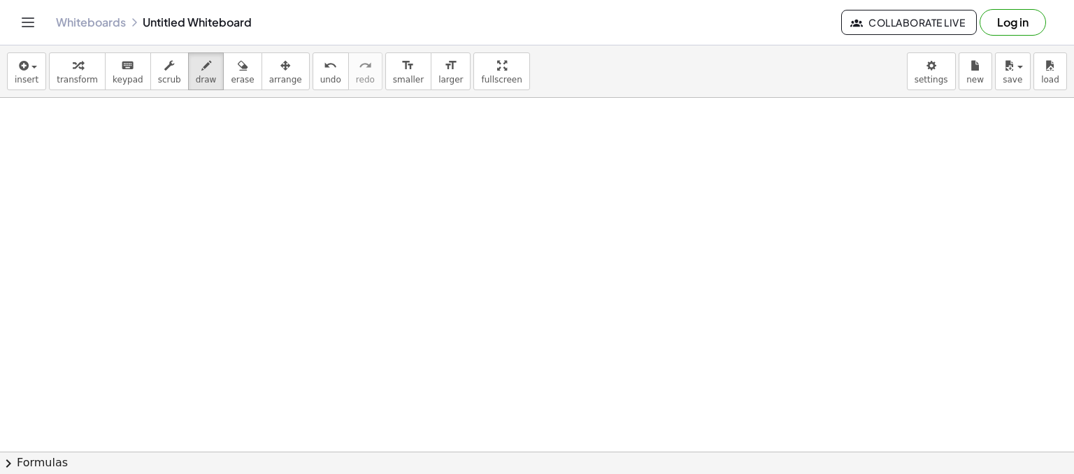
scroll to position [16424, 0]
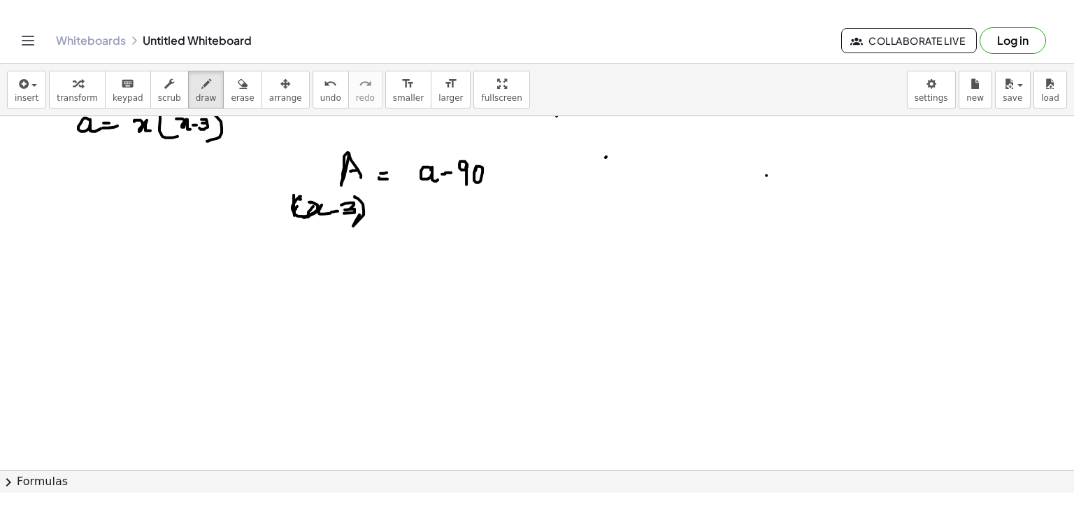
scroll to position [0, 0]
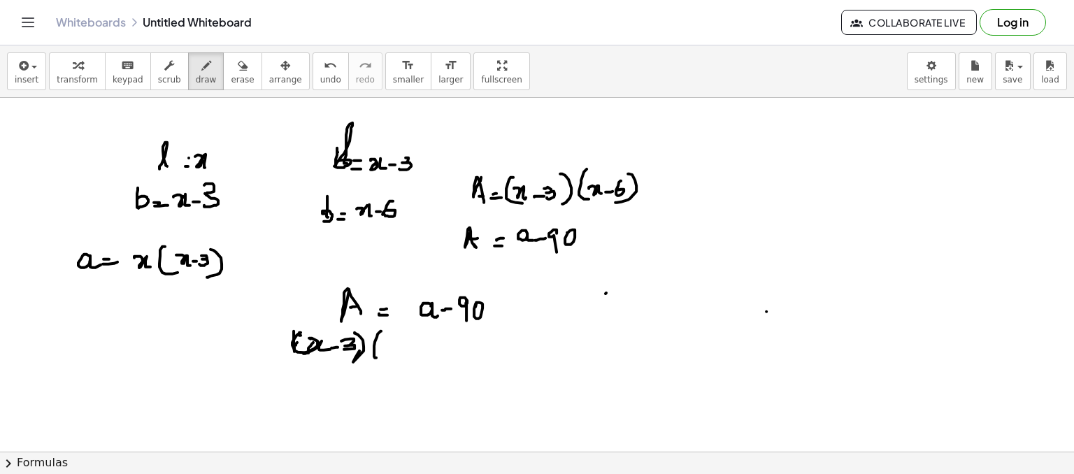
drag, startPoint x: 381, startPoint y: 331, endPoint x: 389, endPoint y: 350, distance: 20.4
drag, startPoint x: 391, startPoint y: 344, endPoint x: 403, endPoint y: 350, distance: 13.5
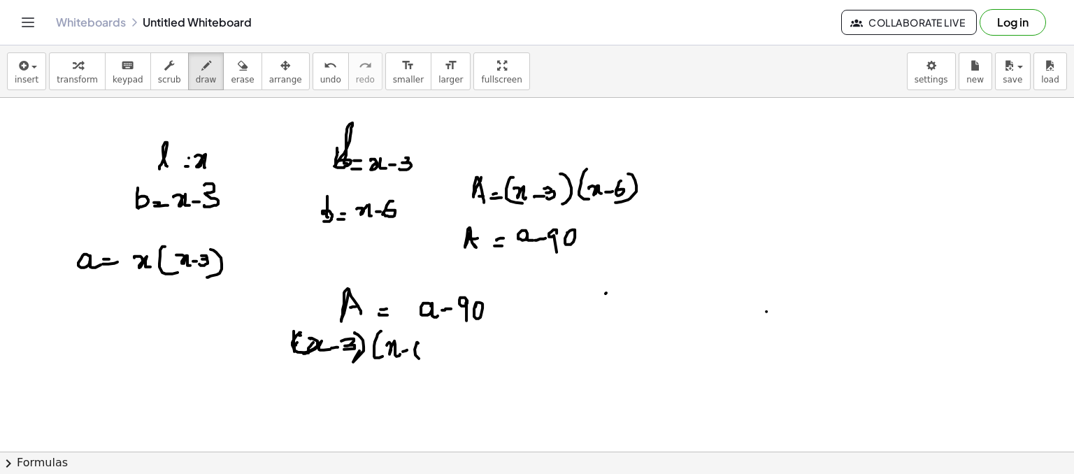
drag, startPoint x: 417, startPoint y: 342, endPoint x: 425, endPoint y: 344, distance: 8.0
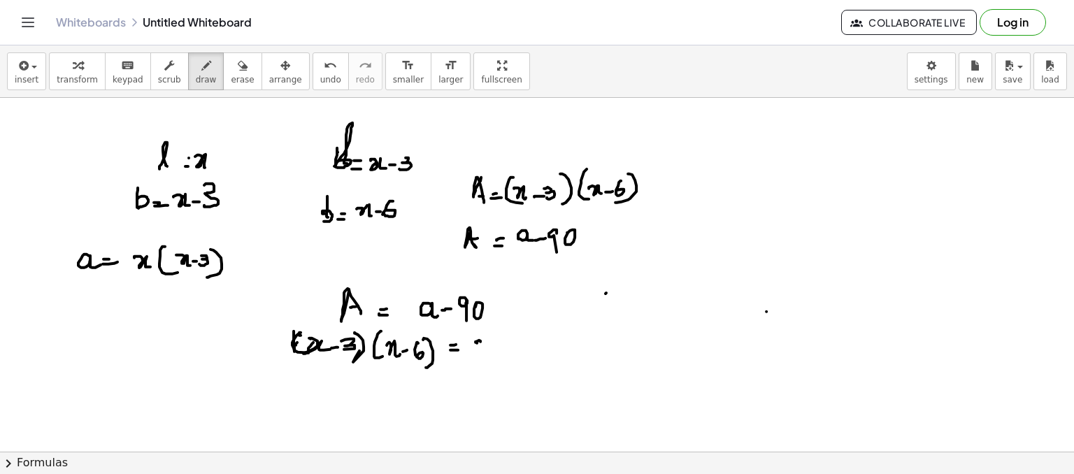
drag, startPoint x: 483, startPoint y: 349, endPoint x: 500, endPoint y: 331, distance: 24.7
drag, startPoint x: 498, startPoint y: 329, endPoint x: 505, endPoint y: 345, distance: 16.9
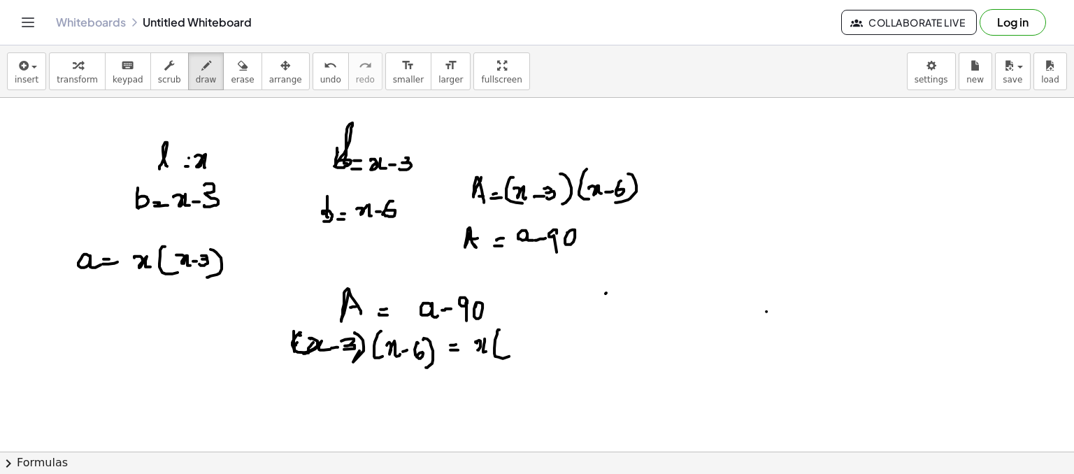
drag, startPoint x: 511, startPoint y: 350, endPoint x: 515, endPoint y: 339, distance: 12.0
drag, startPoint x: 516, startPoint y: 342, endPoint x: 523, endPoint y: 345, distance: 7.5
drag, startPoint x: 523, startPoint y: 345, endPoint x: 534, endPoint y: 339, distance: 12.5
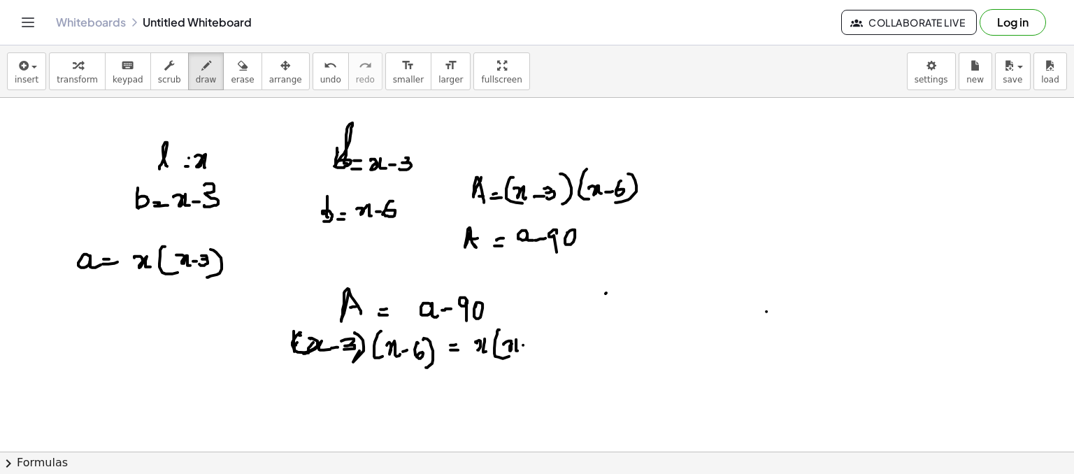
drag, startPoint x: 534, startPoint y: 339, endPoint x: 546, endPoint y: 330, distance: 14.4
drag, startPoint x: 555, startPoint y: 332, endPoint x: 564, endPoint y: 353, distance: 22.9
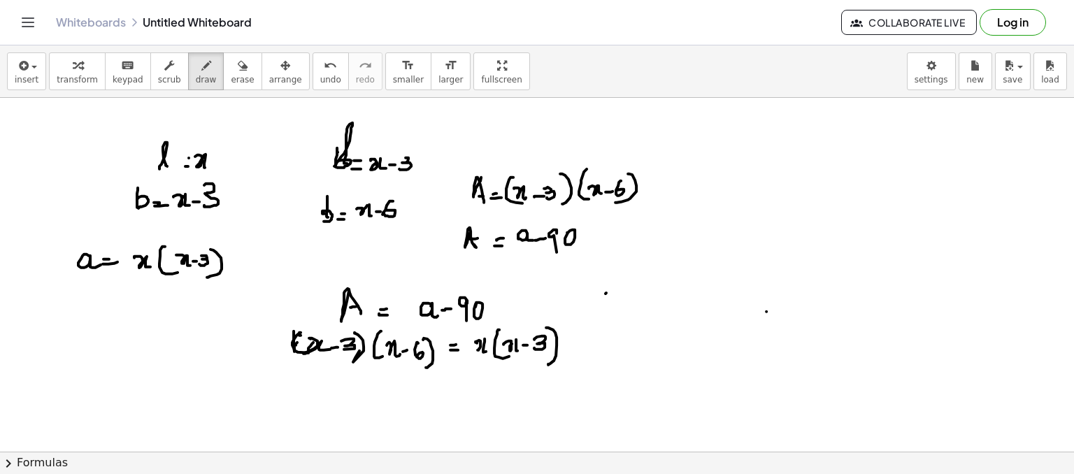
drag, startPoint x: 564, startPoint y: 353, endPoint x: 589, endPoint y: 343, distance: 26.4
drag, startPoint x: 589, startPoint y: 339, endPoint x: 590, endPoint y: 349, distance: 9.9
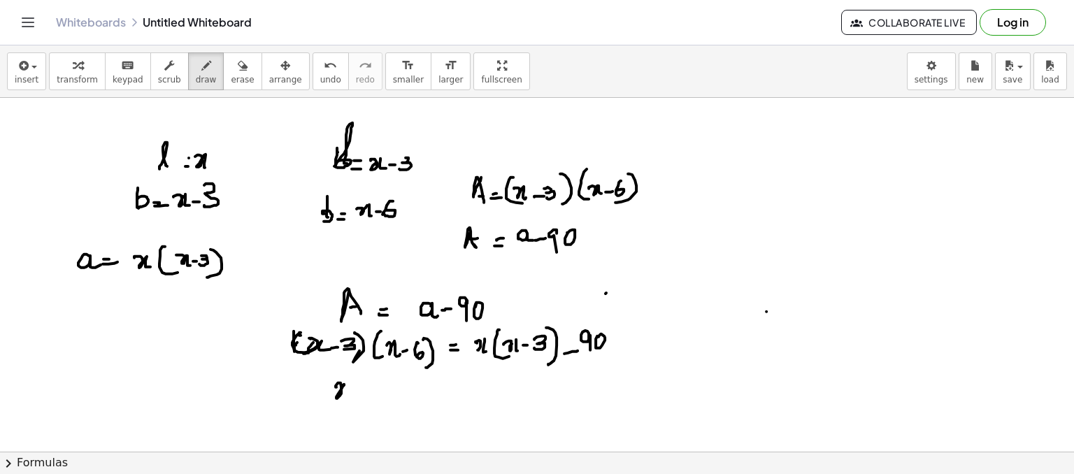
drag, startPoint x: 336, startPoint y: 387, endPoint x: 348, endPoint y: 378, distance: 15.0
drag, startPoint x: 348, startPoint y: 381, endPoint x: 357, endPoint y: 381, distance: 8.4
drag, startPoint x: 362, startPoint y: 392, endPoint x: 372, endPoint y: 388, distance: 11.3
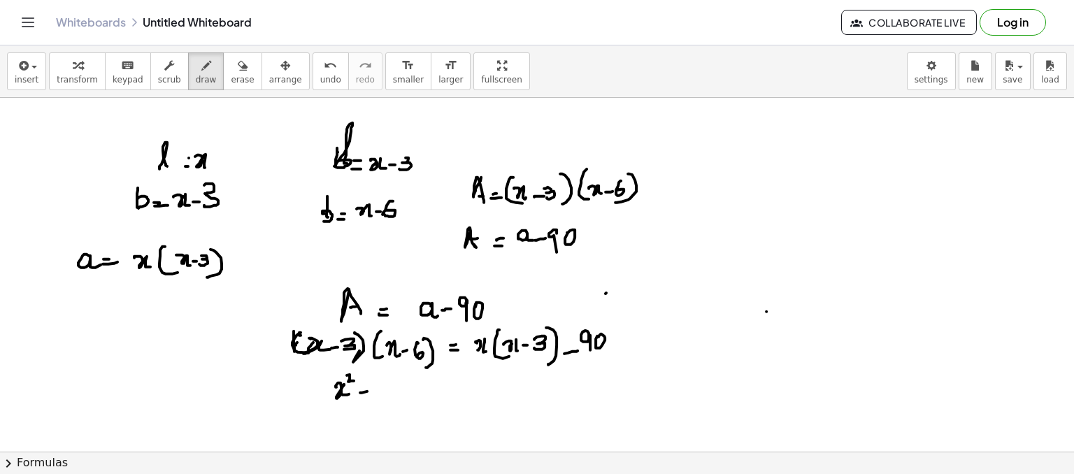
drag, startPoint x: 389, startPoint y: 378, endPoint x: 391, endPoint y: 397, distance: 19.0
drag, startPoint x: 403, startPoint y: 392, endPoint x: 420, endPoint y: 385, distance: 19.1
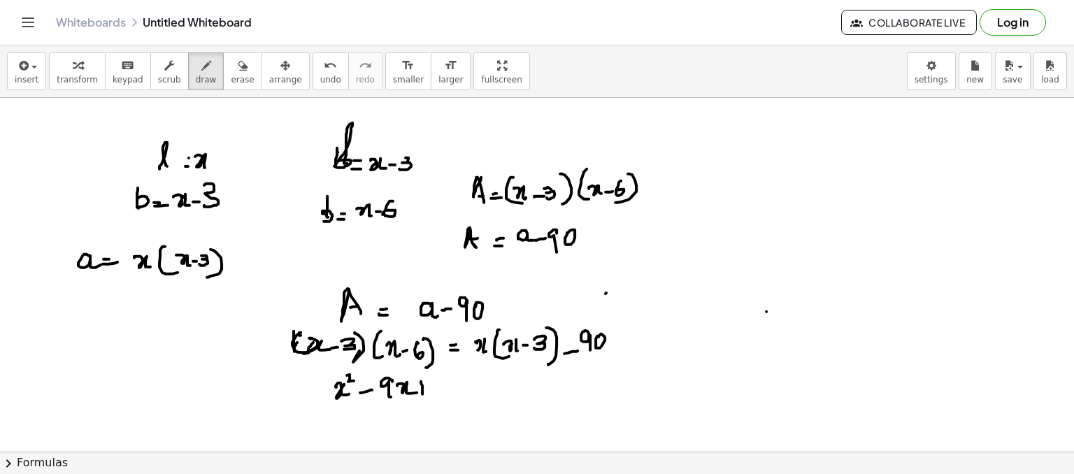
drag, startPoint x: 421, startPoint y: 390, endPoint x: 436, endPoint y: 381, distance: 16.9
drag, startPoint x: 435, startPoint y: 380, endPoint x: 444, endPoint y: 388, distance: 11.9
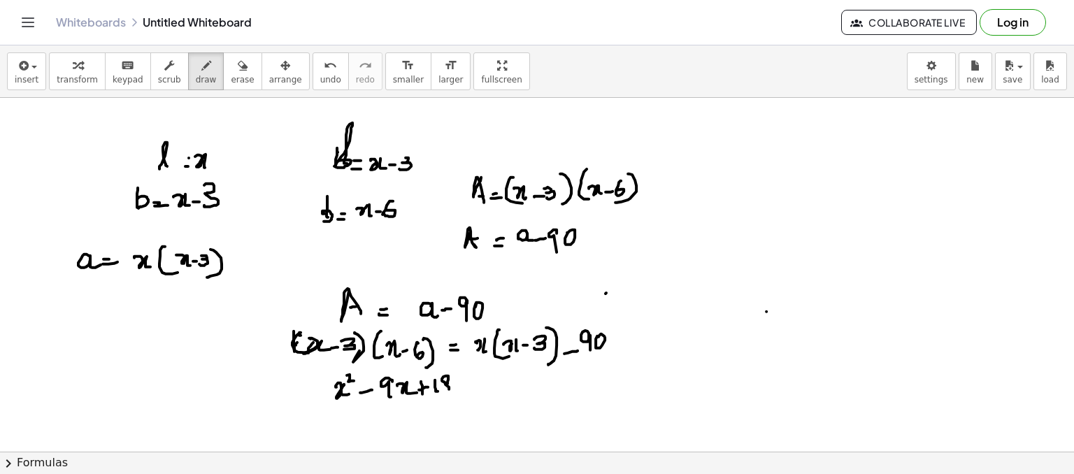
drag, startPoint x: 446, startPoint y: 376, endPoint x: 455, endPoint y: 380, distance: 10.7
drag, startPoint x: 462, startPoint y: 387, endPoint x: 487, endPoint y: 382, distance: 25.0
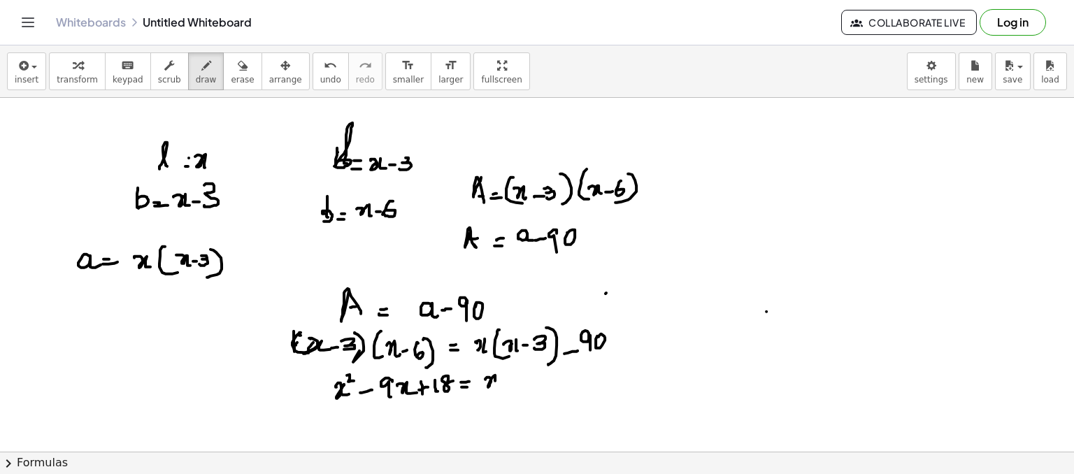
drag, startPoint x: 491, startPoint y: 381, endPoint x: 502, endPoint y: 381, distance: 10.5
drag, startPoint x: 502, startPoint y: 367, endPoint x: 512, endPoint y: 372, distance: 10.9
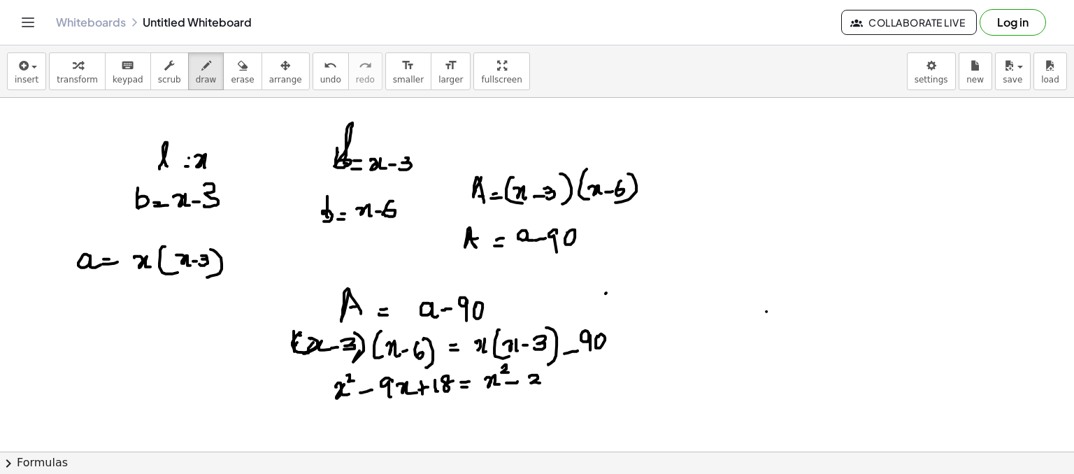
drag, startPoint x: 529, startPoint y: 377, endPoint x: 546, endPoint y: 381, distance: 16.6
drag, startPoint x: 548, startPoint y: 377, endPoint x: 567, endPoint y: 386, distance: 20.3
drag, startPoint x: 568, startPoint y: 383, endPoint x: 580, endPoint y: 382, distance: 12.0
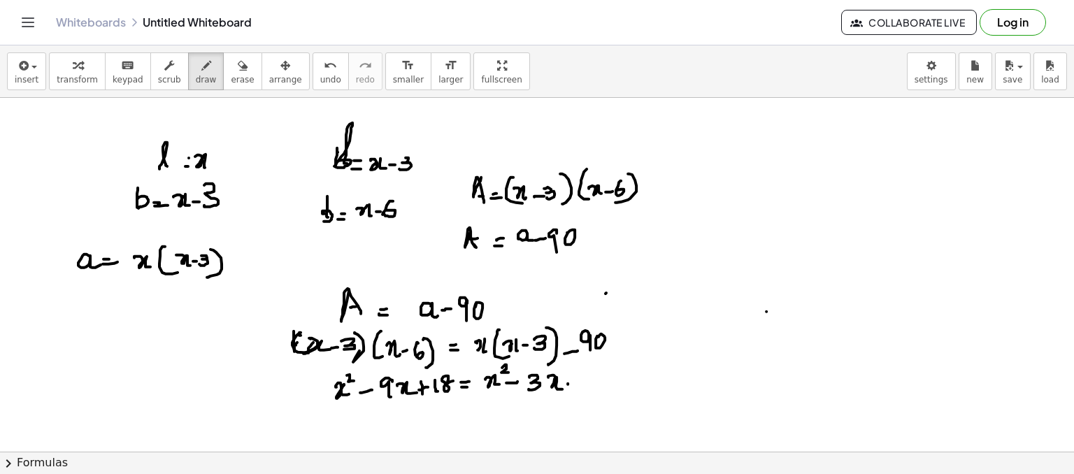
drag, startPoint x: 586, startPoint y: 371, endPoint x: 594, endPoint y: 375, distance: 8.5
drag, startPoint x: 594, startPoint y: 375, endPoint x: 588, endPoint y: 380, distance: 8.0
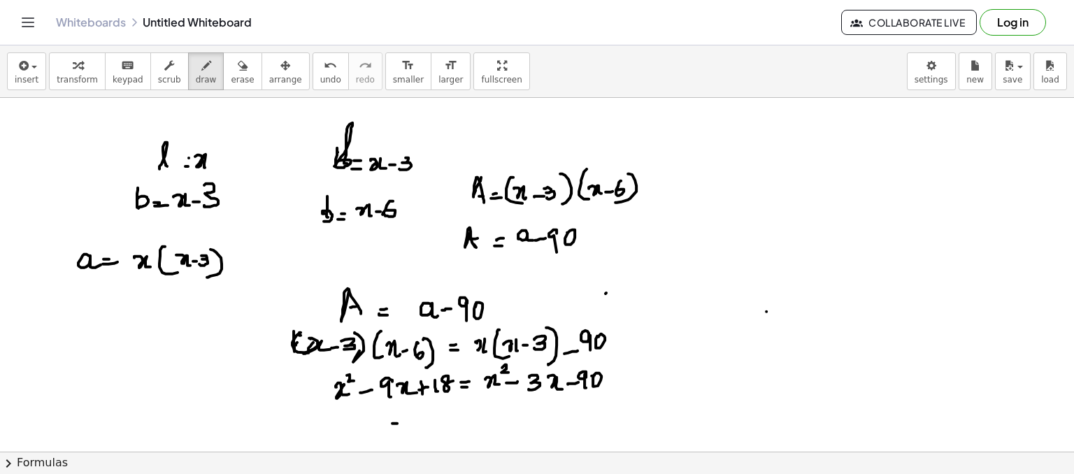
drag, startPoint x: 392, startPoint y: 423, endPoint x: 403, endPoint y: 422, distance: 10.5
drag, startPoint x: 425, startPoint y: 412, endPoint x: 434, endPoint y: 417, distance: 9.7
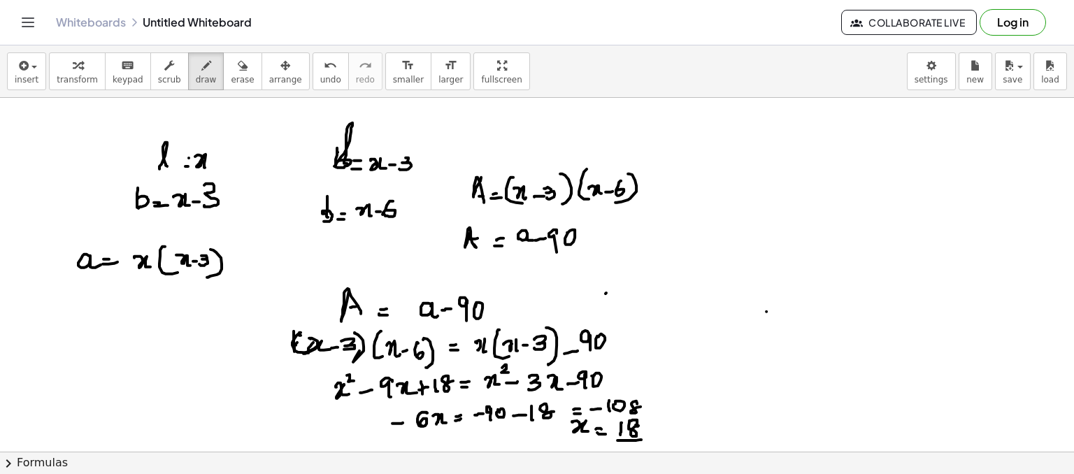
click at [231, 80] on span "erase" at bounding box center [242, 80] width 23 height 10
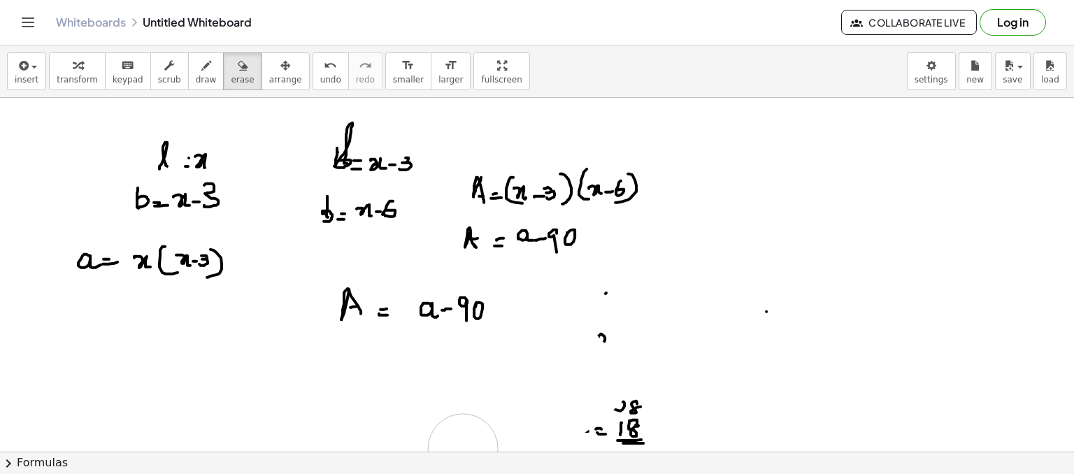
drag, startPoint x: 248, startPoint y: 346, endPoint x: 488, endPoint y: 448, distance: 261.4
drag, startPoint x: 627, startPoint y: 426, endPoint x: 606, endPoint y: 280, distance: 147.0
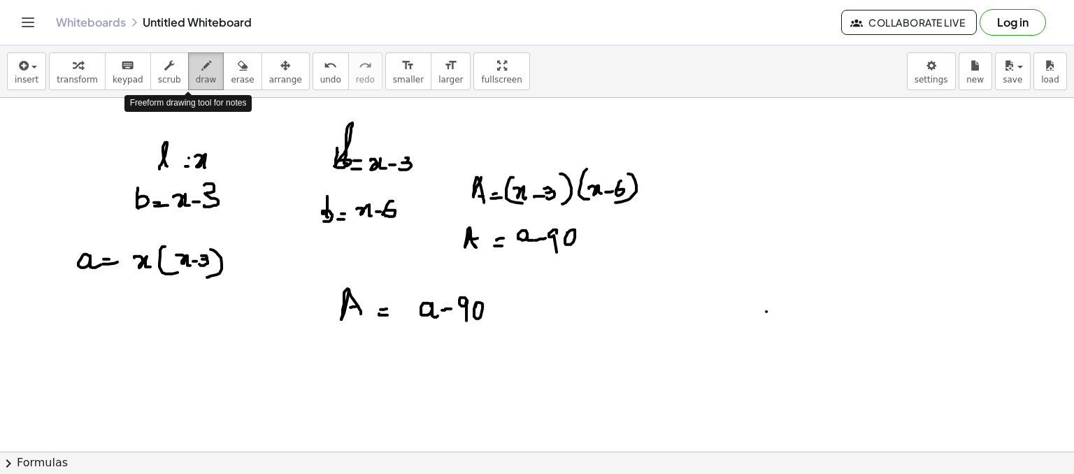
click at [196, 62] on div "button" at bounding box center [206, 65] width 21 height 17
drag, startPoint x: 241, startPoint y: 335, endPoint x: 253, endPoint y: 332, distance: 12.2
drag, startPoint x: 253, startPoint y: 332, endPoint x: 259, endPoint y: 339, distance: 9.4
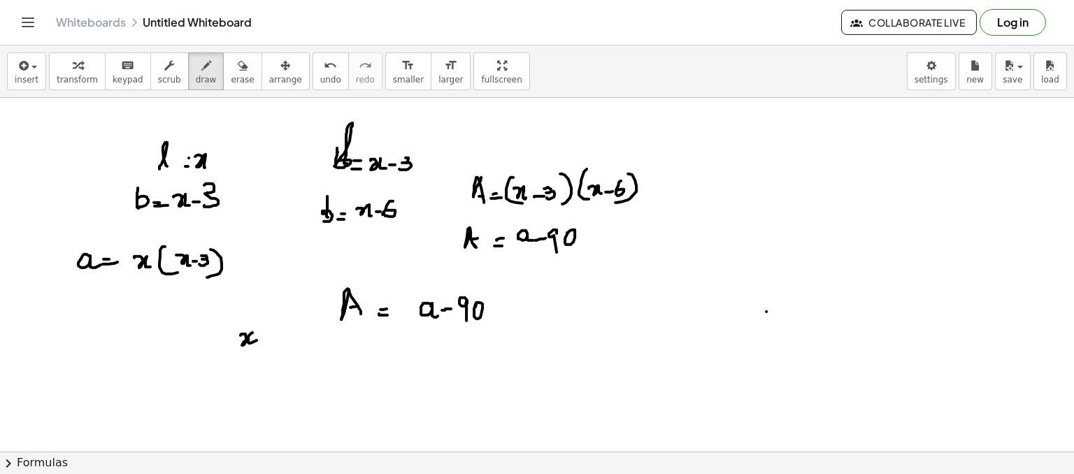
drag, startPoint x: 272, startPoint y: 329, endPoint x: 282, endPoint y: 346, distance: 19.4
click at [204, 61] on button "draw" at bounding box center [206, 71] width 36 height 38
drag, startPoint x: 208, startPoint y: 65, endPoint x: 229, endPoint y: 333, distance: 268.7
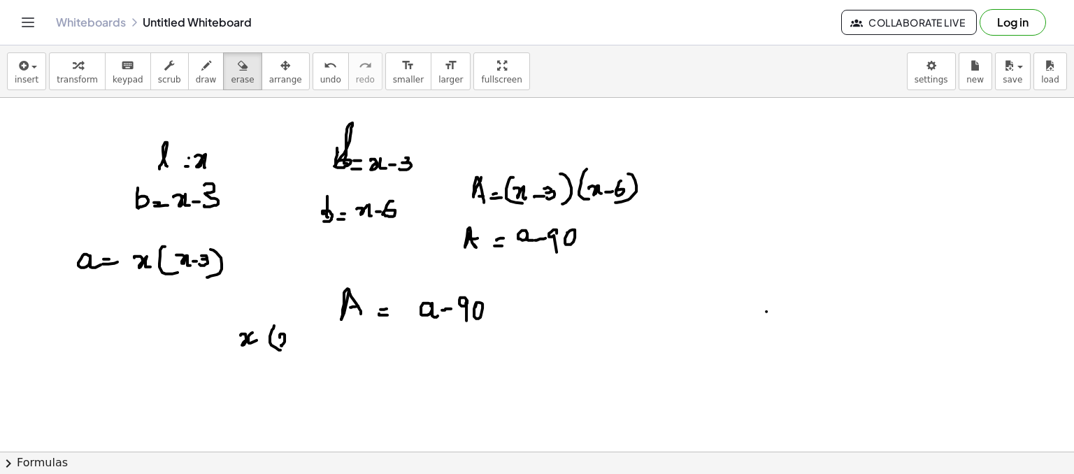
click at [229, 333] on div "insert select one: Math Expression Function Text Youtube Video Graphing Geometr…" at bounding box center [537, 259] width 1074 height 429
drag, startPoint x: 229, startPoint y: 333, endPoint x: 271, endPoint y: 354, distance: 47.5
click at [201, 62] on icon "button" at bounding box center [206, 65] width 10 height 17
drag, startPoint x: 276, startPoint y: 336, endPoint x: 284, endPoint y: 348, distance: 15.1
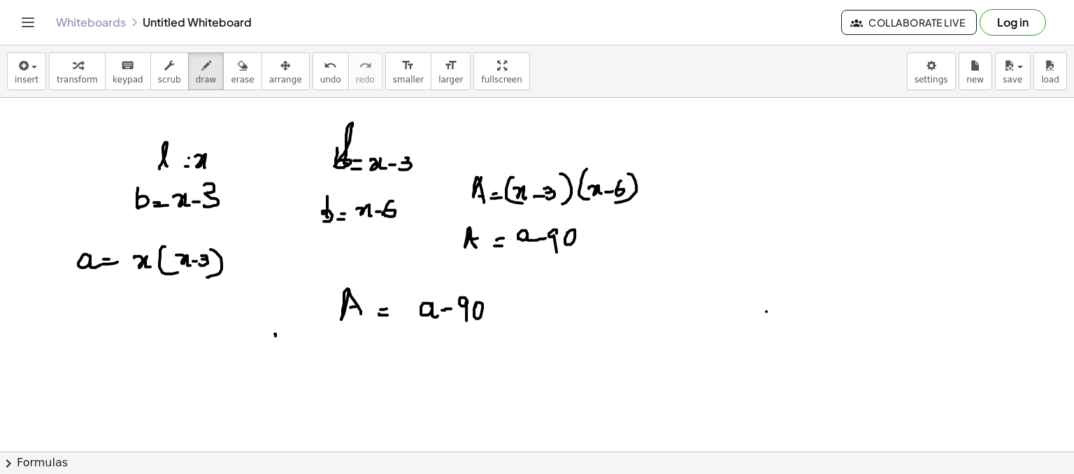
drag, startPoint x: 284, startPoint y: 350, endPoint x: 300, endPoint y: 349, distance: 16.1
drag, startPoint x: 302, startPoint y: 349, endPoint x: 310, endPoint y: 346, distance: 8.5
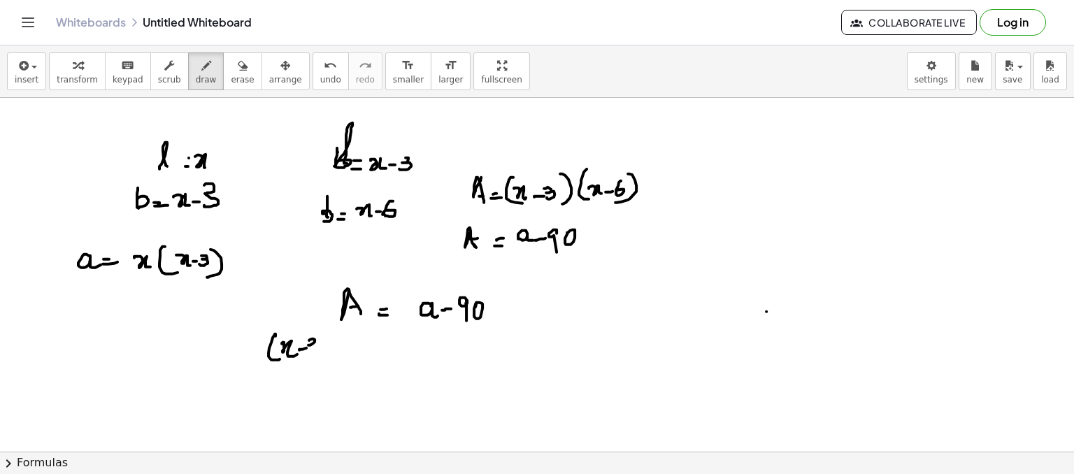
drag, startPoint x: 309, startPoint y: 340, endPoint x: 321, endPoint y: 343, distance: 12.4
drag, startPoint x: 346, startPoint y: 357, endPoint x: 353, endPoint y: 344, distance: 14.1
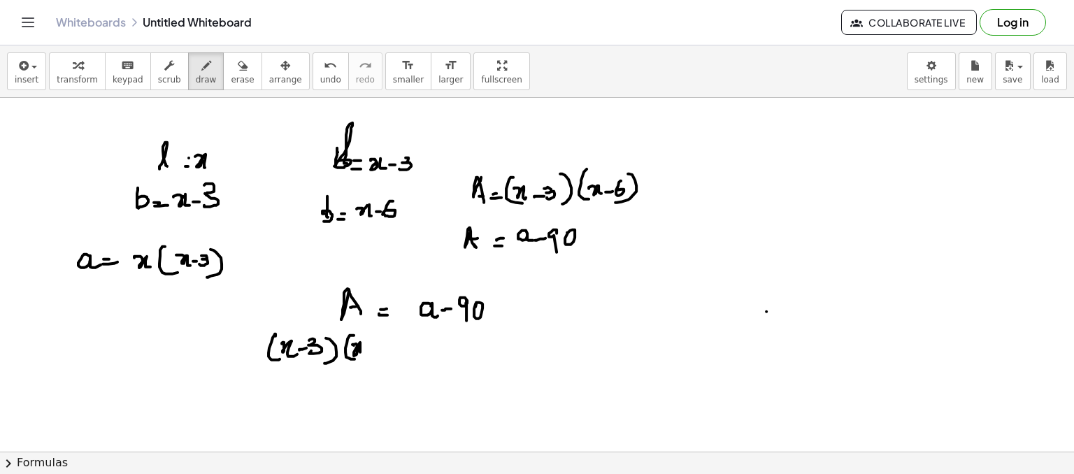
drag, startPoint x: 353, startPoint y: 344, endPoint x: 373, endPoint y: 348, distance: 20.6
drag, startPoint x: 373, startPoint y: 348, endPoint x: 383, endPoint y: 350, distance: 10.2
drag, startPoint x: 383, startPoint y: 350, endPoint x: 392, endPoint y: 336, distance: 16.7
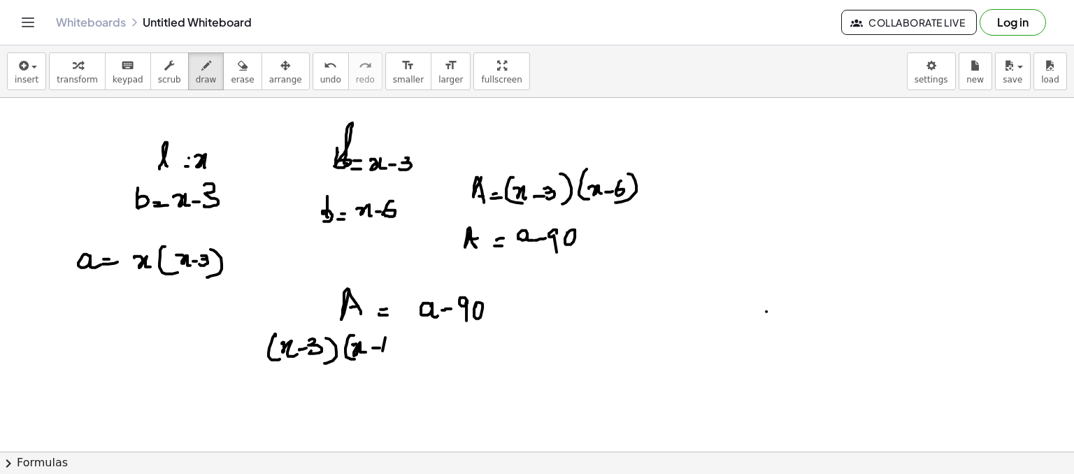
drag, startPoint x: 384, startPoint y: 339, endPoint x: 385, endPoint y: 348, distance: 9.2
drag, startPoint x: 396, startPoint y: 334, endPoint x: 392, endPoint y: 360, distance: 26.1
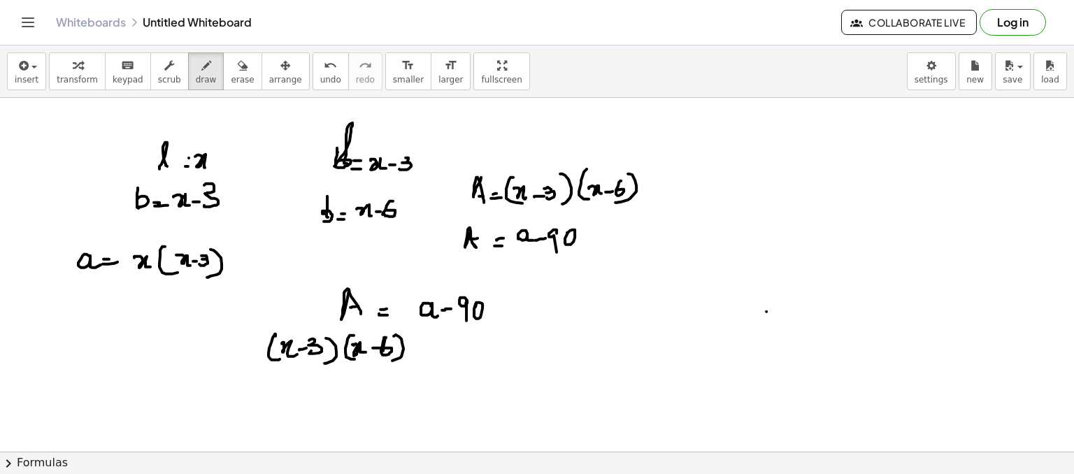
drag, startPoint x: 432, startPoint y: 349, endPoint x: 447, endPoint y: 349, distance: 14.7
drag, startPoint x: 477, startPoint y: 348, endPoint x: 490, endPoint y: 352, distance: 13.3
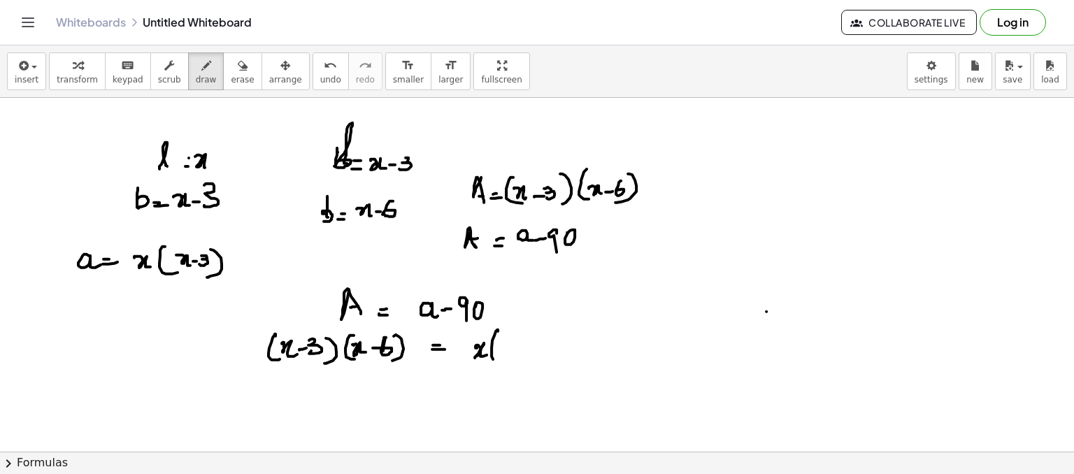
drag, startPoint x: 498, startPoint y: 331, endPoint x: 506, endPoint y: 350, distance: 20.7
drag, startPoint x: 502, startPoint y: 347, endPoint x: 515, endPoint y: 352, distance: 14.2
drag, startPoint x: 516, startPoint y: 350, endPoint x: 527, endPoint y: 350, distance: 11.2
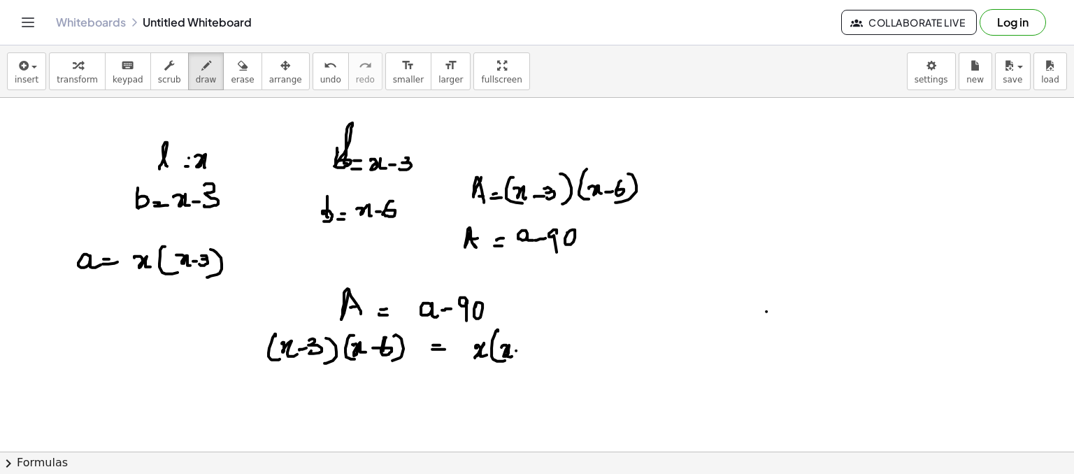
drag, startPoint x: 537, startPoint y: 342, endPoint x: 550, endPoint y: 337, distance: 14.2
drag, startPoint x: 551, startPoint y: 332, endPoint x: 556, endPoint y: 353, distance: 22.2
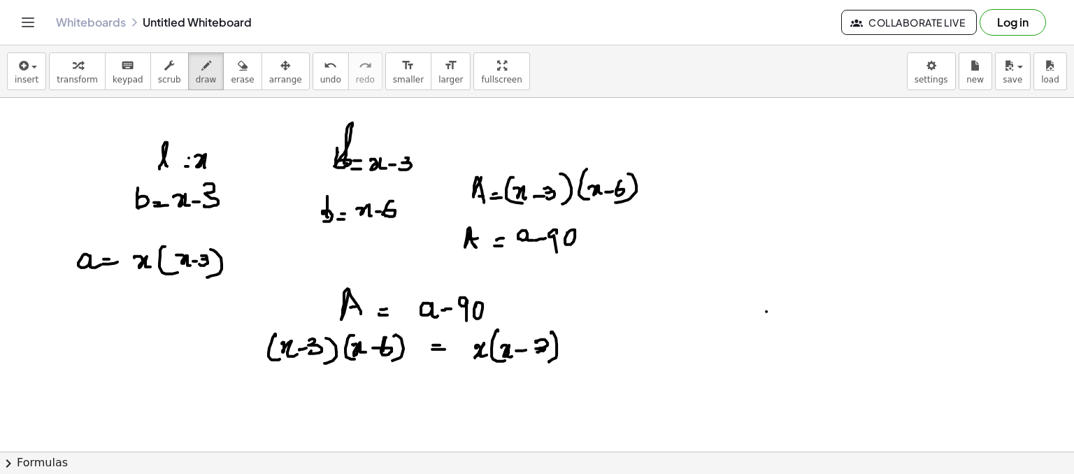
drag, startPoint x: 603, startPoint y: 349, endPoint x: 527, endPoint y: 387, distance: 84.5
drag, startPoint x: 439, startPoint y: 390, endPoint x: 450, endPoint y: 390, distance: 10.5
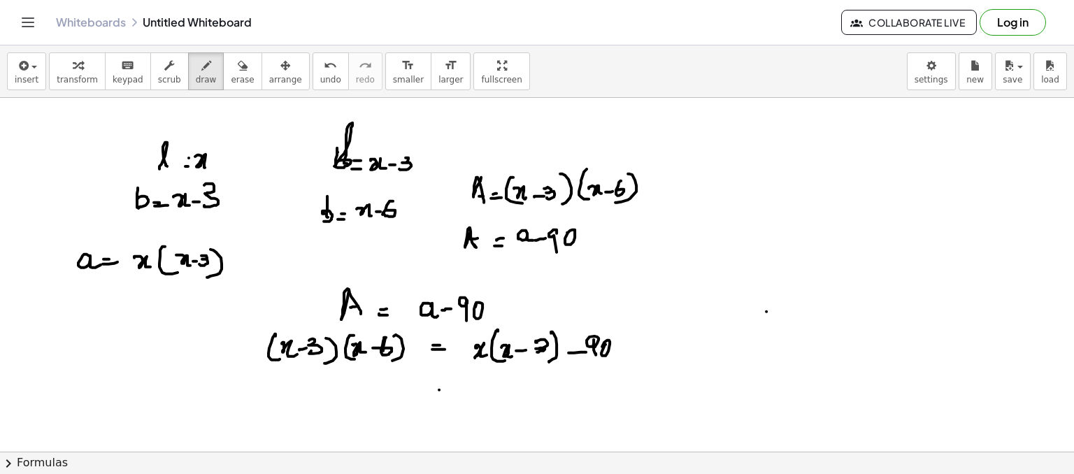
drag, startPoint x: 443, startPoint y: 395, endPoint x: 456, endPoint y: 392, distance: 12.9
drag, startPoint x: 494, startPoint y: 383, endPoint x: 499, endPoint y: 389, distance: 8.4
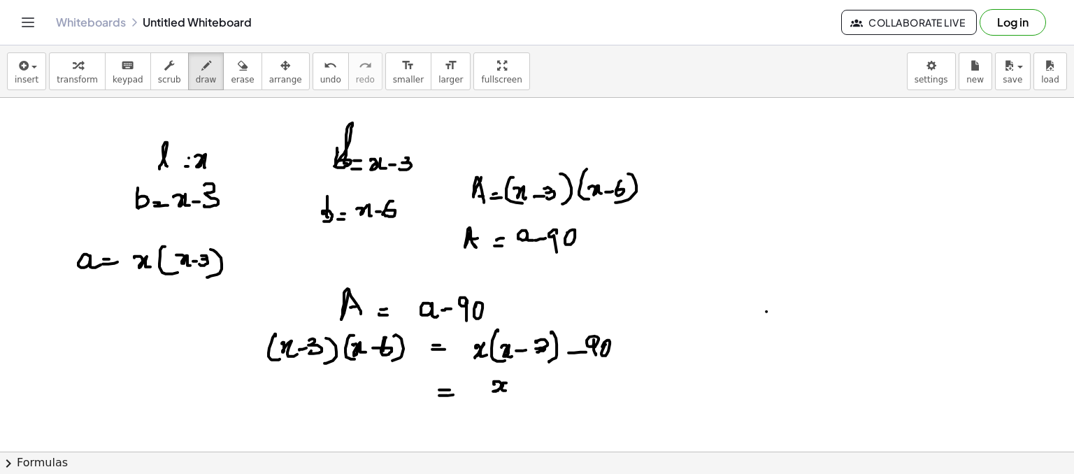
drag, startPoint x: 503, startPoint y: 385, endPoint x: 511, endPoint y: 380, distance: 10.1
drag, startPoint x: 514, startPoint y: 369, endPoint x: 521, endPoint y: 384, distance: 16.9
drag, startPoint x: 519, startPoint y: 385, endPoint x: 539, endPoint y: 380, distance: 20.9
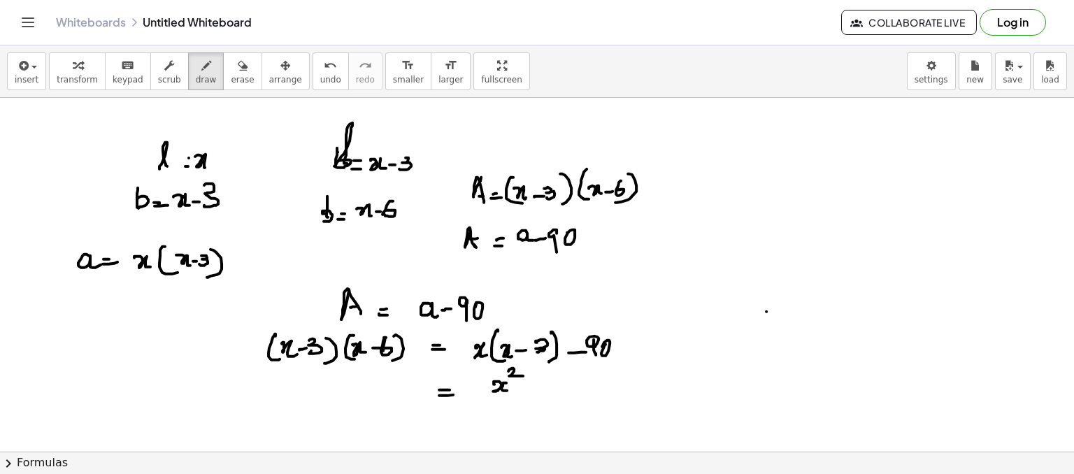
drag, startPoint x: 543, startPoint y: 376, endPoint x: 546, endPoint y: 384, distance: 8.7
drag, startPoint x: 556, startPoint y: 378, endPoint x: 565, endPoint y: 385, distance: 11.5
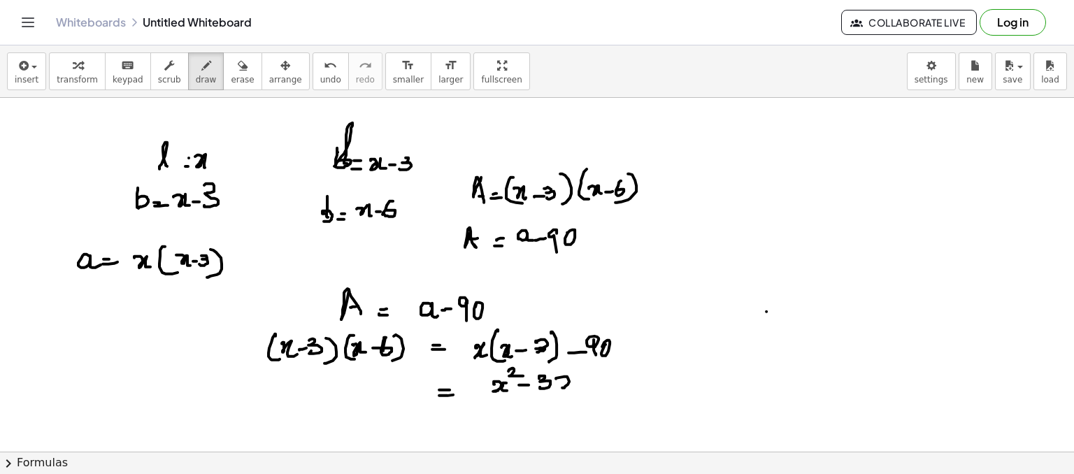
drag, startPoint x: 565, startPoint y: 385, endPoint x: 574, endPoint y: 387, distance: 8.5
drag, startPoint x: 602, startPoint y: 374, endPoint x: 610, endPoint y: 377, distance: 9.1
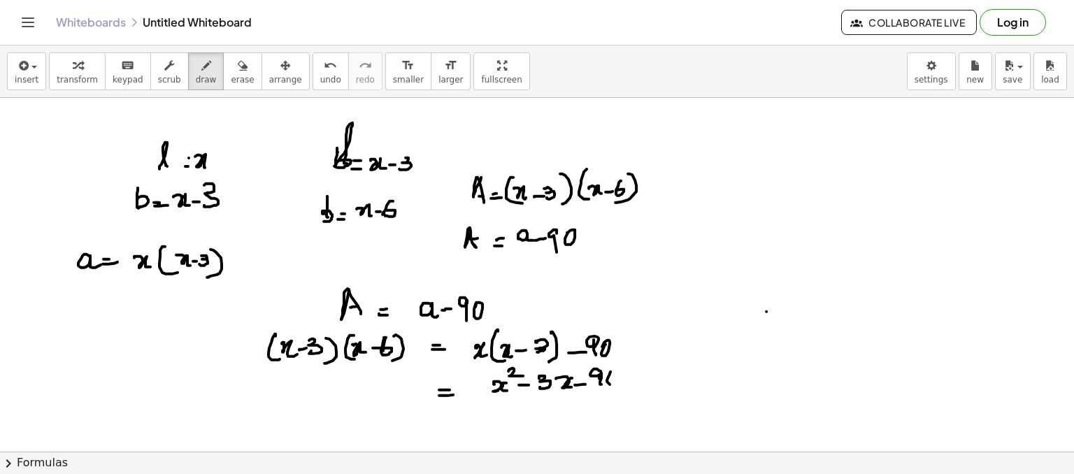
drag, startPoint x: 610, startPoint y: 384, endPoint x: 602, endPoint y: 388, distance: 9.1
drag, startPoint x: 222, startPoint y: 393, endPoint x: 247, endPoint y: 383, distance: 27.0
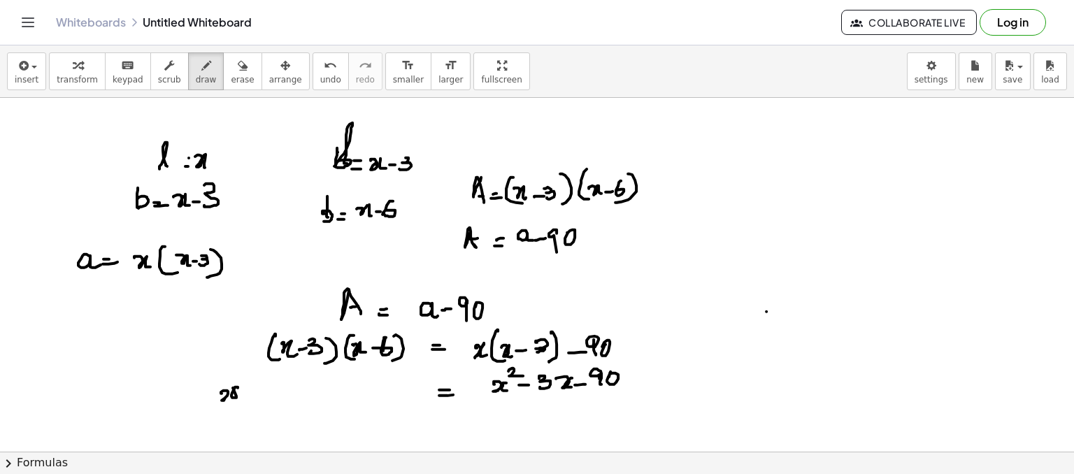
drag, startPoint x: 238, startPoint y: 388, endPoint x: 241, endPoint y: 395, distance: 8.2
drag, startPoint x: 246, startPoint y: 398, endPoint x: 261, endPoint y: 406, distance: 16.6
drag, startPoint x: 263, startPoint y: 390, endPoint x: 274, endPoint y: 395, distance: 12.2
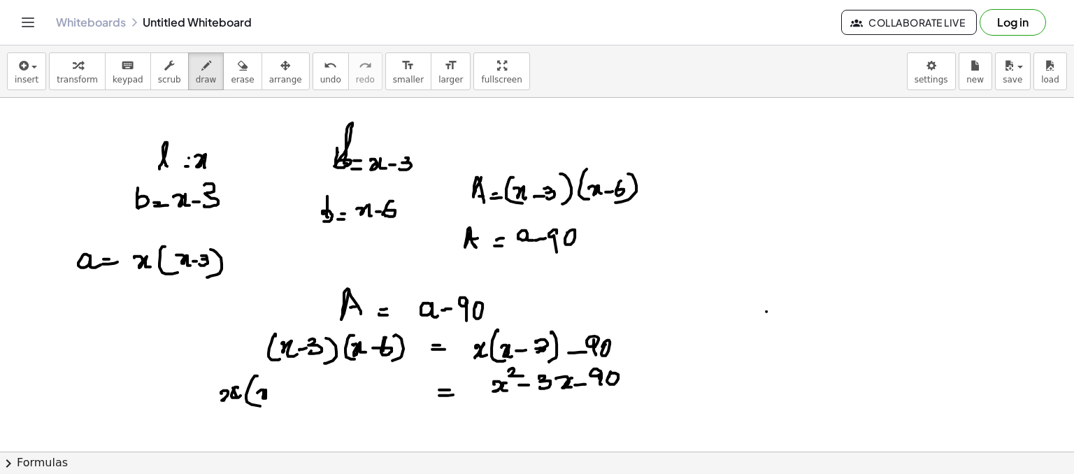
drag, startPoint x: 274, startPoint y: 395, endPoint x: 290, endPoint y: 385, distance: 18.8
drag, startPoint x: 305, startPoint y: 398, endPoint x: 310, endPoint y: 392, distance: 7.4
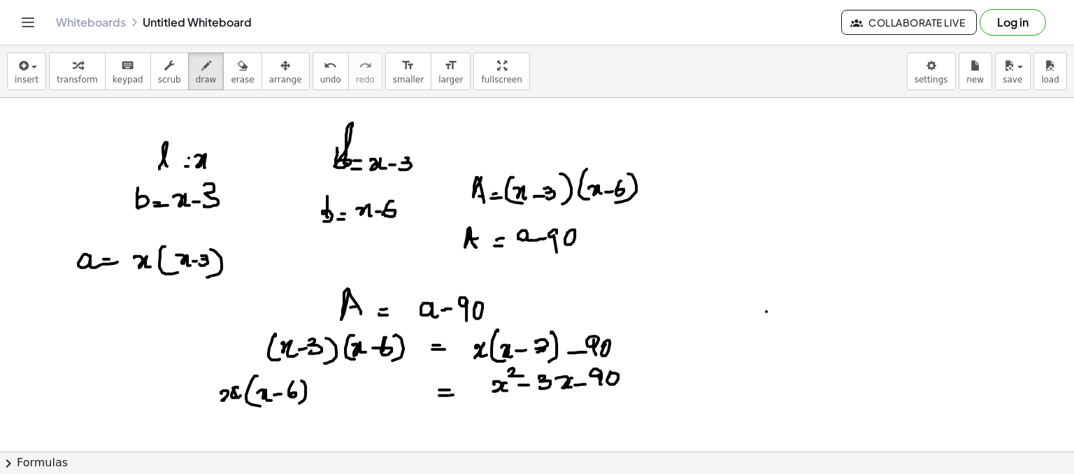
drag, startPoint x: 331, startPoint y: 388, endPoint x: 339, endPoint y: 388, distance: 7.7
drag, startPoint x: 353, startPoint y: 378, endPoint x: 361, endPoint y: 396, distance: 19.4
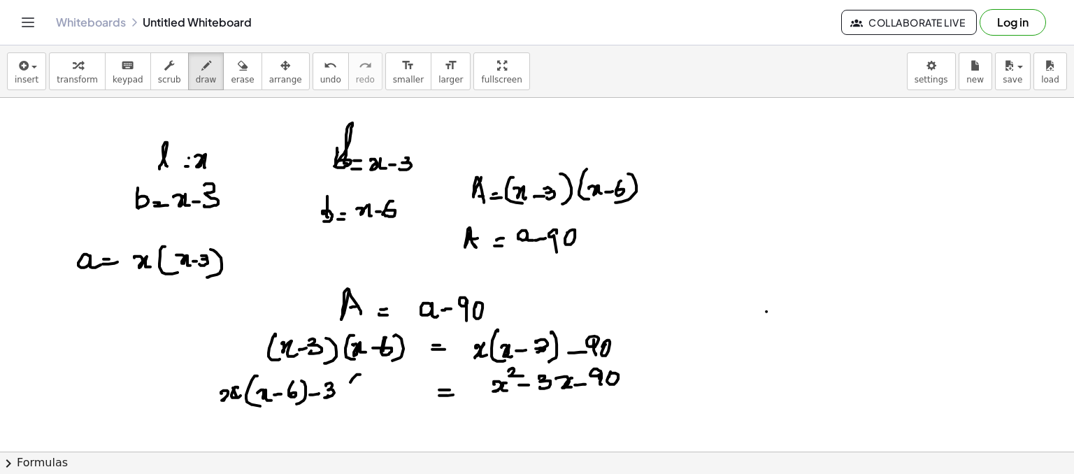
drag, startPoint x: 357, startPoint y: 385, endPoint x: 378, endPoint y: 391, distance: 21.2
drag, startPoint x: 378, startPoint y: 391, endPoint x: 393, endPoint y: 385, distance: 16.6
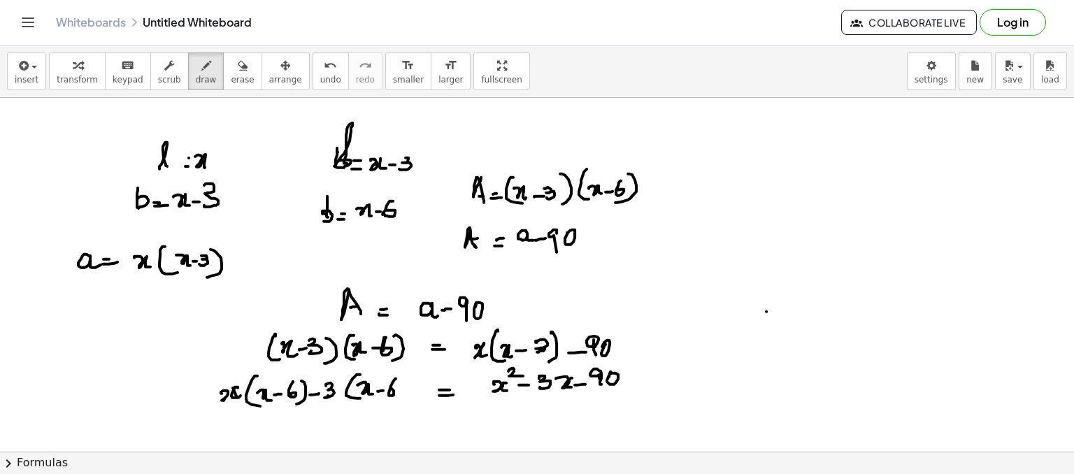
drag, startPoint x: 405, startPoint y: 378, endPoint x: 375, endPoint y: 399, distance: 36.3
drag, startPoint x: 227, startPoint y: 73, endPoint x: 346, endPoint y: 183, distance: 161.9
click at [346, 183] on div "insert select one: Math Expression Function Text Youtube Video Graphing Geometr…" at bounding box center [537, 259] width 1074 height 429
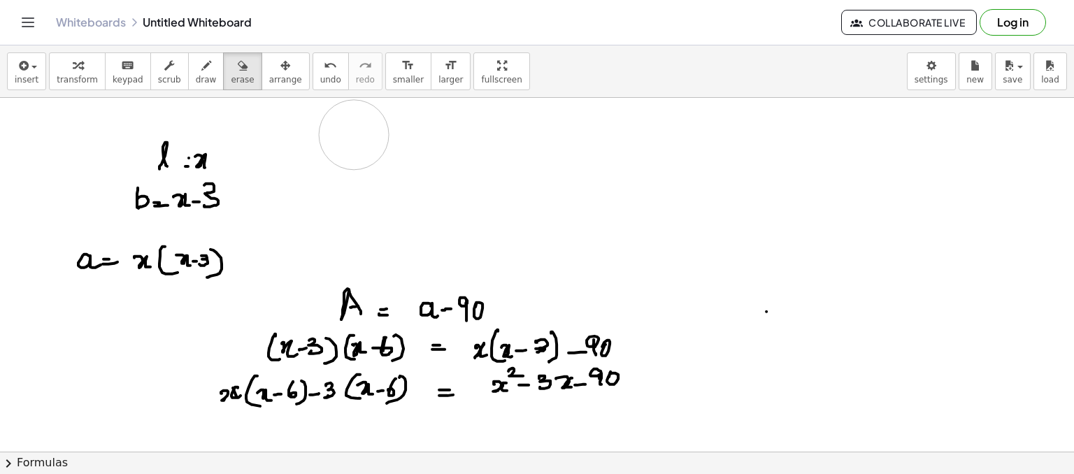
drag, startPoint x: 346, startPoint y: 183, endPoint x: 342, endPoint y: 133, distance: 50.5
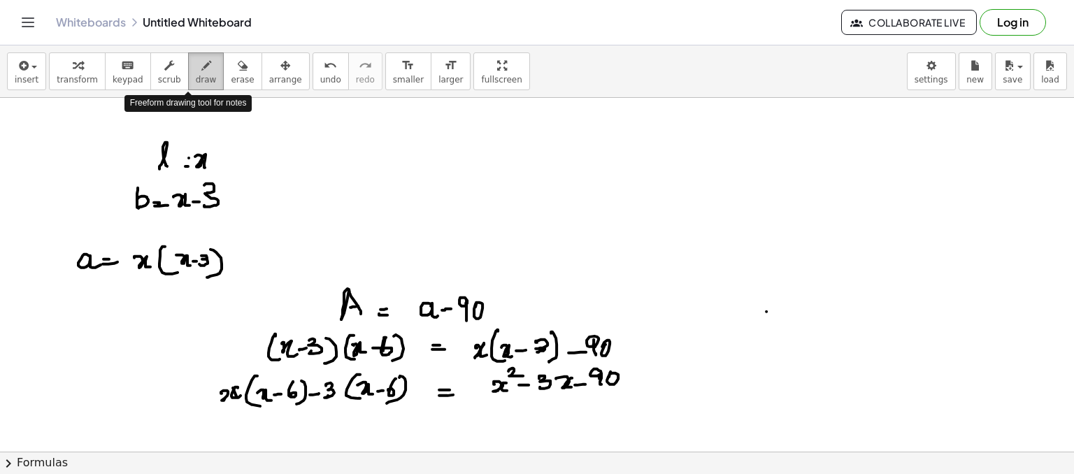
click at [196, 66] on div "button" at bounding box center [206, 65] width 21 height 17
drag, startPoint x: 304, startPoint y: 136, endPoint x: 312, endPoint y: 136, distance: 8.4
drag, startPoint x: 312, startPoint y: 136, endPoint x: 320, endPoint y: 146, distance: 12.5
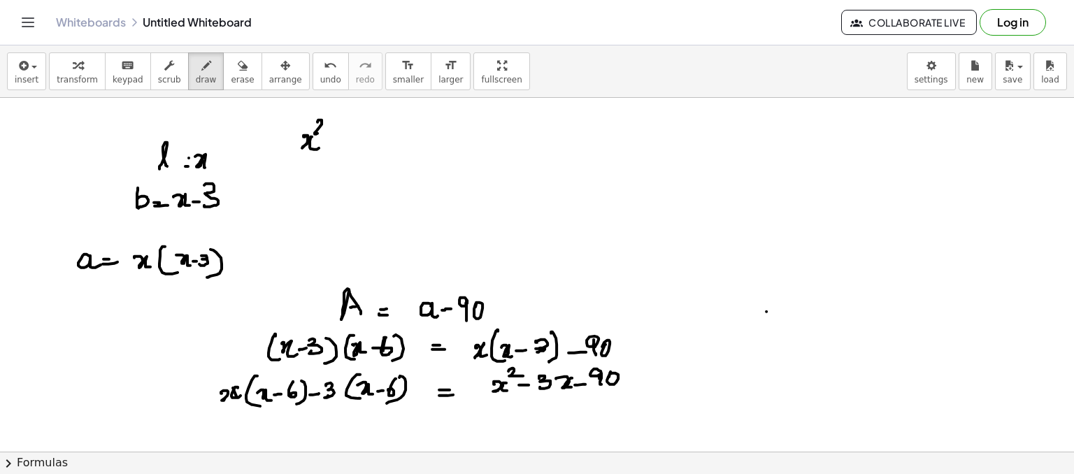
drag, startPoint x: 322, startPoint y: 120, endPoint x: 325, endPoint y: 131, distance: 11.5
drag, startPoint x: 301, startPoint y: 152, endPoint x: 313, endPoint y: 142, distance: 15.4
drag, startPoint x: 344, startPoint y: 143, endPoint x: 355, endPoint y: 143, distance: 11.2
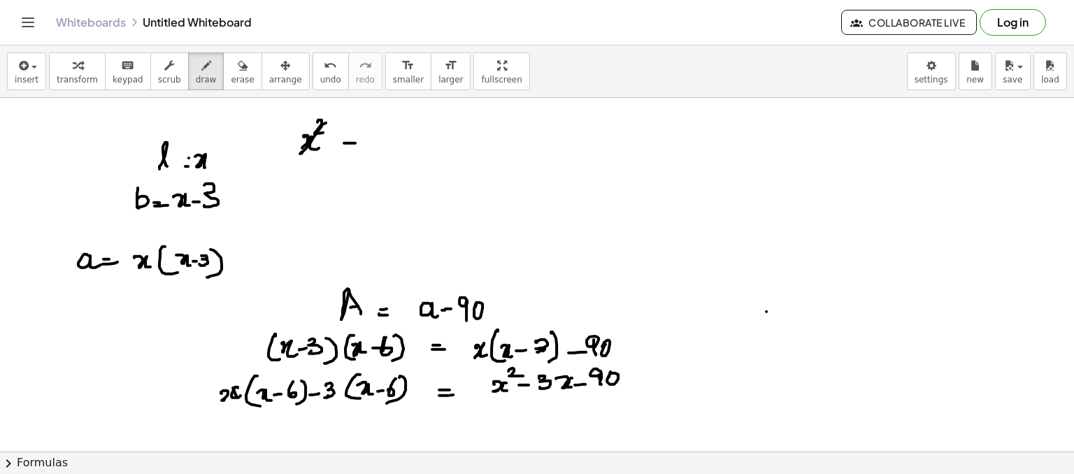
drag, startPoint x: 375, startPoint y: 135, endPoint x: 372, endPoint y: 156, distance: 21.2
drag, startPoint x: 378, startPoint y: 141, endPoint x: 383, endPoint y: 147, distance: 7.4
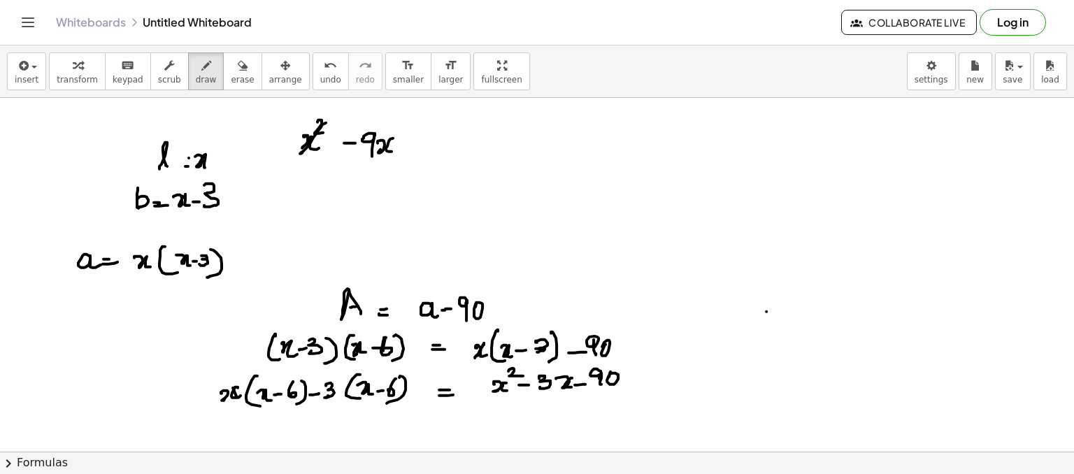
drag, startPoint x: 392, startPoint y: 151, endPoint x: 404, endPoint y: 146, distance: 12.9
drag, startPoint x: 411, startPoint y: 145, endPoint x: 420, endPoint y: 145, distance: 9.8
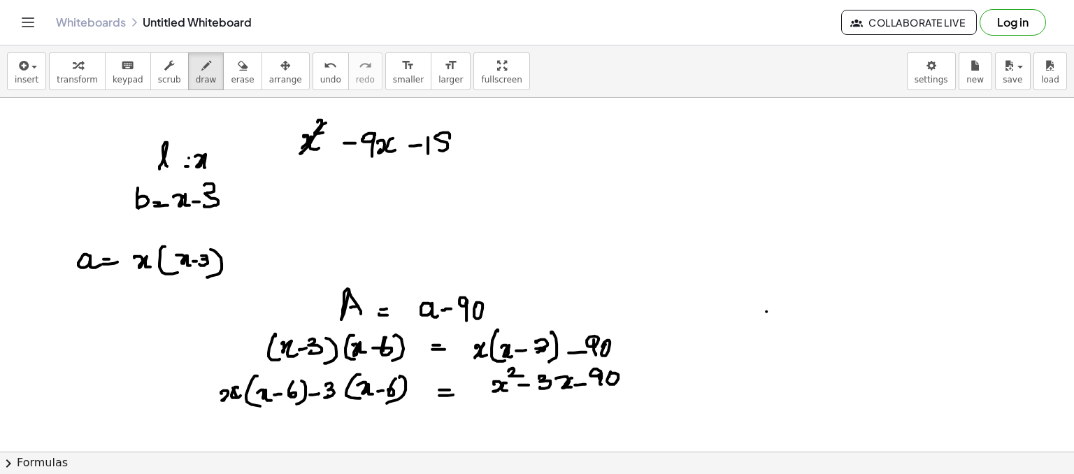
drag, startPoint x: 448, startPoint y: 132, endPoint x: 450, endPoint y: 140, distance: 8.2
drag, startPoint x: 497, startPoint y: 142, endPoint x: 504, endPoint y: 140, distance: 7.3
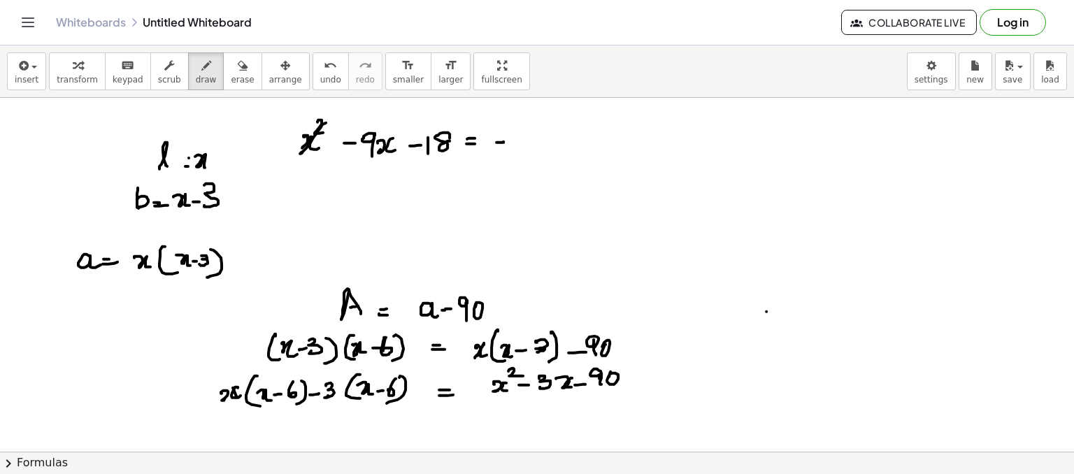
drag, startPoint x: 511, startPoint y: 135, endPoint x: 523, endPoint y: 139, distance: 13.3
drag, startPoint x: 529, startPoint y: 136, endPoint x: 532, endPoint y: 143, distance: 7.5
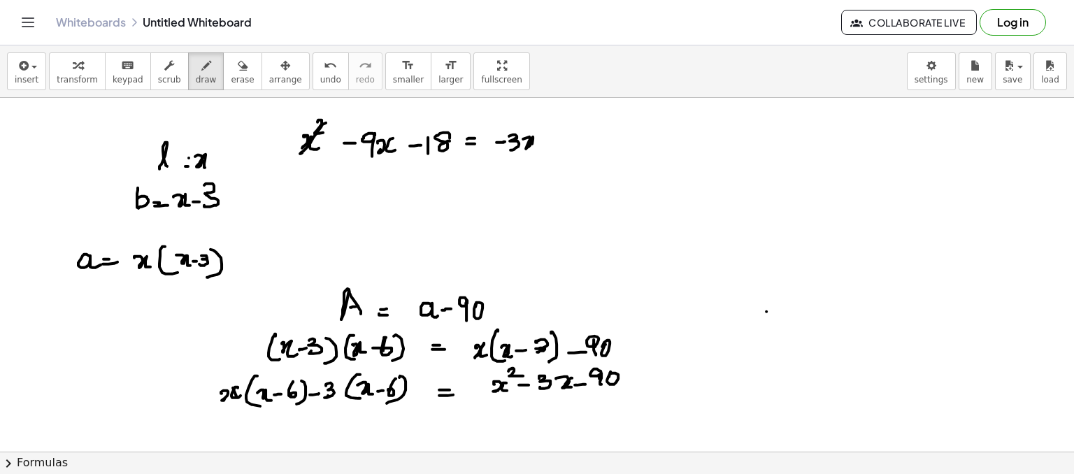
drag, startPoint x: 532, startPoint y: 143, endPoint x: 541, endPoint y: 146, distance: 8.8
drag, startPoint x: 539, startPoint y: 146, endPoint x: 550, endPoint y: 145, distance: 11.3
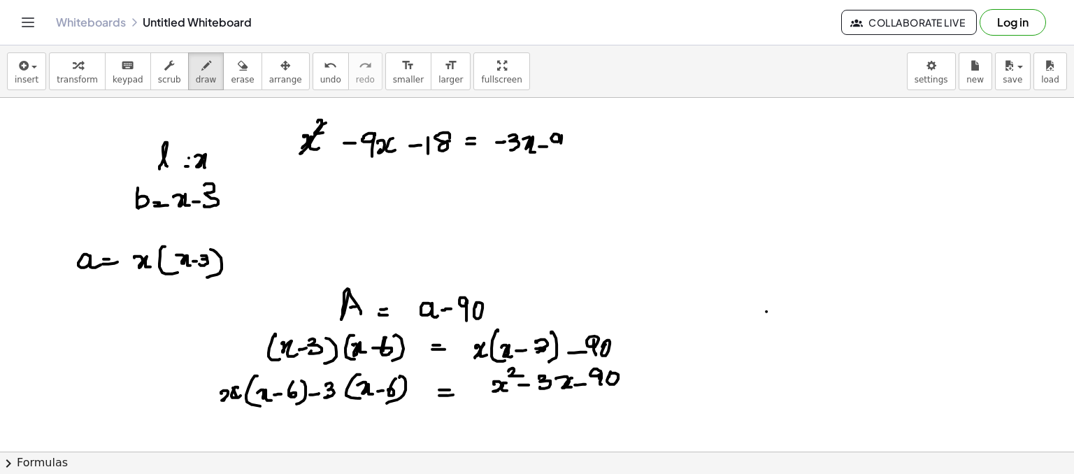
drag, startPoint x: 561, startPoint y: 143, endPoint x: 568, endPoint y: 138, distance: 8.5
drag, startPoint x: 416, startPoint y: 163, endPoint x: 439, endPoint y: 160, distance: 22.6
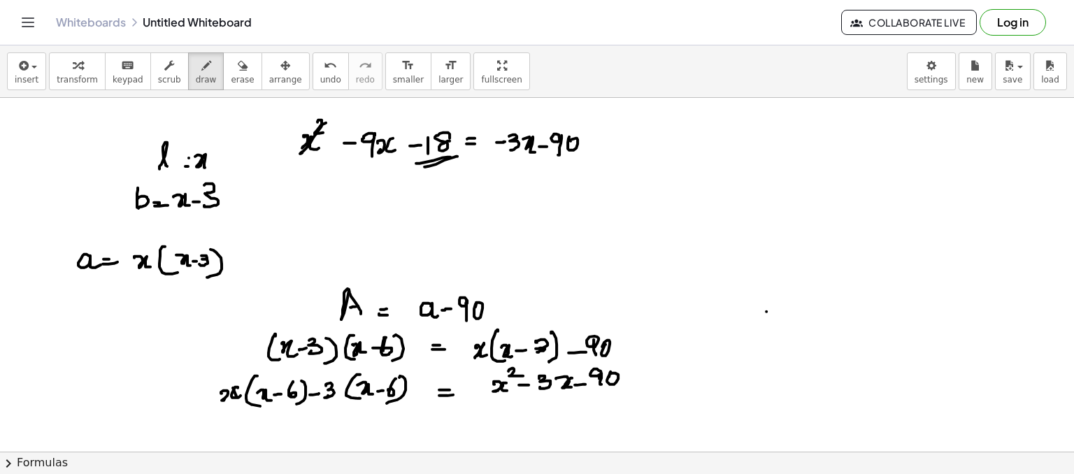
drag, startPoint x: 419, startPoint y: 165, endPoint x: 455, endPoint y: 157, distance: 36.5
drag, startPoint x: 427, startPoint y: 164, endPoint x: 446, endPoint y: 157, distance: 20.1
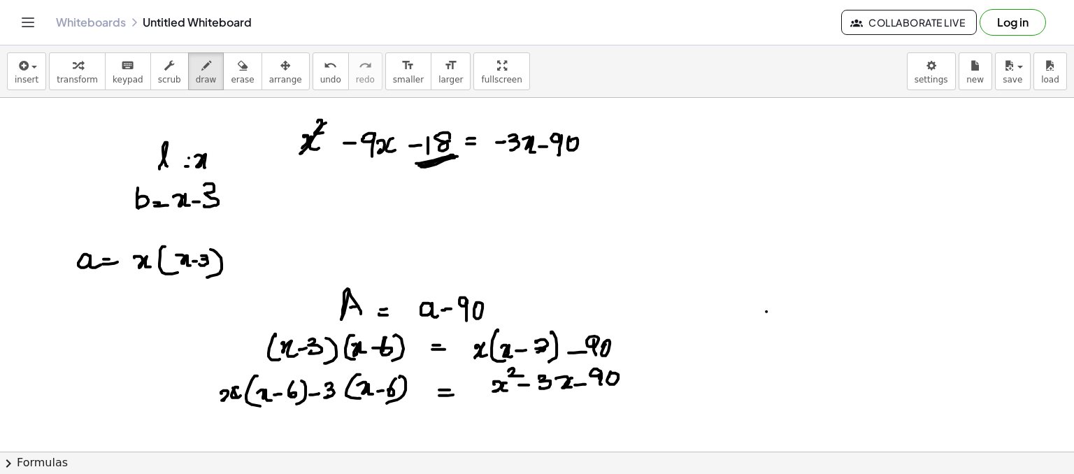
drag, startPoint x: 443, startPoint y: 127, endPoint x: 423, endPoint y: 137, distance: 21.9
drag, startPoint x: 415, startPoint y: 138, endPoint x: 413, endPoint y: 152, distance: 13.5
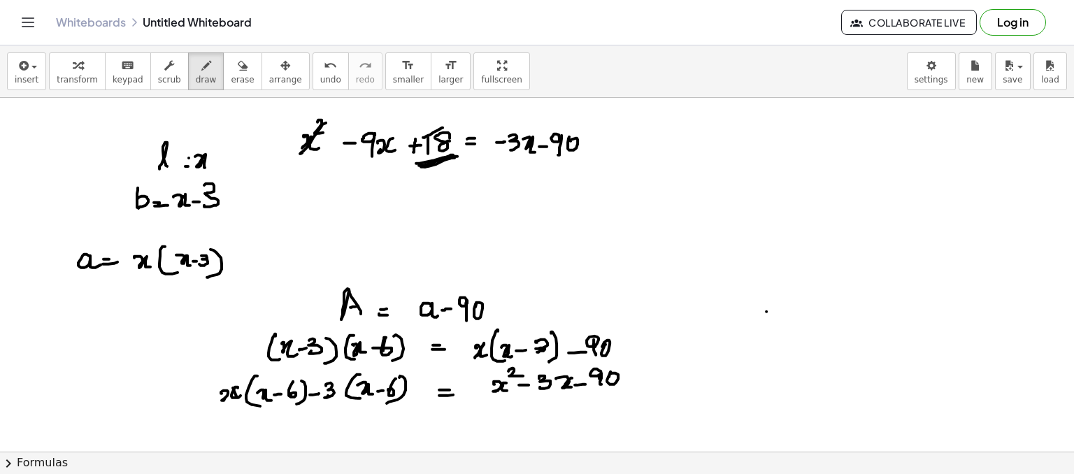
drag, startPoint x: 471, startPoint y: 191, endPoint x: 495, endPoint y: 186, distance: 25.0
drag, startPoint x: 498, startPoint y: 184, endPoint x: 512, endPoint y: 180, distance: 14.4
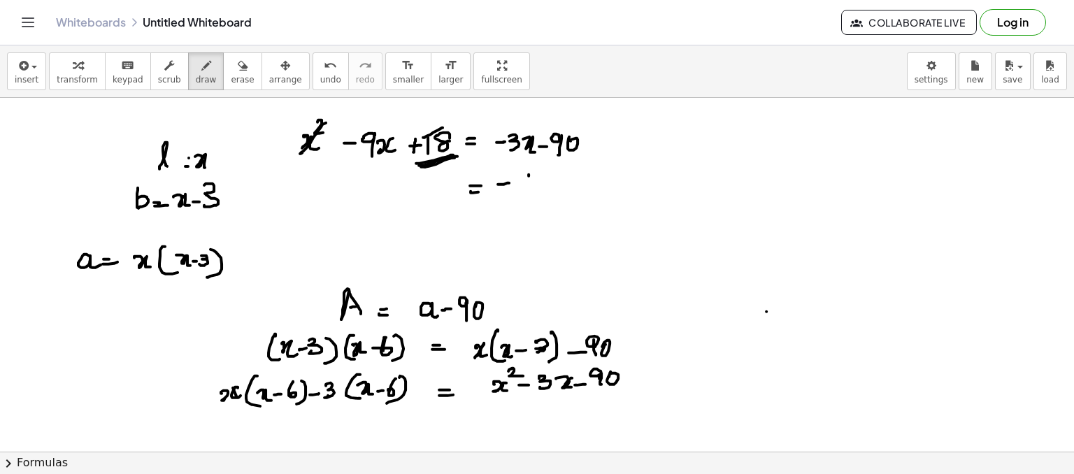
drag, startPoint x: 411, startPoint y: 191, endPoint x: 425, endPoint y: 183, distance: 16.0
drag, startPoint x: 425, startPoint y: 181, endPoint x: 425, endPoint y: 199, distance: 18.2
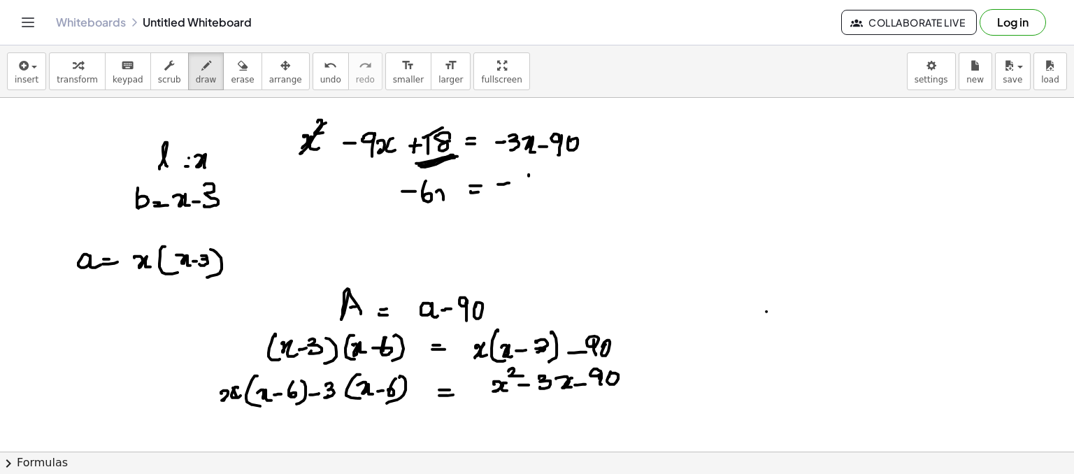
drag, startPoint x: 436, startPoint y: 191, endPoint x: 457, endPoint y: 195, distance: 21.4
drag, startPoint x: 528, startPoint y: 176, endPoint x: 539, endPoint y: 183, distance: 12.6
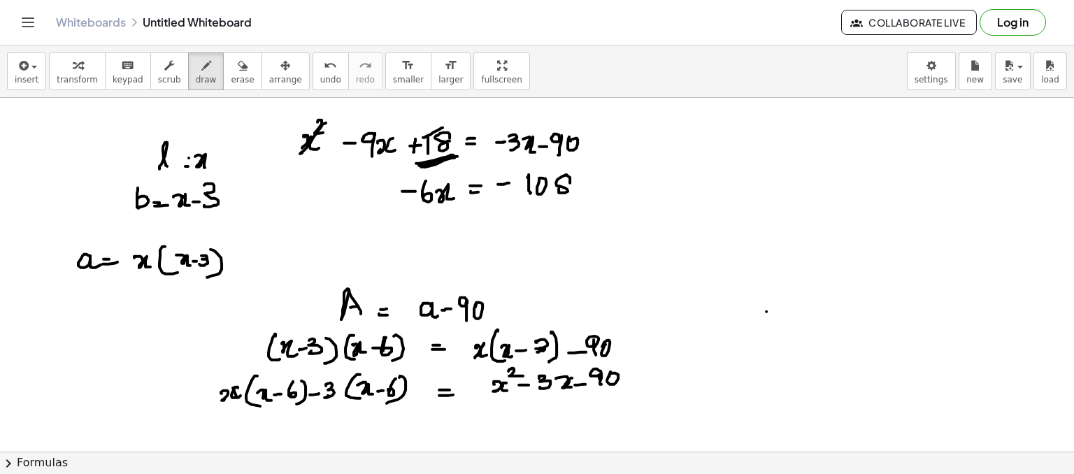
drag, startPoint x: 562, startPoint y: 176, endPoint x: 531, endPoint y: 192, distance: 34.4
drag, startPoint x: 439, startPoint y: 233, endPoint x: 465, endPoint y: 237, distance: 26.2
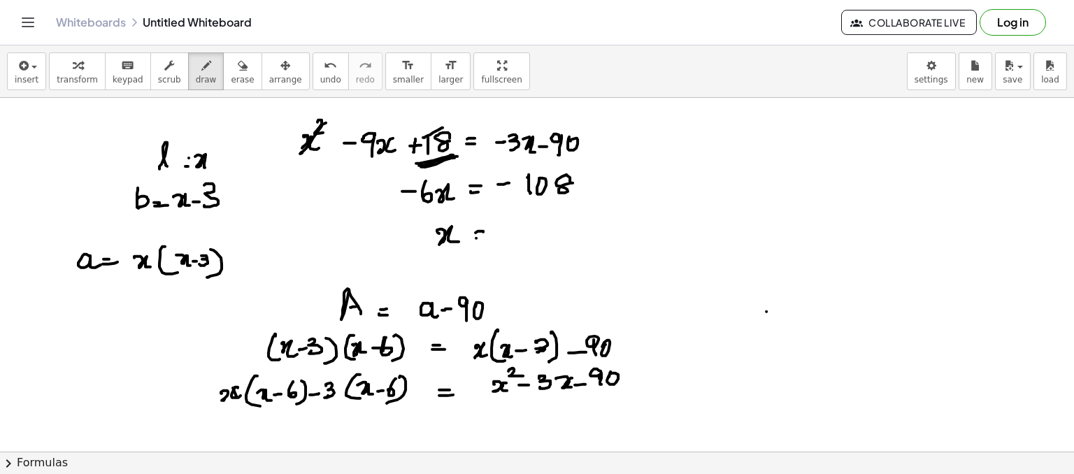
drag, startPoint x: 476, startPoint y: 238, endPoint x: 490, endPoint y: 236, distance: 14.1
drag, startPoint x: 510, startPoint y: 225, endPoint x: 509, endPoint y: 239, distance: 14.0
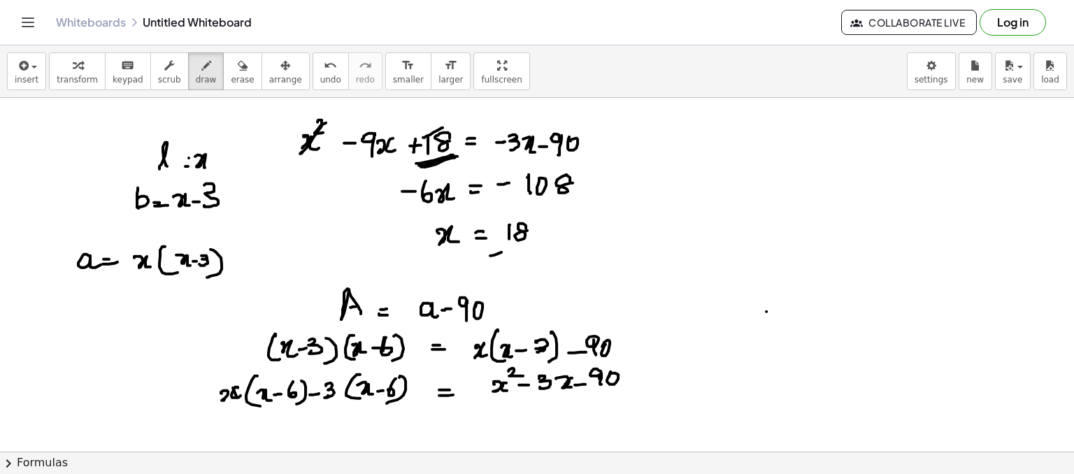
drag, startPoint x: 502, startPoint y: 258, endPoint x: 539, endPoint y: 249, distance: 38.2
drag, startPoint x: 653, startPoint y: 220, endPoint x: 669, endPoint y: 215, distance: 16.0
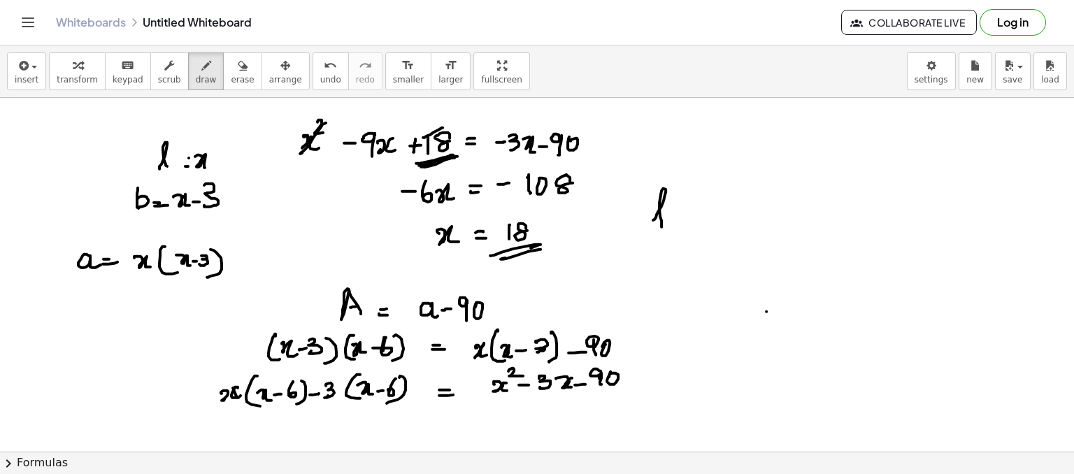
drag, startPoint x: 671, startPoint y: 220, endPoint x: 690, endPoint y: 213, distance: 20.6
drag, startPoint x: 695, startPoint y: 204, endPoint x: 695, endPoint y: 220, distance: 16.1
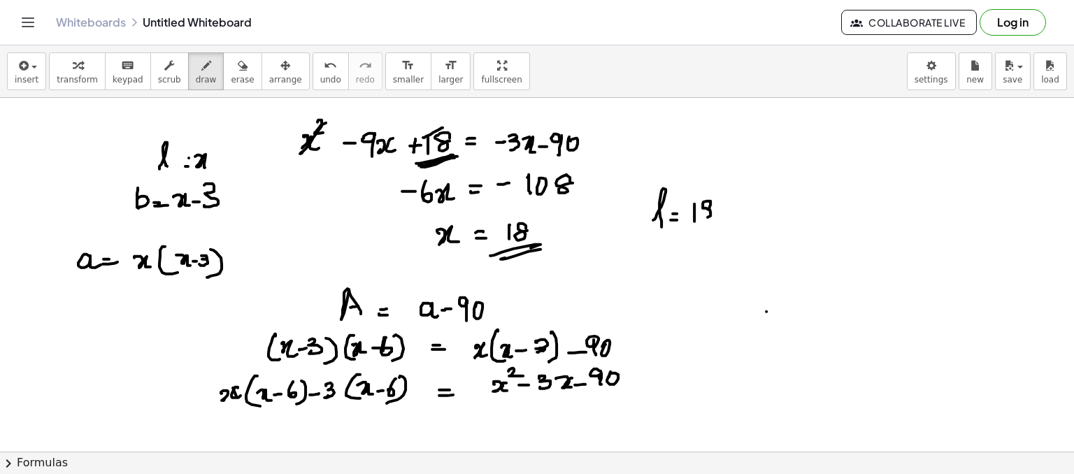
drag, startPoint x: 643, startPoint y: 248, endPoint x: 648, endPoint y: 264, distance: 17.0
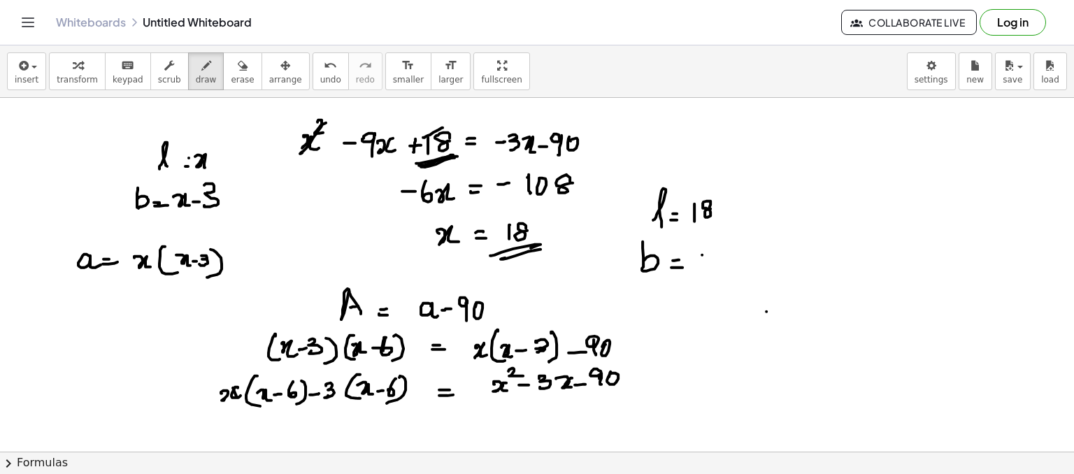
drag, startPoint x: 709, startPoint y: 259, endPoint x: 711, endPoint y: 251, distance: 7.8
drag, startPoint x: 713, startPoint y: 249, endPoint x: 685, endPoint y: 283, distance: 43.7
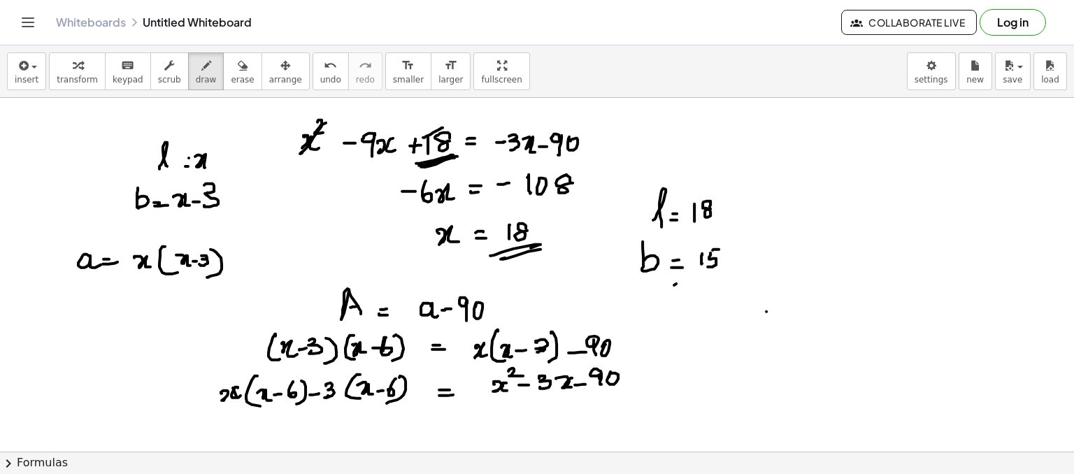
drag, startPoint x: 674, startPoint y: 285, endPoint x: 690, endPoint y: 284, distance: 15.4
drag, startPoint x: 669, startPoint y: 292, endPoint x: 735, endPoint y: 283, distance: 66.4
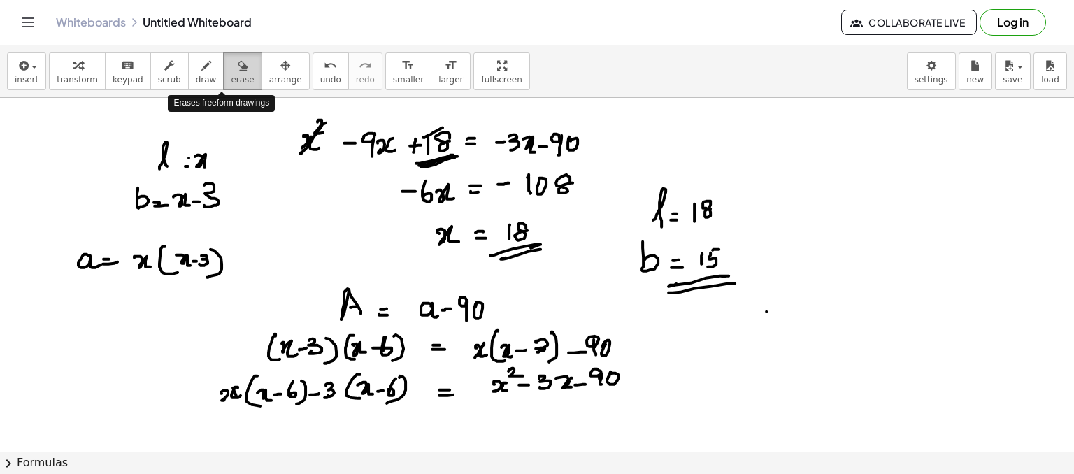
click at [238, 72] on icon "button" at bounding box center [243, 65] width 10 height 17
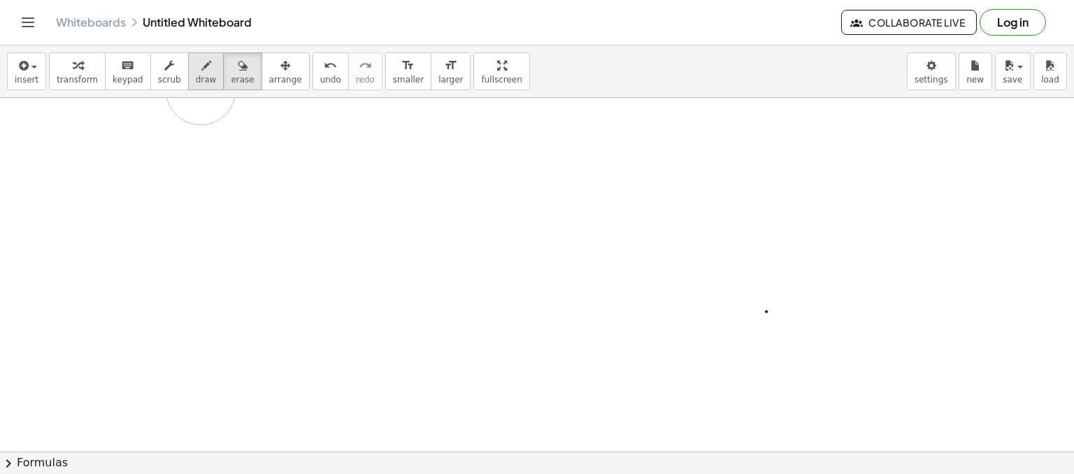
drag, startPoint x: 104, startPoint y: 188, endPoint x: 193, endPoint y: 82, distance: 139.0
click at [193, 82] on div "insert select one: Math Expression Function Text Youtube Video Graphing Geometr…" at bounding box center [537, 259] width 1074 height 429
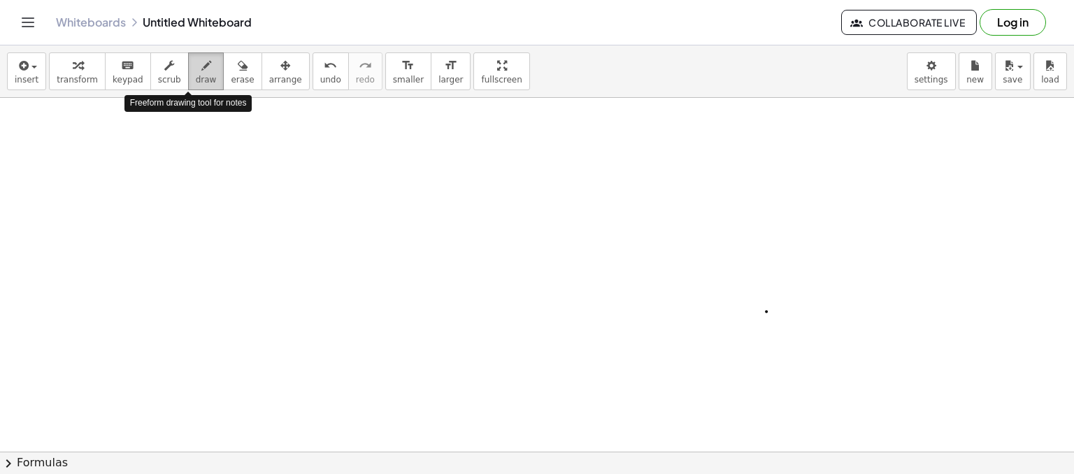
click at [196, 82] on span "draw" at bounding box center [206, 80] width 21 height 10
drag, startPoint x: 134, startPoint y: 134, endPoint x: 143, endPoint y: 132, distance: 8.5
drag, startPoint x: 143, startPoint y: 132, endPoint x: 147, endPoint y: 148, distance: 16.0
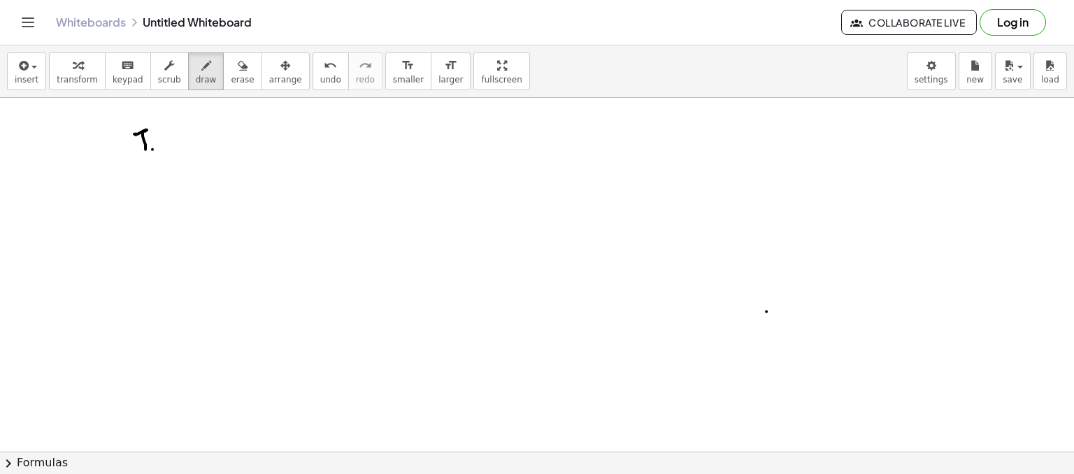
drag, startPoint x: 152, startPoint y: 149, endPoint x: 162, endPoint y: 145, distance: 10.4
drag, startPoint x: 174, startPoint y: 143, endPoint x: 184, endPoint y: 148, distance: 10.9
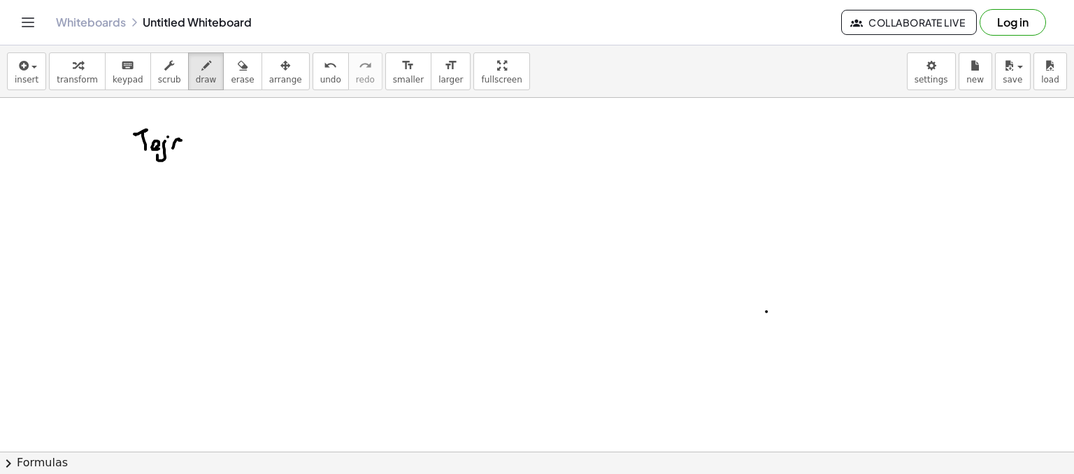
drag, startPoint x: 194, startPoint y: 141, endPoint x: 204, endPoint y: 143, distance: 10.9
drag, startPoint x: 220, startPoint y: 138, endPoint x: 229, endPoint y: 138, distance: 9.1
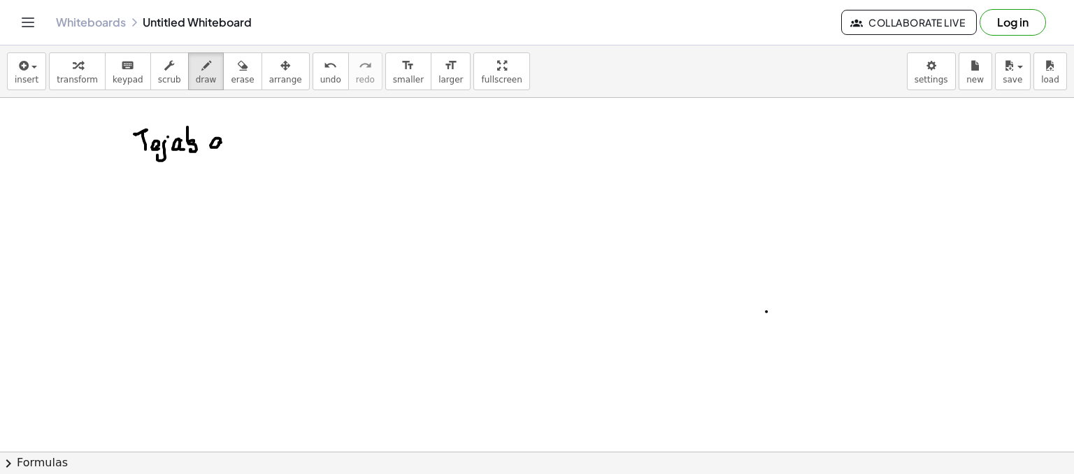
drag, startPoint x: 229, startPoint y: 138, endPoint x: 253, endPoint y: 143, distance: 23.5
drag, startPoint x: 263, startPoint y: 147, endPoint x: 271, endPoint y: 145, distance: 8.7
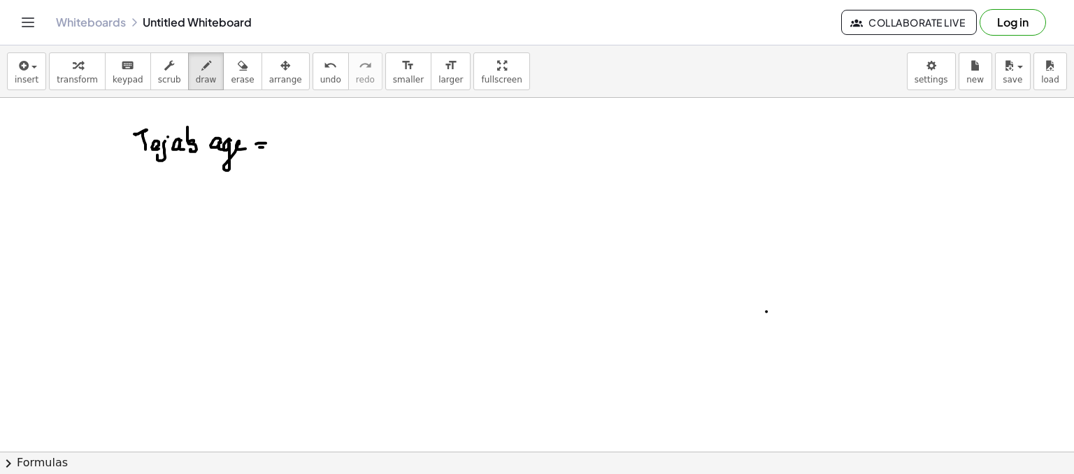
drag, startPoint x: 311, startPoint y: 155, endPoint x: 327, endPoint y: 146, distance: 18.8
drag, startPoint x: 149, startPoint y: 177, endPoint x: 150, endPoint y: 190, distance: 12.7
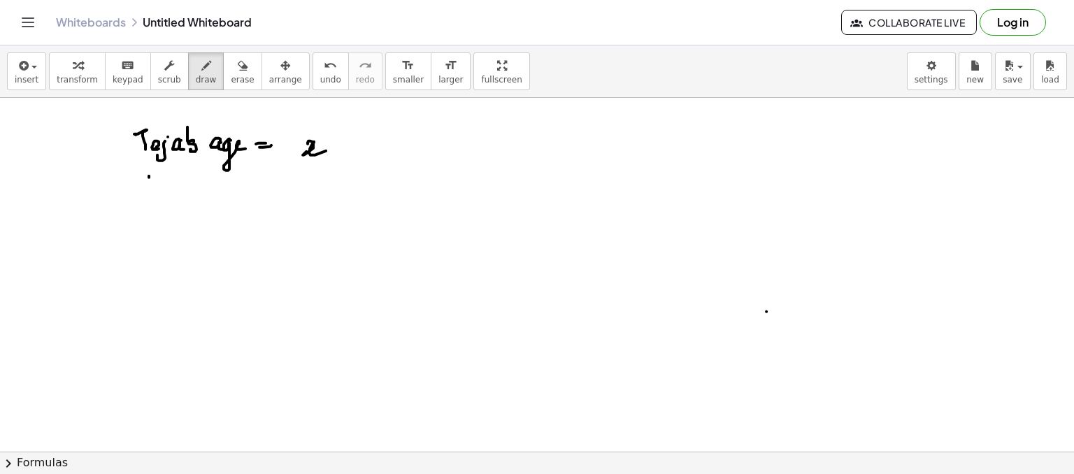
drag, startPoint x: 159, startPoint y: 174, endPoint x: 168, endPoint y: 184, distance: 12.9
drag, startPoint x: 168, startPoint y: 184, endPoint x: 174, endPoint y: 194, distance: 11.6
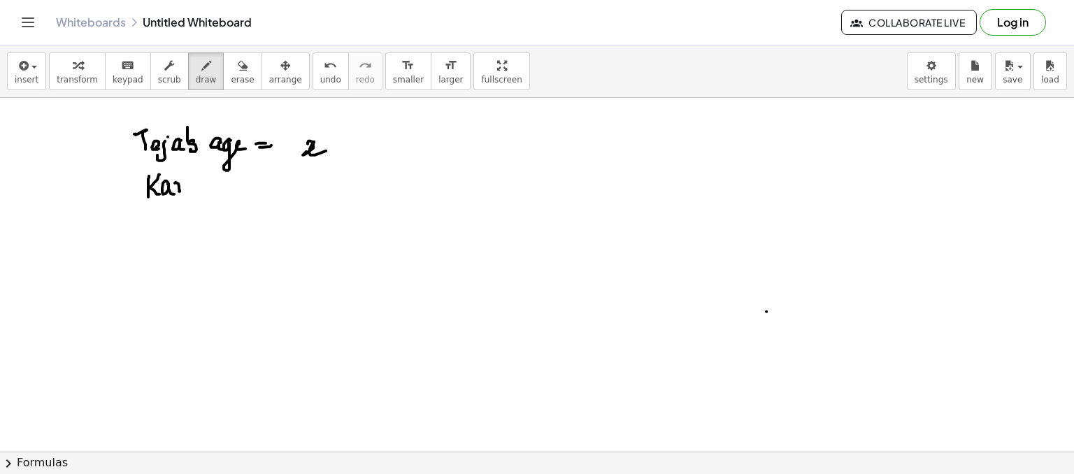
drag, startPoint x: 176, startPoint y: 182, endPoint x: 190, endPoint y: 184, distance: 14.8
drag, startPoint x: 190, startPoint y: 184, endPoint x: 196, endPoint y: 193, distance: 10.7
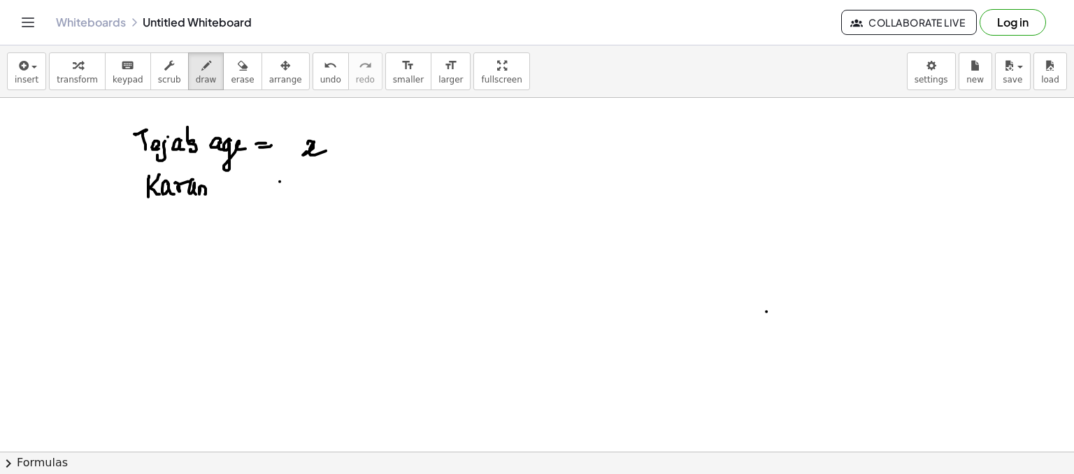
drag, startPoint x: 282, startPoint y: 184, endPoint x: 294, endPoint y: 180, distance: 13.3
drag, startPoint x: 303, startPoint y: 176, endPoint x: 320, endPoint y: 176, distance: 16.8
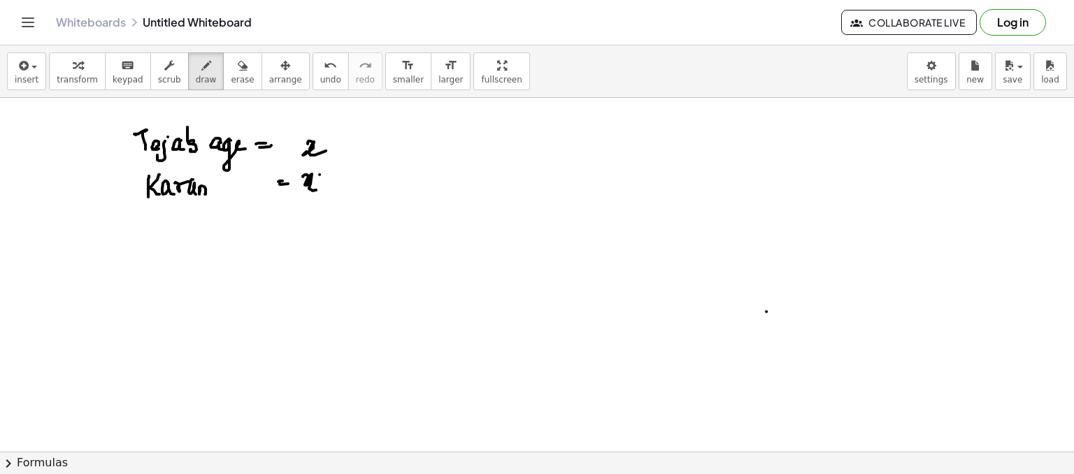
drag, startPoint x: 320, startPoint y: 174, endPoint x: 320, endPoint y: 189, distance: 14.7
drag, startPoint x: 319, startPoint y: 184, endPoint x: 330, endPoint y: 178, distance: 12.5
drag, startPoint x: 330, startPoint y: 178, endPoint x: 348, endPoint y: 180, distance: 17.6
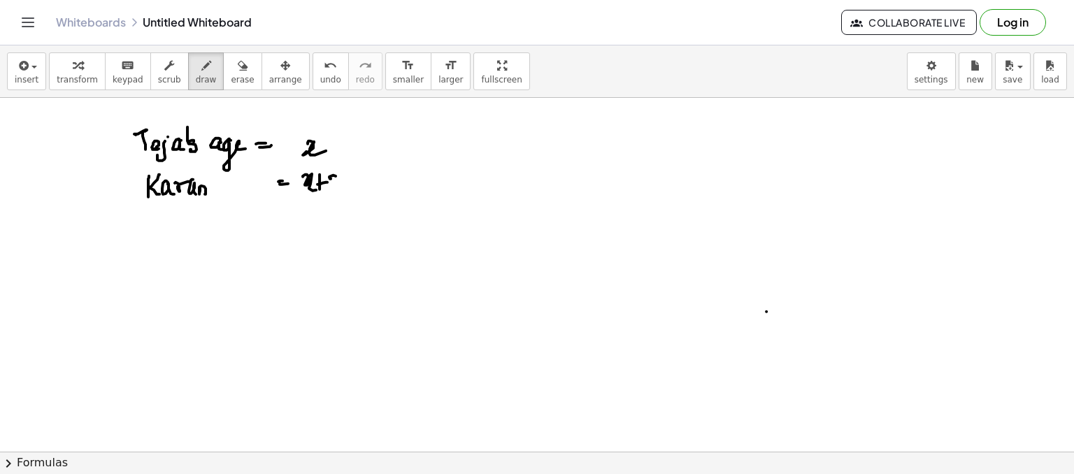
drag, startPoint x: 218, startPoint y: 233, endPoint x: 219, endPoint y: 241, distance: 8.4
drag, startPoint x: 224, startPoint y: 231, endPoint x: 232, endPoint y: 239, distance: 11.4
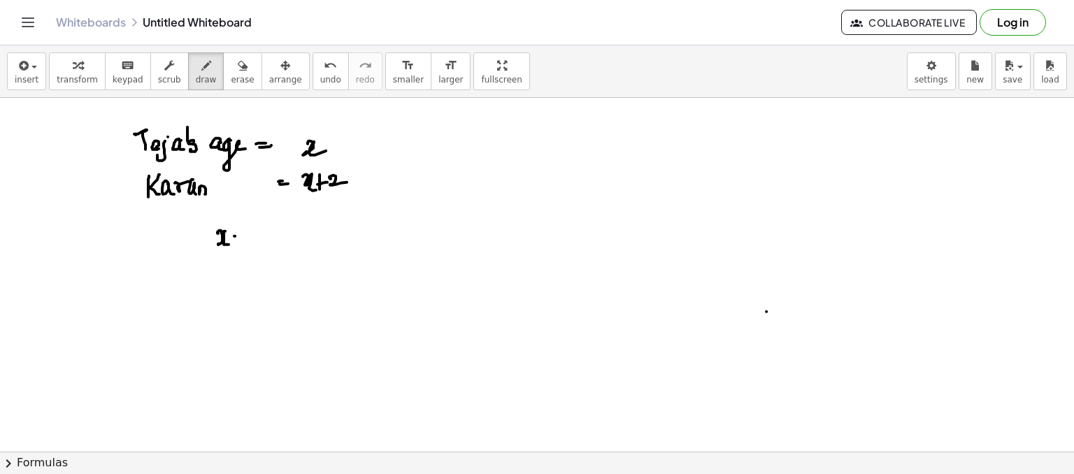
drag, startPoint x: 235, startPoint y: 236, endPoint x: 242, endPoint y: 231, distance: 8.5
drag, startPoint x: 242, startPoint y: 231, endPoint x: 244, endPoint y: 238, distance: 7.3
drag, startPoint x: 255, startPoint y: 228, endPoint x: 260, endPoint y: 243, distance: 16.4
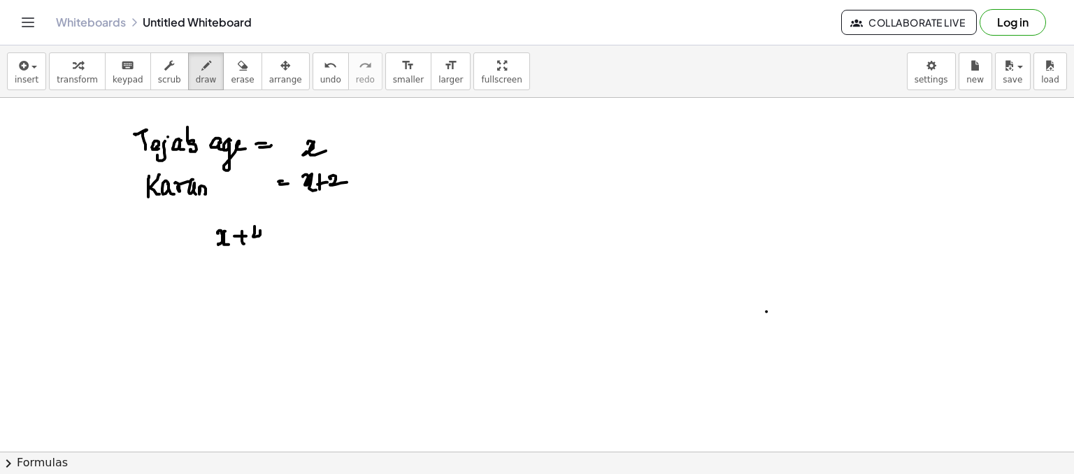
drag, startPoint x: 210, startPoint y: 285, endPoint x: 234, endPoint y: 284, distance: 23.8
drag, startPoint x: 238, startPoint y: 278, endPoint x: 247, endPoint y: 280, distance: 9.5
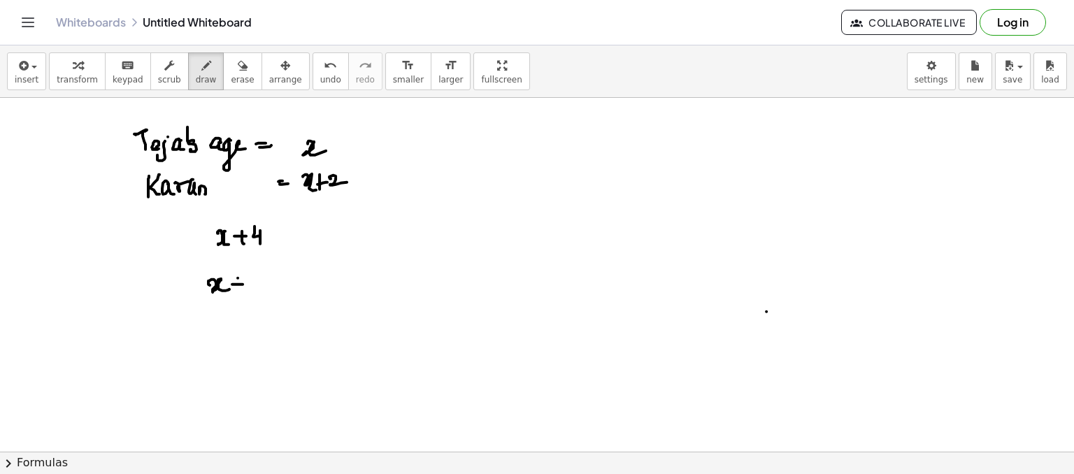
drag, startPoint x: 252, startPoint y: 275, endPoint x: 248, endPoint y: 286, distance: 11.7
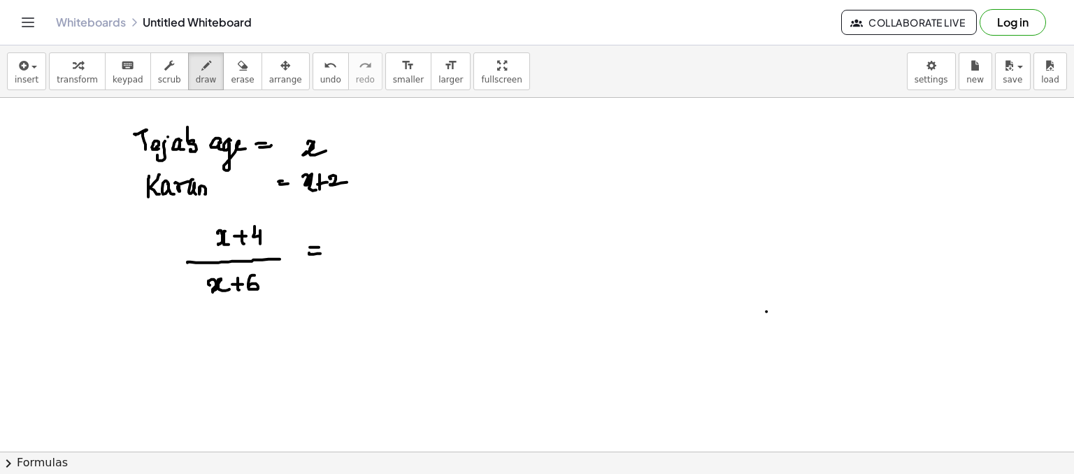
drag, startPoint x: 187, startPoint y: 262, endPoint x: 273, endPoint y: 255, distance: 85.7
drag, startPoint x: 380, startPoint y: 232, endPoint x: 381, endPoint y: 246, distance: 13.3
drag, startPoint x: 387, startPoint y: 227, endPoint x: 387, endPoint y: 244, distance: 16.8
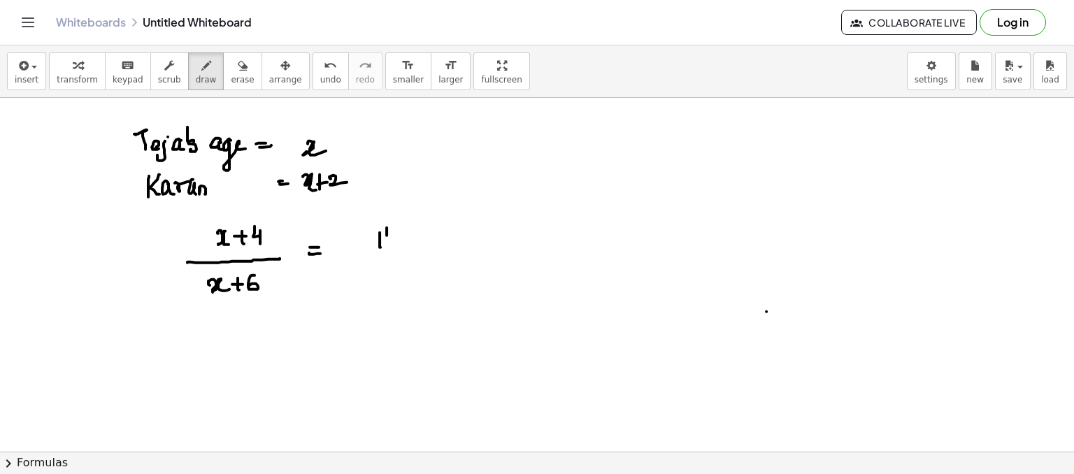
drag, startPoint x: 362, startPoint y: 255, endPoint x: 401, endPoint y: 251, distance: 39.3
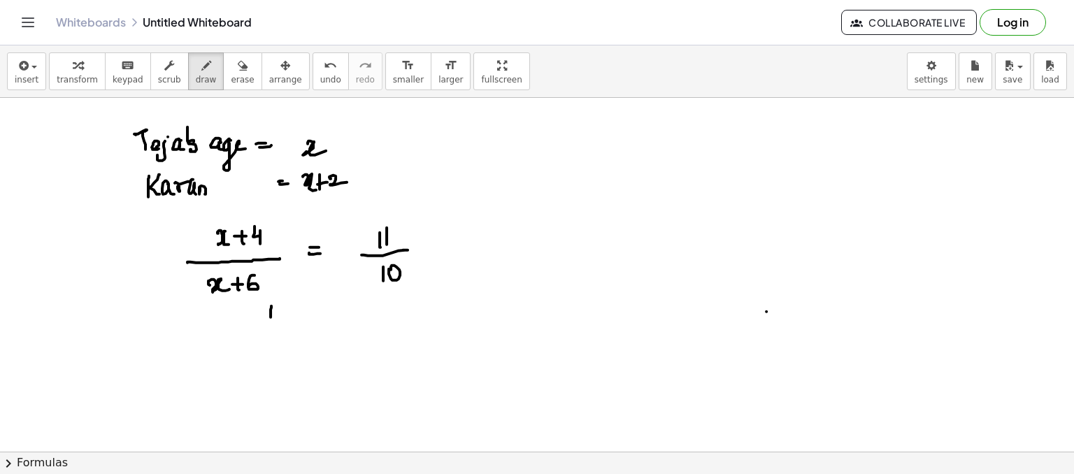
drag, startPoint x: 271, startPoint y: 307, endPoint x: 273, endPoint y: 326, distance: 18.9
drag, startPoint x: 283, startPoint y: 328, endPoint x: 297, endPoint y: 316, distance: 18.4
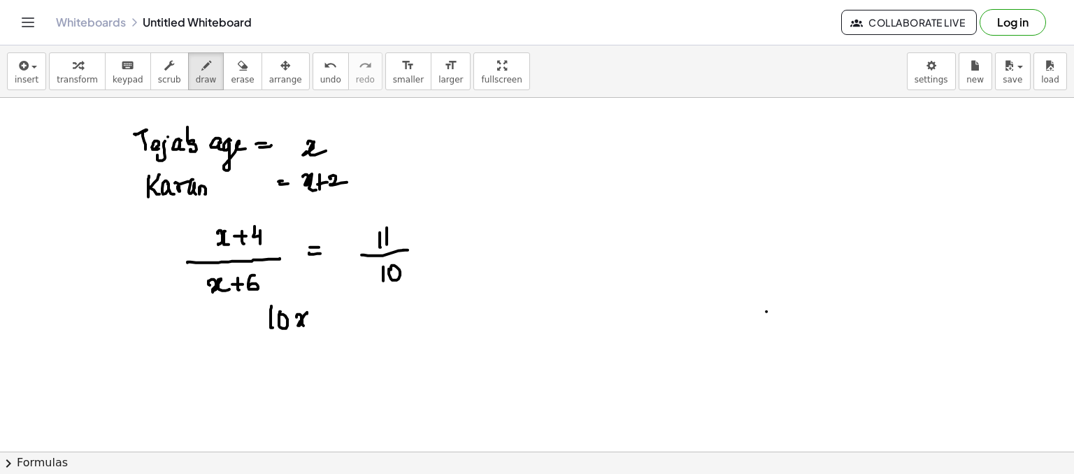
drag, startPoint x: 304, startPoint y: 325, endPoint x: 321, endPoint y: 319, distance: 18.6
drag, startPoint x: 322, startPoint y: 319, endPoint x: 332, endPoint y: 319, distance: 9.8
drag, startPoint x: 329, startPoint y: 313, endPoint x: 332, endPoint y: 329, distance: 16.3
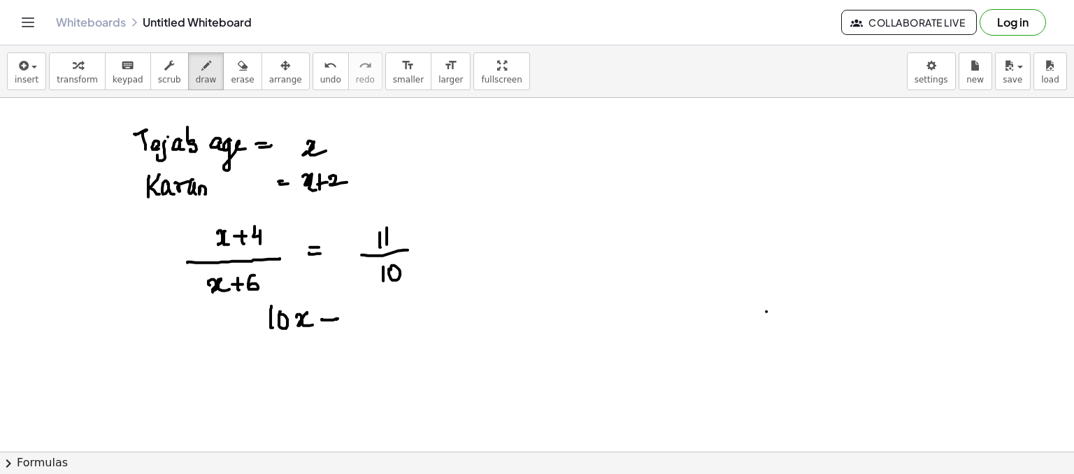
drag, startPoint x: 358, startPoint y: 305, endPoint x: 369, endPoint y: 317, distance: 16.3
drag, startPoint x: 373, startPoint y: 317, endPoint x: 381, endPoint y: 311, distance: 10.5
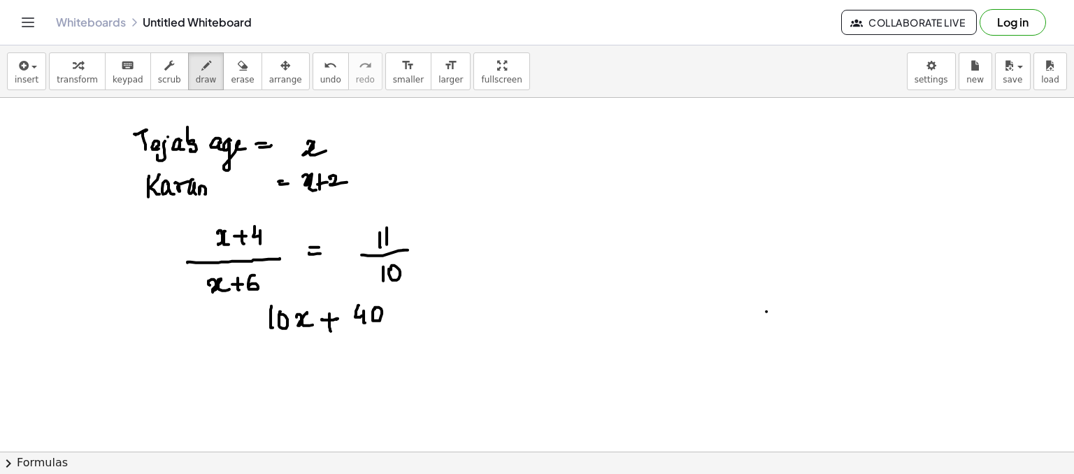
drag, startPoint x: 449, startPoint y: 298, endPoint x: 450, endPoint y: 310, distance: 12.0
drag, startPoint x: 455, startPoint y: 303, endPoint x: 458, endPoint y: 315, distance: 12.2
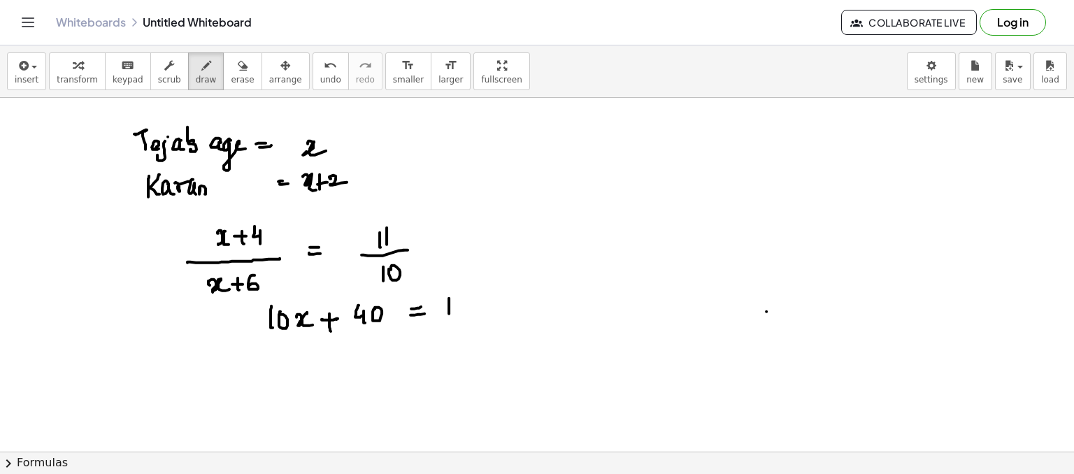
drag, startPoint x: 473, startPoint y: 310, endPoint x: 474, endPoint y: 301, distance: 8.5
drag, startPoint x: 474, startPoint y: 301, endPoint x: 480, endPoint y: 313, distance: 13.1
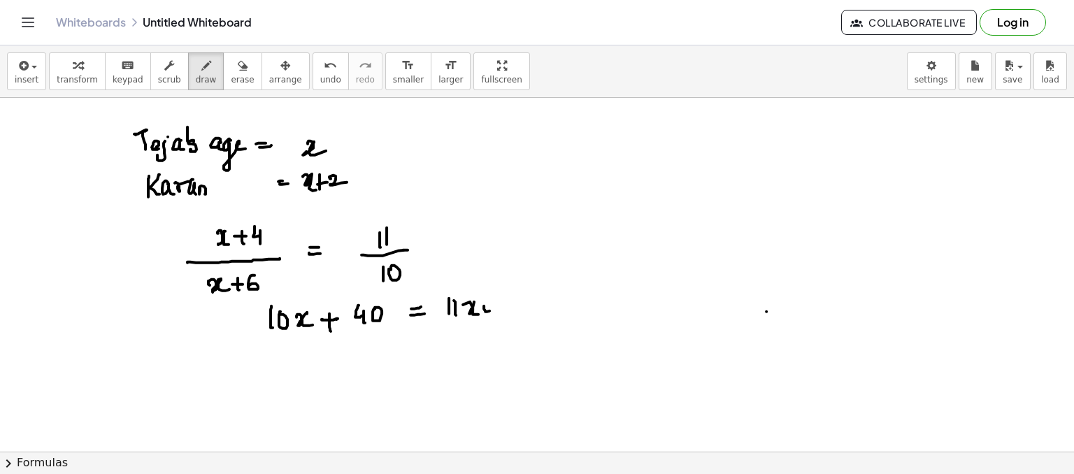
drag, startPoint x: 484, startPoint y: 308, endPoint x: 492, endPoint y: 311, distance: 8.7
drag, startPoint x: 485, startPoint y: 308, endPoint x: 499, endPoint y: 306, distance: 13.6
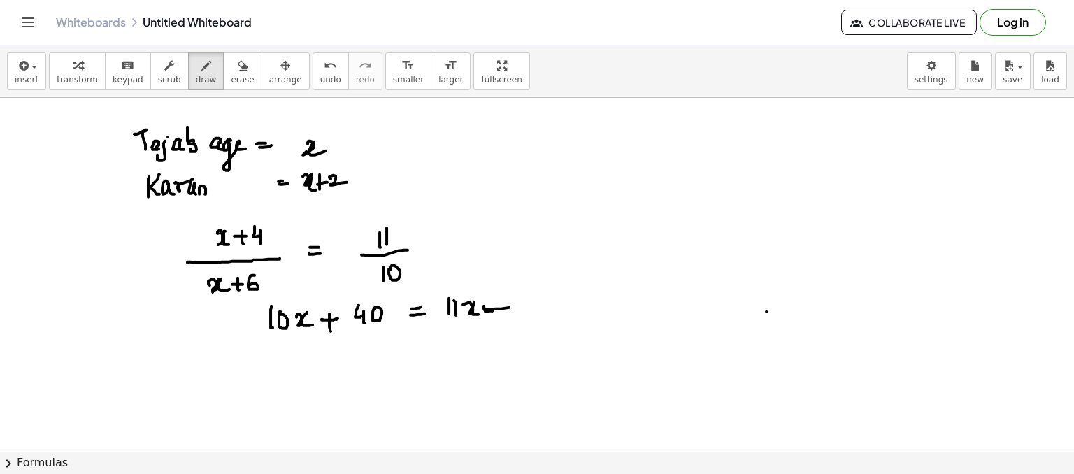
drag, startPoint x: 498, startPoint y: 300, endPoint x: 502, endPoint y: 314, distance: 14.6
drag, startPoint x: 523, startPoint y: 299, endPoint x: 527, endPoint y: 311, distance: 12.4
drag, startPoint x: 535, startPoint y: 300, endPoint x: 523, endPoint y: 317, distance: 21.0
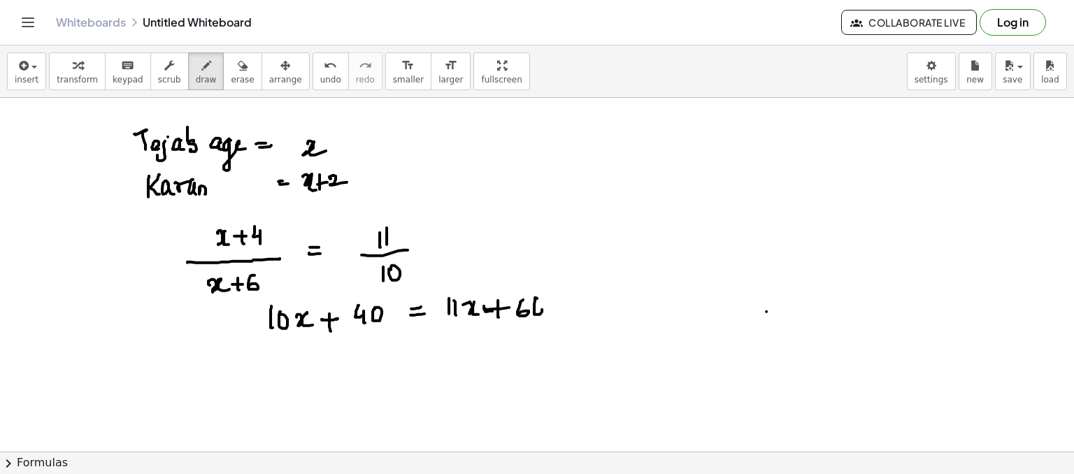
drag, startPoint x: 311, startPoint y: 360, endPoint x: 322, endPoint y: 359, distance: 10.6
drag, startPoint x: 327, startPoint y: 352, endPoint x: 340, endPoint y: 349, distance: 13.6
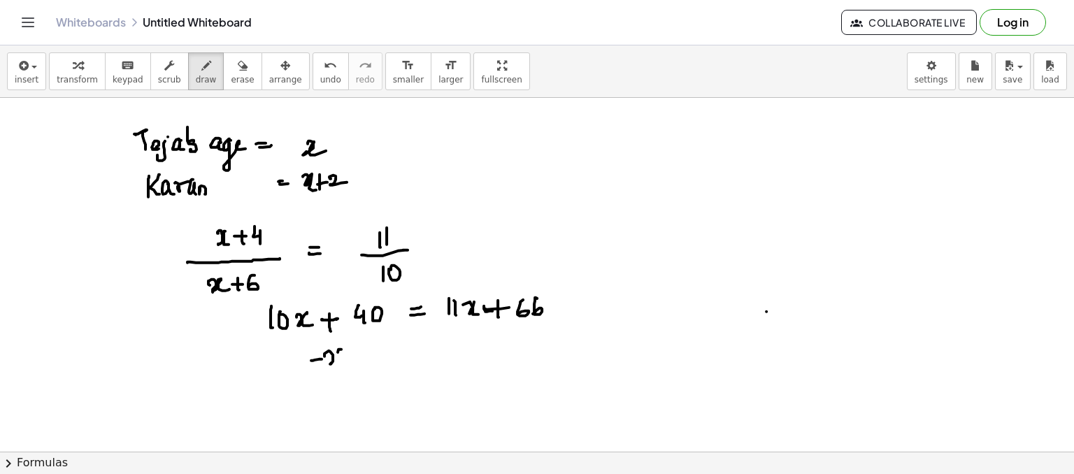
drag, startPoint x: 340, startPoint y: 349, endPoint x: 350, endPoint y: 356, distance: 12.6
drag, startPoint x: 375, startPoint y: 356, endPoint x: 368, endPoint y: 360, distance: 8.2
drag, startPoint x: 368, startPoint y: 360, endPoint x: 383, endPoint y: 357, distance: 15.0
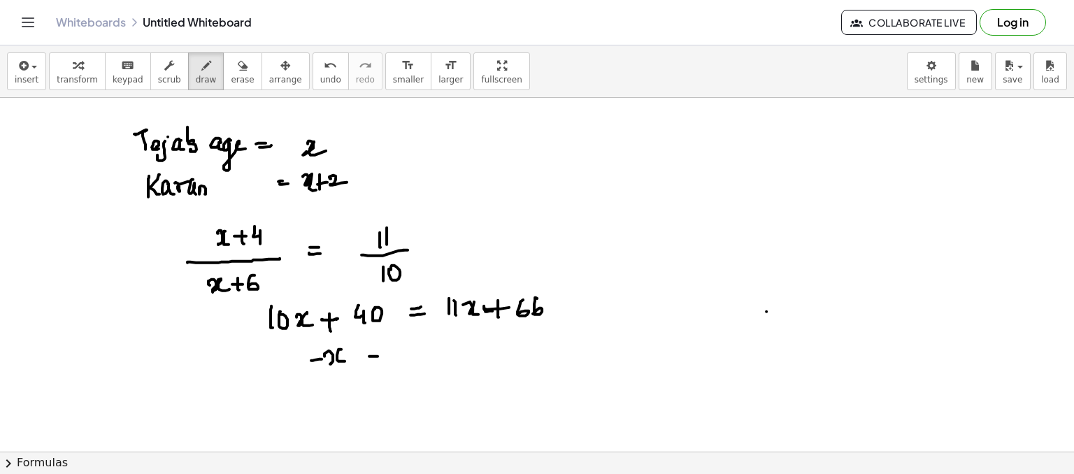
drag, startPoint x: 582, startPoint y: 350, endPoint x: 590, endPoint y: 346, distance: 9.4
drag, startPoint x: 590, startPoint y: 346, endPoint x: 599, endPoint y: 351, distance: 9.7
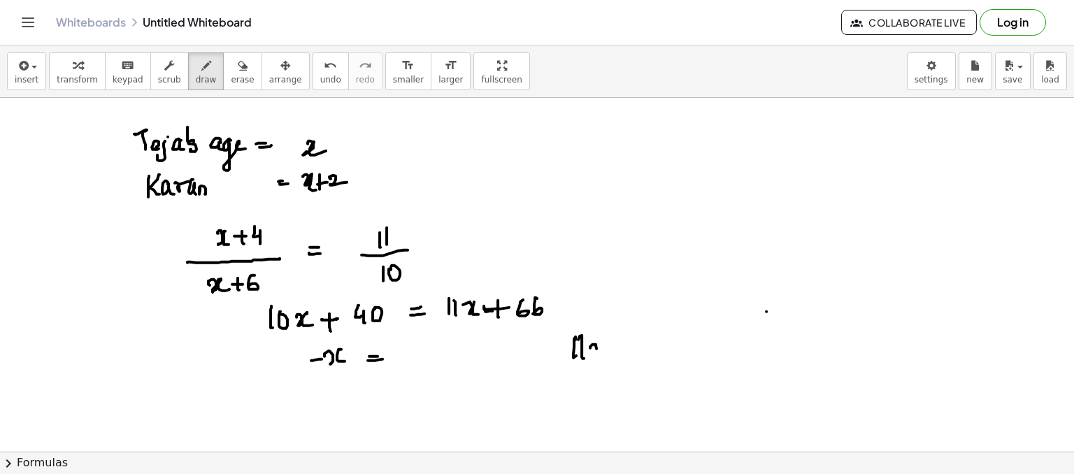
drag, startPoint x: 599, startPoint y: 351, endPoint x: 610, endPoint y: 343, distance: 14.0
drag, startPoint x: 610, startPoint y: 343, endPoint x: 622, endPoint y: 345, distance: 12.1
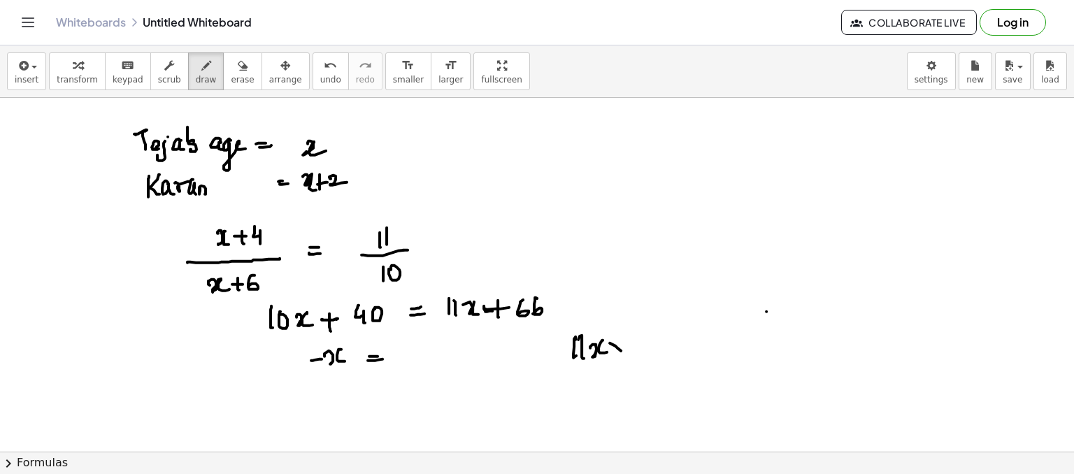
drag, startPoint x: 635, startPoint y: 339, endPoint x: 639, endPoint y: 348, distance: 9.4
drag, startPoint x: 644, startPoint y: 353, endPoint x: 658, endPoint y: 350, distance: 14.4
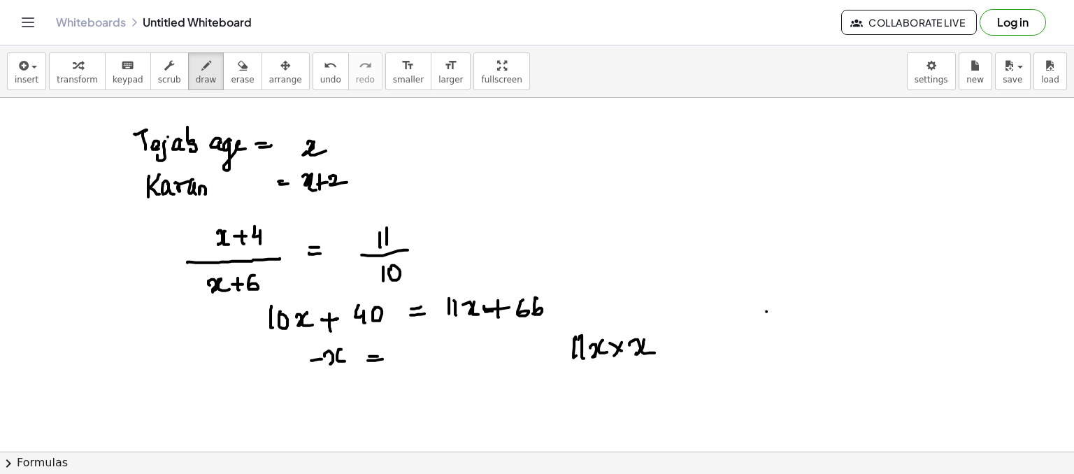
drag, startPoint x: 678, startPoint y: 343, endPoint x: 675, endPoint y: 349, distance: 7.2
drag, startPoint x: 675, startPoint y: 349, endPoint x: 704, endPoint y: 331, distance: 34.0
drag, startPoint x: 705, startPoint y: 334, endPoint x: 706, endPoint y: 351, distance: 16.8
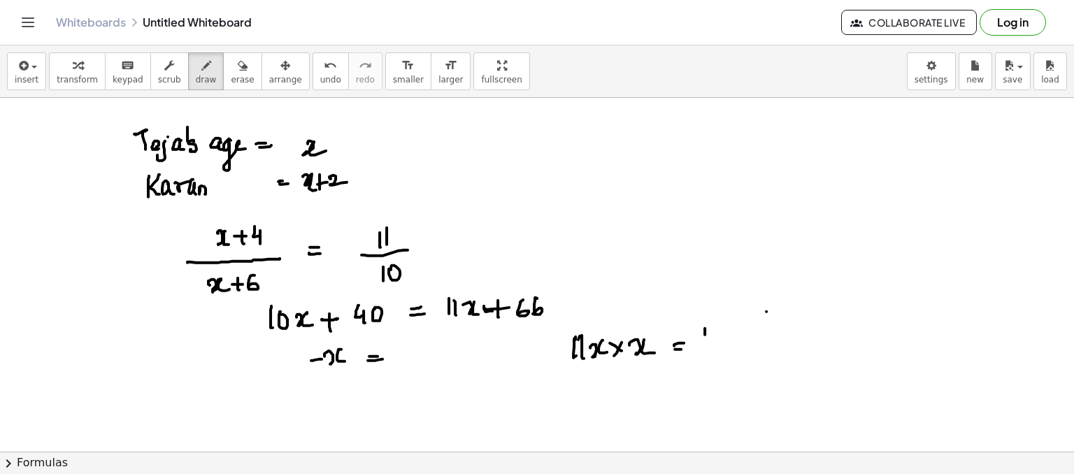
drag, startPoint x: 717, startPoint y: 336, endPoint x: 732, endPoint y: 339, distance: 15.1
drag, startPoint x: 731, startPoint y: 336, endPoint x: 744, endPoint y: 329, distance: 14.4
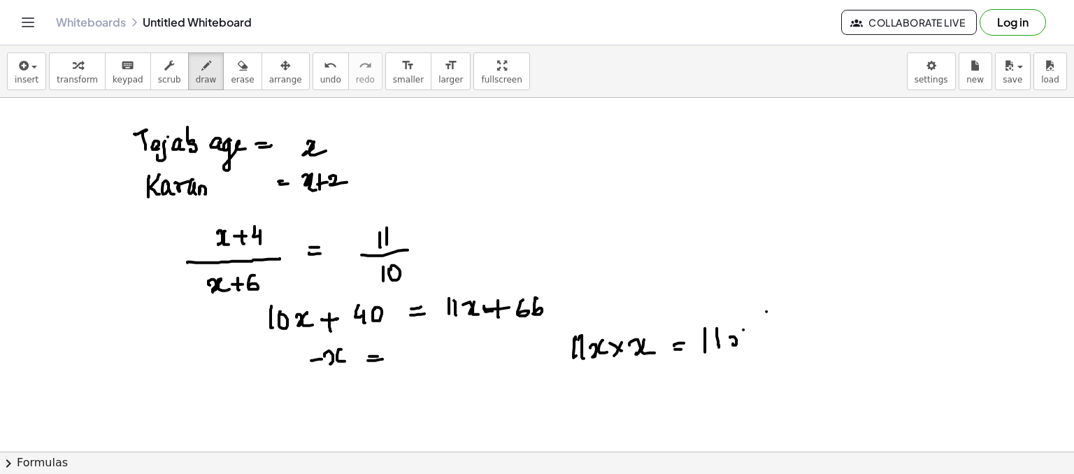
drag, startPoint x: 744, startPoint y: 332, endPoint x: 753, endPoint y: 328, distance: 9.7
drag, startPoint x: 751, startPoint y: 315, endPoint x: 781, endPoint y: 321, distance: 31.3
